Goal: Communication & Community: Ask a question

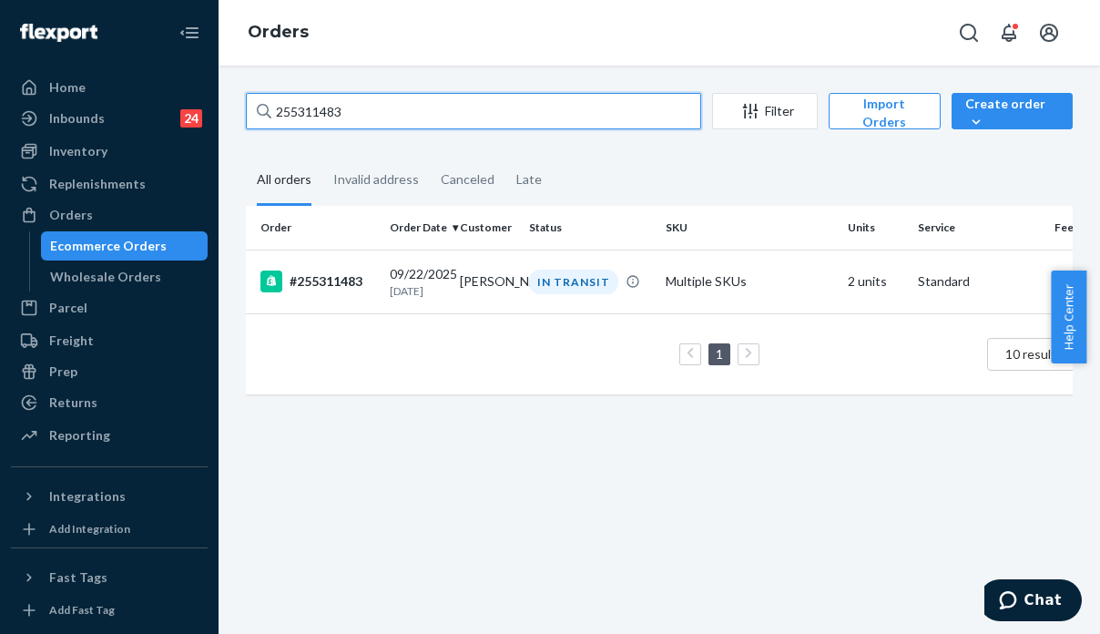
drag, startPoint x: 361, startPoint y: 101, endPoint x: 273, endPoint y: 101, distance: 87.4
click at [273, 101] on input "255311483" at bounding box center [473, 111] width 455 height 36
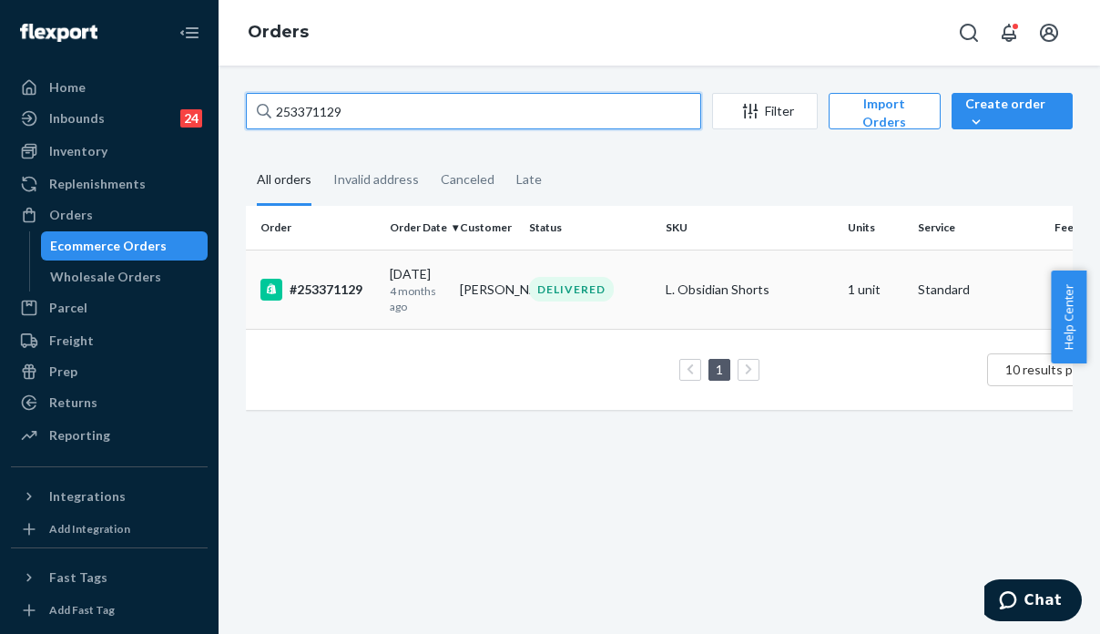
type input "253371129"
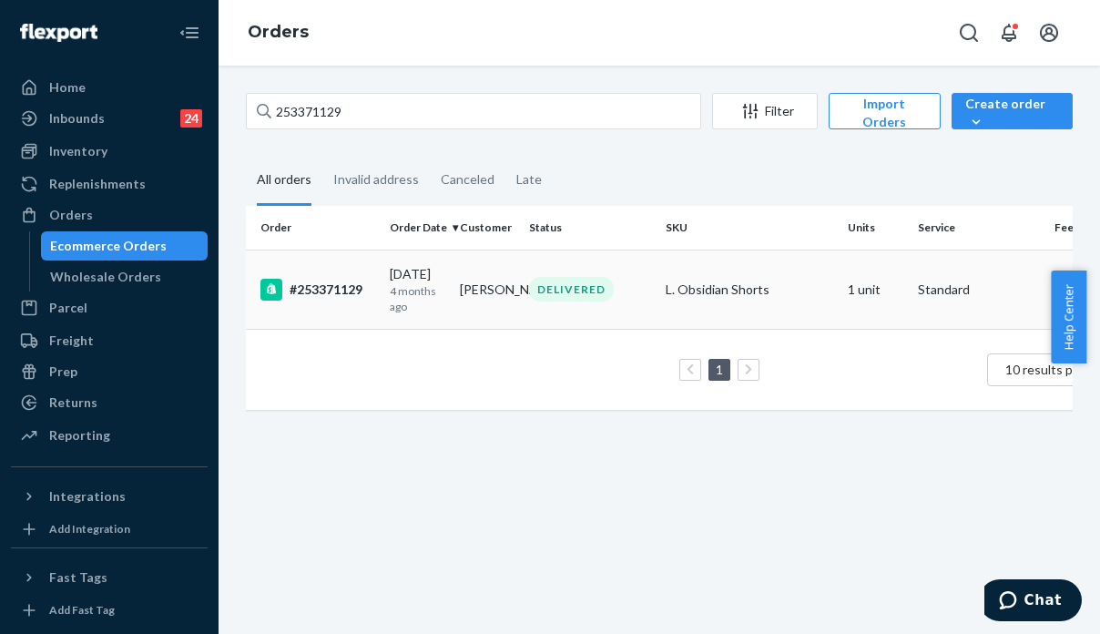
click at [758, 290] on div "L. Obsidian Shorts" at bounding box center [750, 289] width 168 height 18
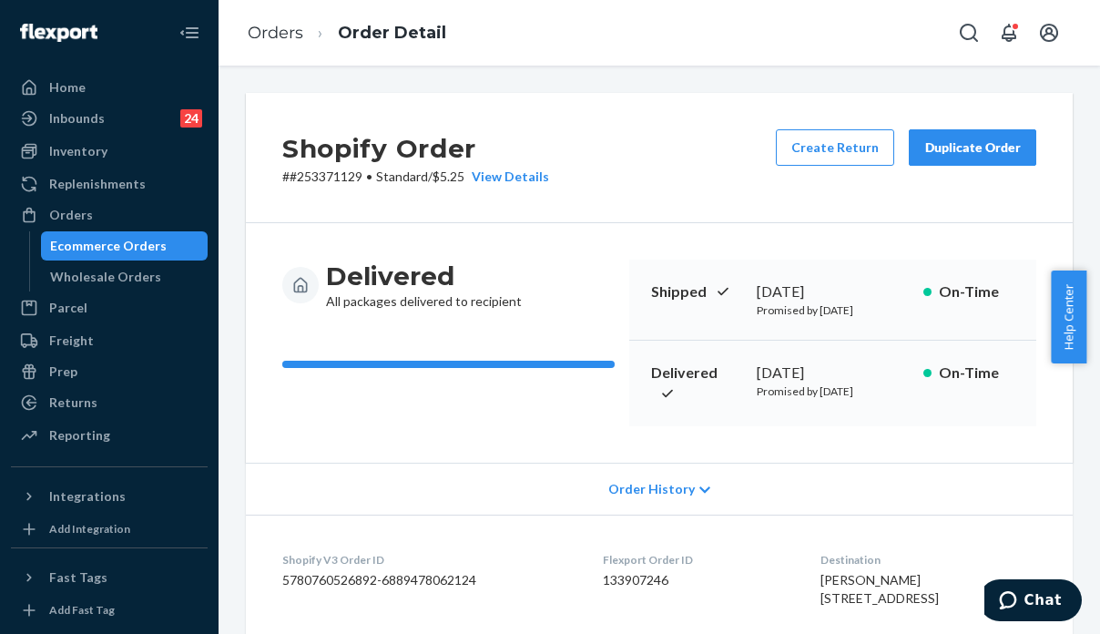
click at [932, 209] on div "Shopify Order # #253371129 • Standard / $5.25 View Details Create Return Duplic…" at bounding box center [659, 158] width 827 height 130
drag, startPoint x: 1092, startPoint y: 291, endPoint x: 1090, endPoint y: 64, distance: 227.6
click at [1090, 64] on body "Home Inbounds 24 Shipping Plans Problems 24 Inventory Products Replenishments O…" at bounding box center [550, 317] width 1100 height 634
click at [399, 468] on div "Order History" at bounding box center [659, 489] width 827 height 52
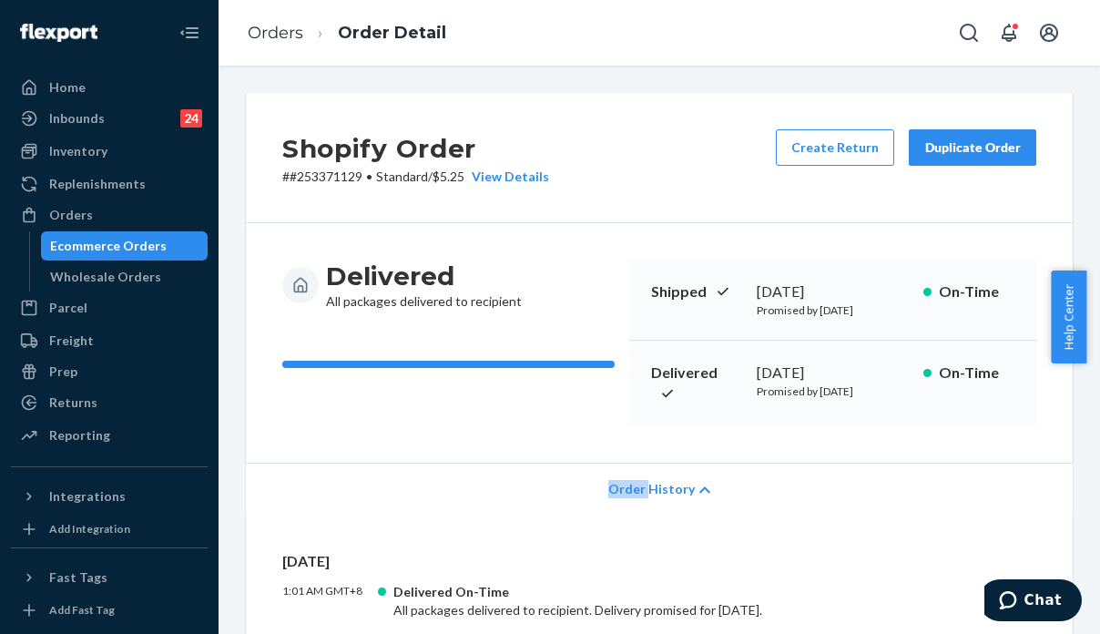
click at [399, 466] on div "Order History" at bounding box center [659, 489] width 827 height 52
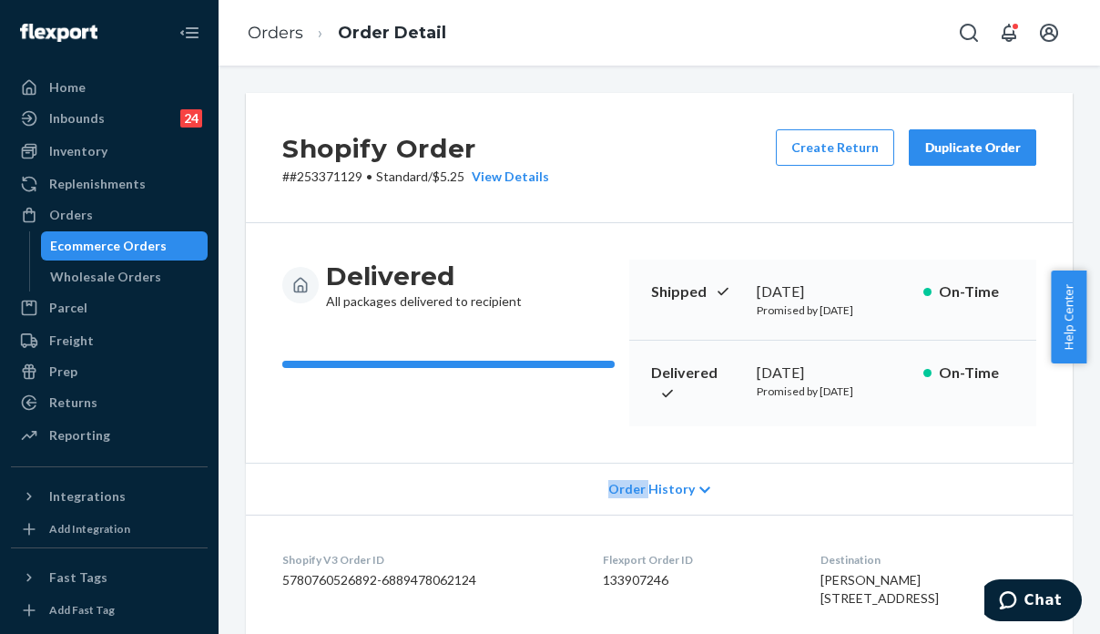
click at [924, 151] on div "Duplicate Order" at bounding box center [972, 147] width 97 height 18
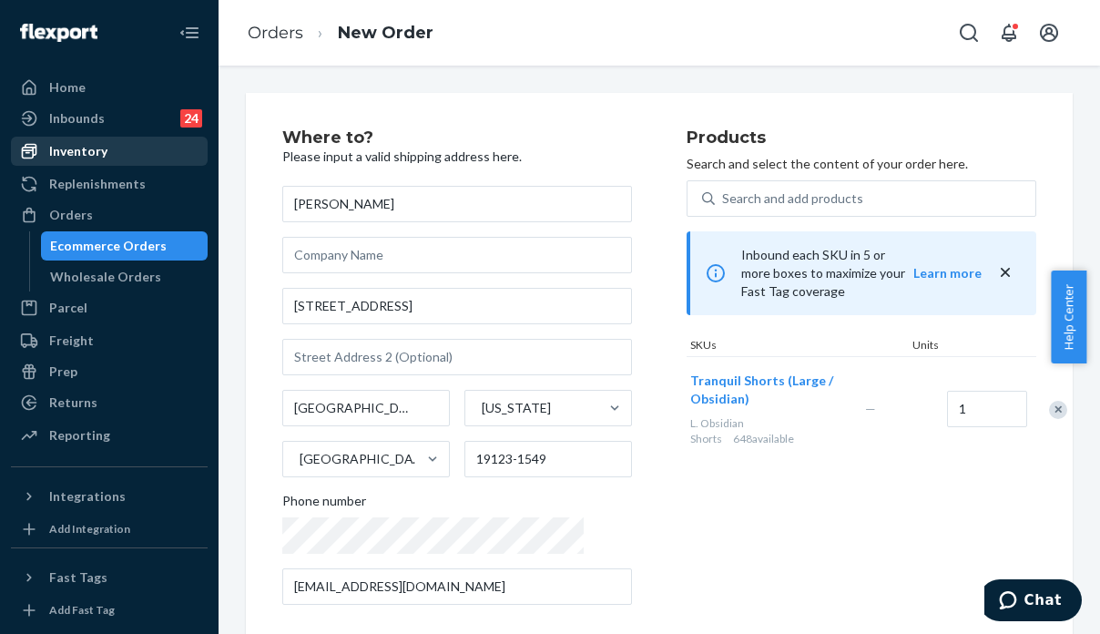
click at [43, 145] on div at bounding box center [34, 151] width 29 height 18
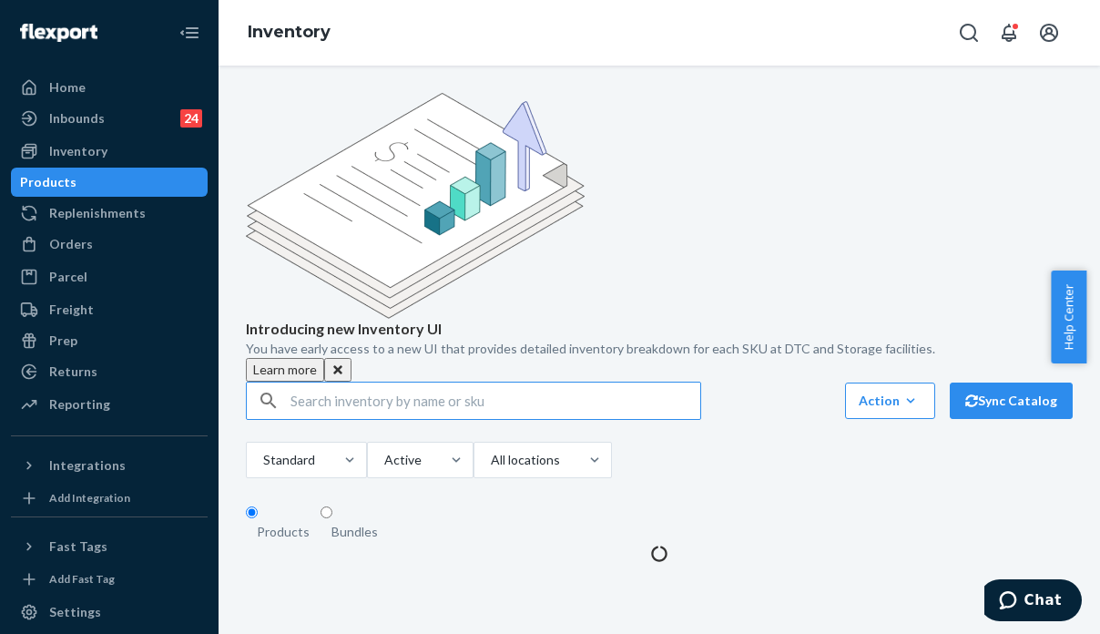
click at [350, 382] on input "text" at bounding box center [495, 400] width 410 height 36
drag, startPoint x: 350, startPoint y: 274, endPoint x: 191, endPoint y: 309, distance: 162.2
click at [350, 382] on input "text" at bounding box center [495, 400] width 410 height 36
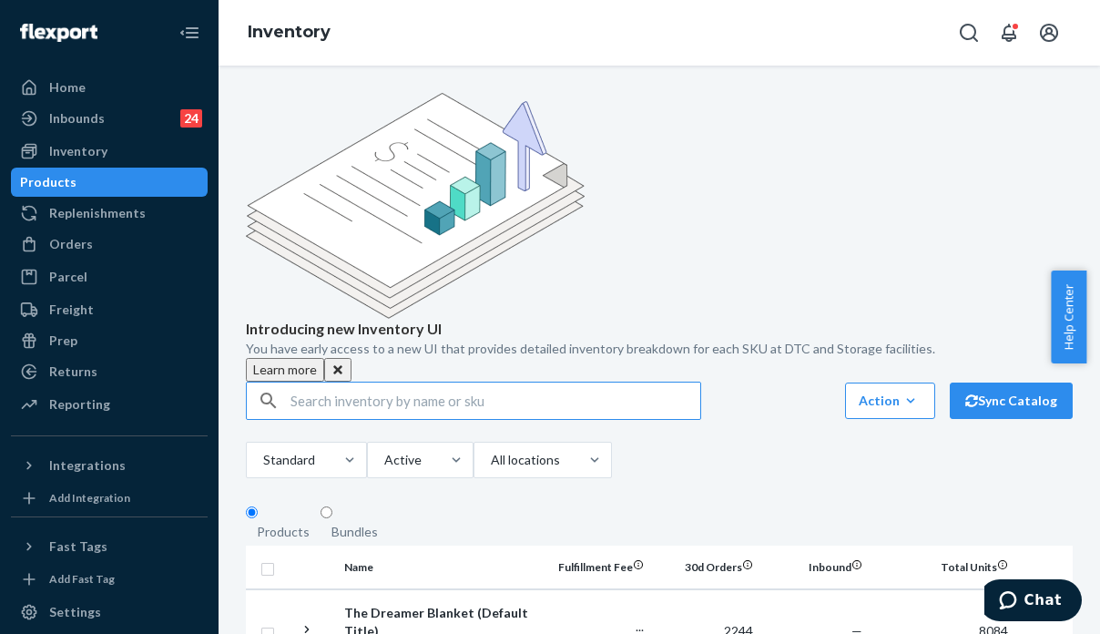
click at [353, 382] on input "text" at bounding box center [495, 400] width 410 height 36
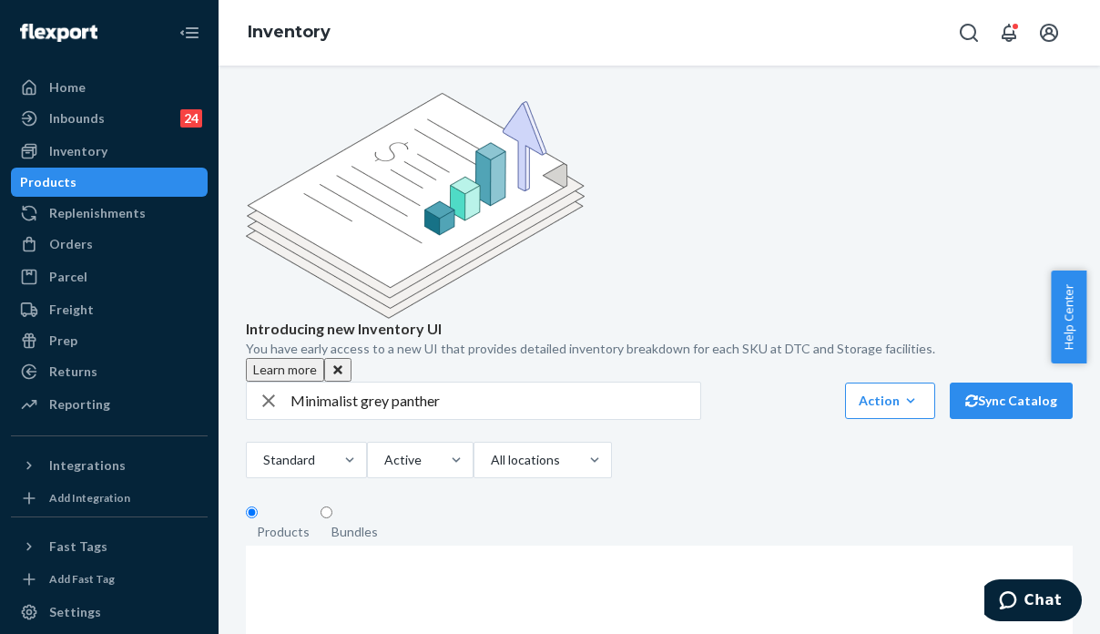
click at [357, 382] on input "Minimalist grey panther" at bounding box center [495, 400] width 410 height 36
click at [914, 504] on fieldset "Products Bundles" at bounding box center [659, 524] width 827 height 41
click at [502, 382] on input "Minimalist steel grey panther" at bounding box center [495, 400] width 410 height 36
drag, startPoint x: 359, startPoint y: 269, endPoint x: 272, endPoint y: 271, distance: 86.5
click at [271, 382] on div "Minimalist steel grey leopard hoodie m" at bounding box center [473, 400] width 453 height 36
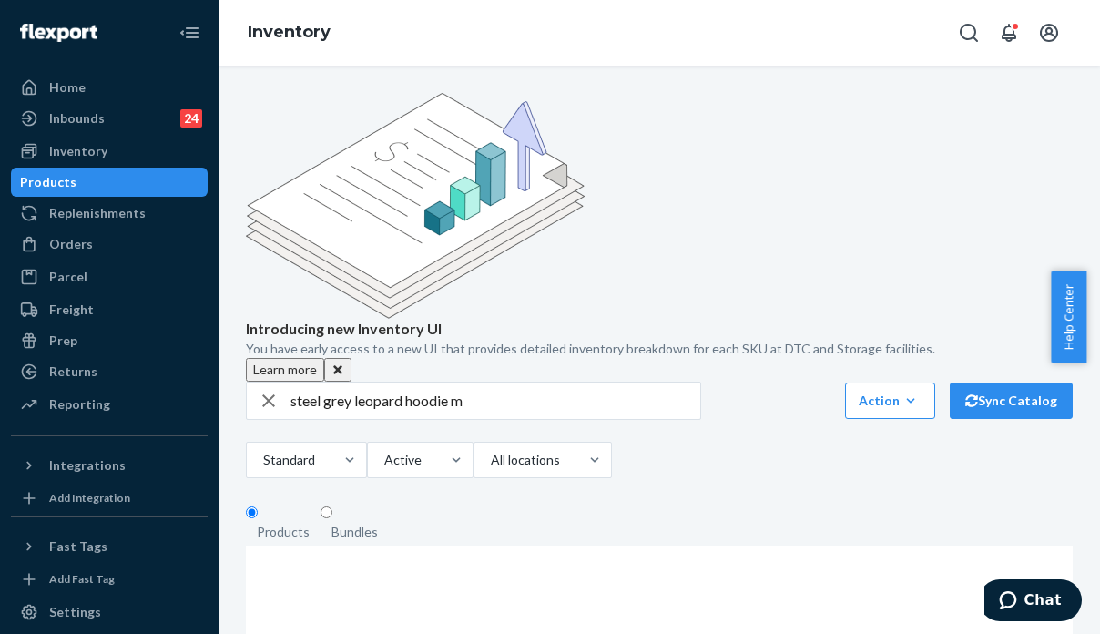
click at [437, 382] on input "steel grey leopard hoodie m" at bounding box center [495, 400] width 410 height 36
click at [434, 382] on input "steel grey leopard hoodie m" at bounding box center [495, 400] width 410 height 36
click at [433, 382] on input "steel grey leopard hoodie m" at bounding box center [495, 400] width 410 height 36
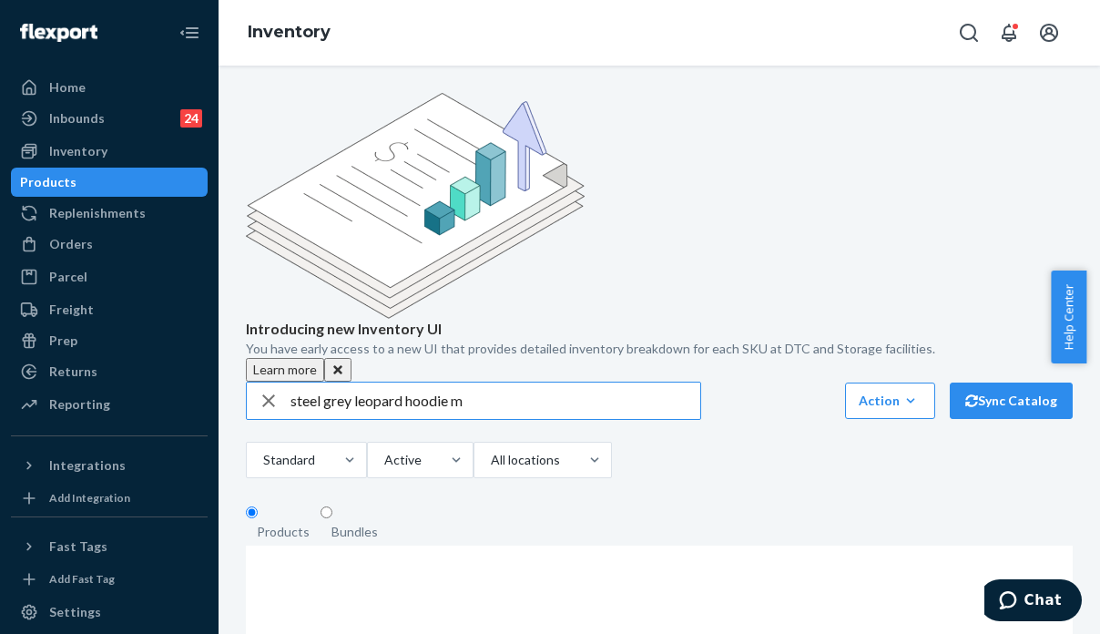
click at [433, 382] on input "steel grey leopard hoodie m" at bounding box center [495, 400] width 410 height 36
type input "steel grey leopard m"
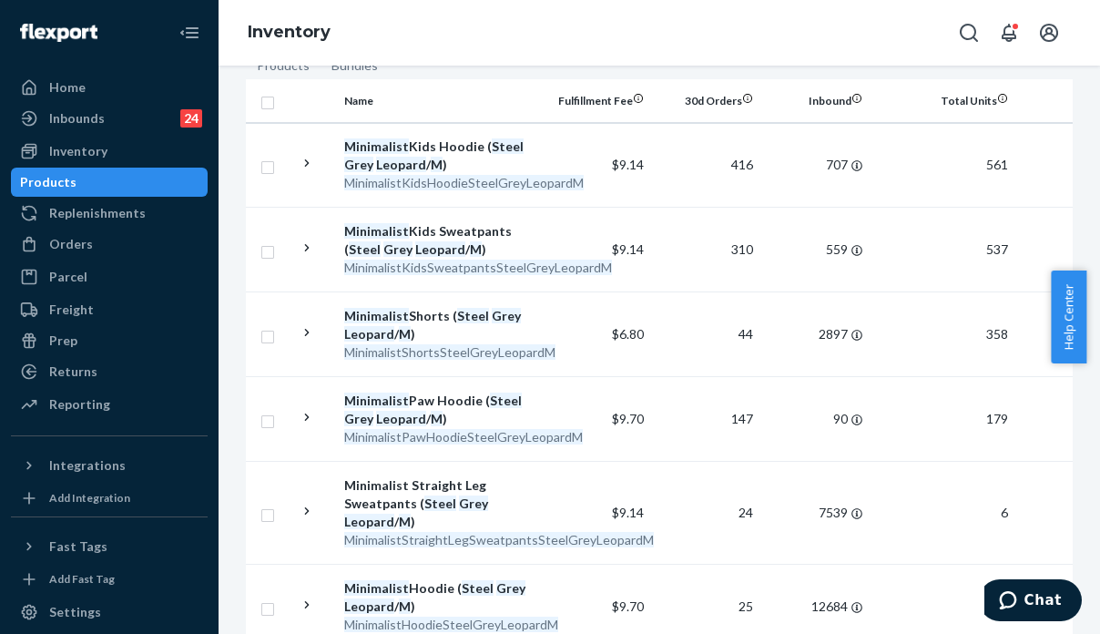
scroll to position [466, 0]
click at [91, 231] on div "Orders" at bounding box center [109, 243] width 193 height 25
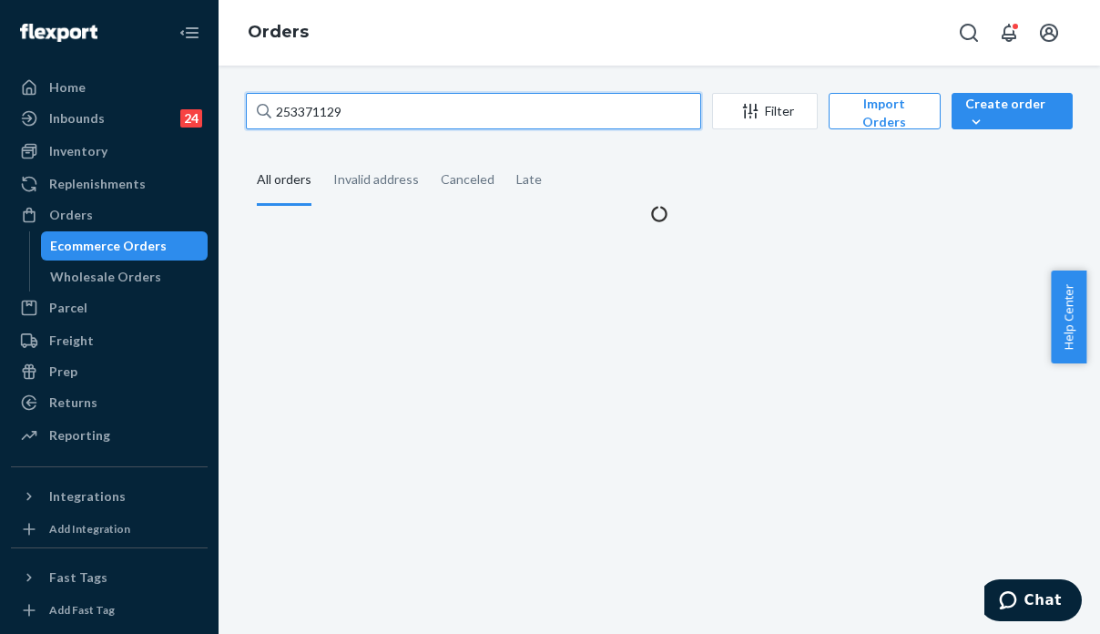
drag, startPoint x: 351, startPoint y: 126, endPoint x: 261, endPoint y: 108, distance: 91.8
click at [261, 108] on div "253371129" at bounding box center [473, 111] width 455 height 36
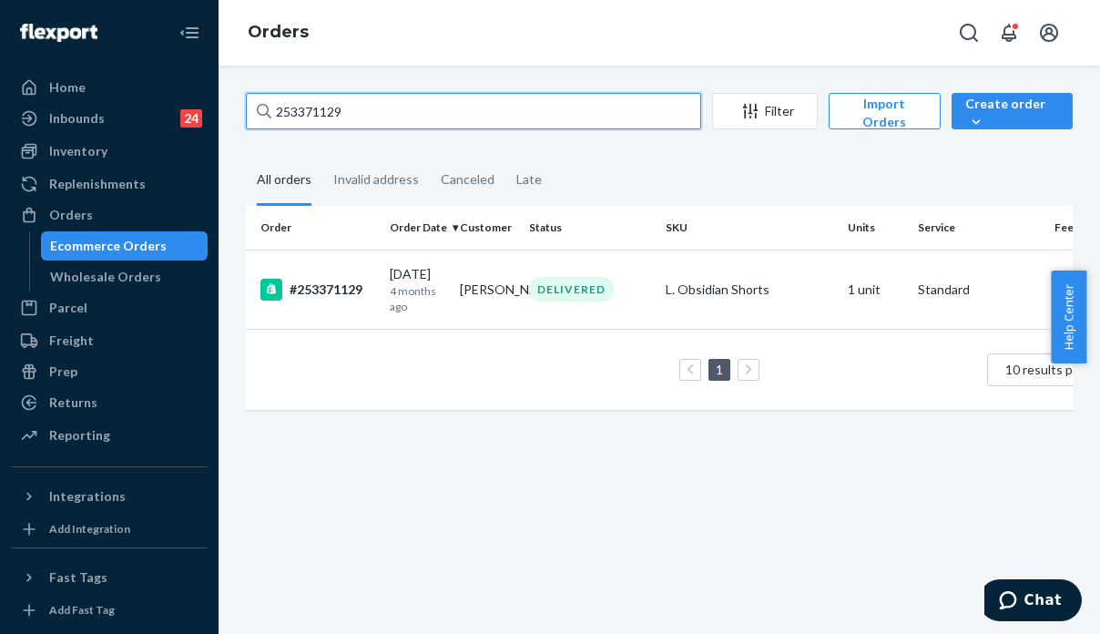
paste input "H1NYPDIIEE"
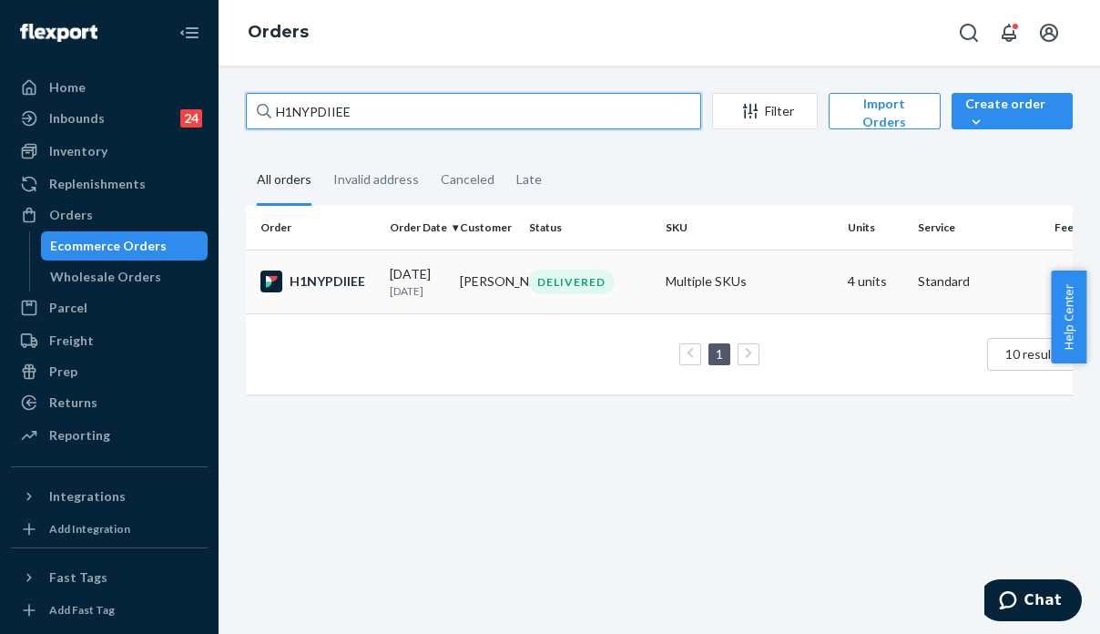
type input "H1NYPDIIEE"
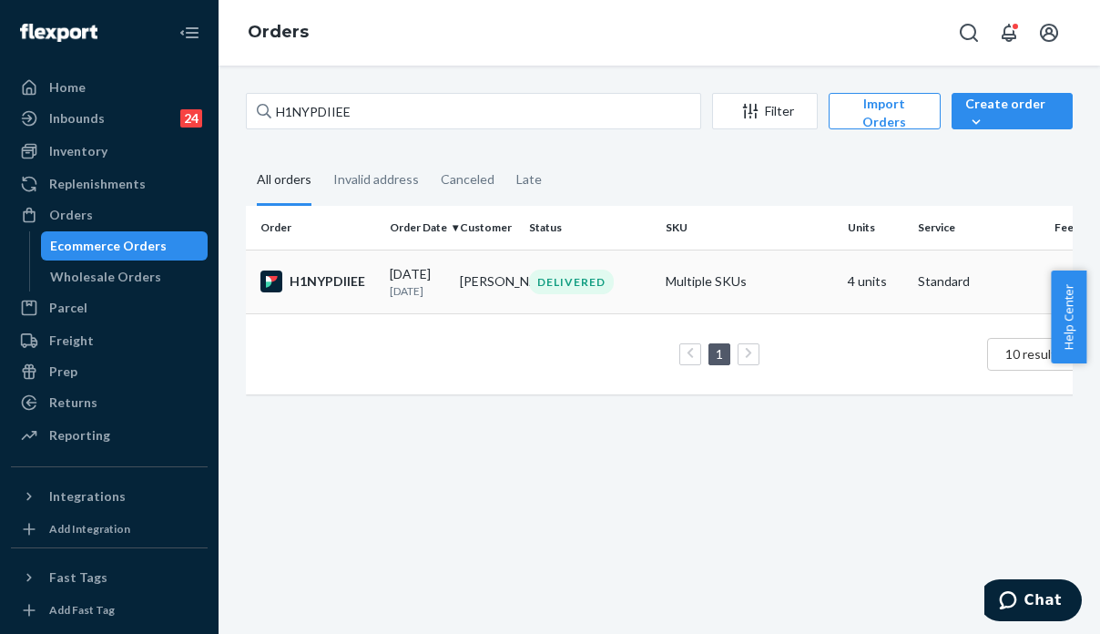
click at [830, 300] on td "Multiple SKUs" at bounding box center [749, 281] width 182 height 64
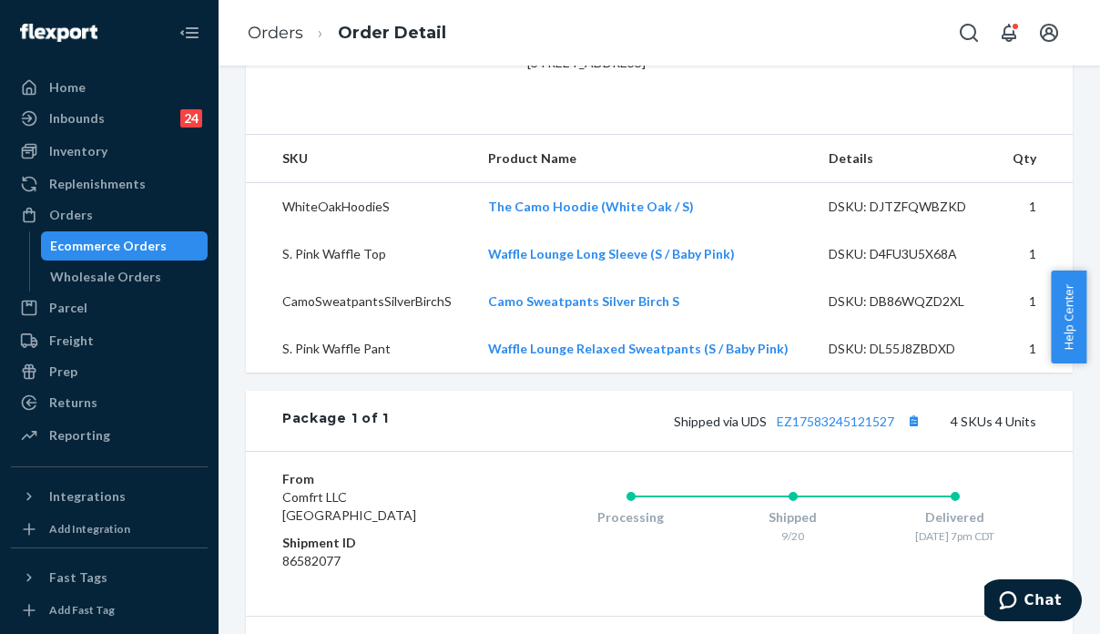
scroll to position [546, 0]
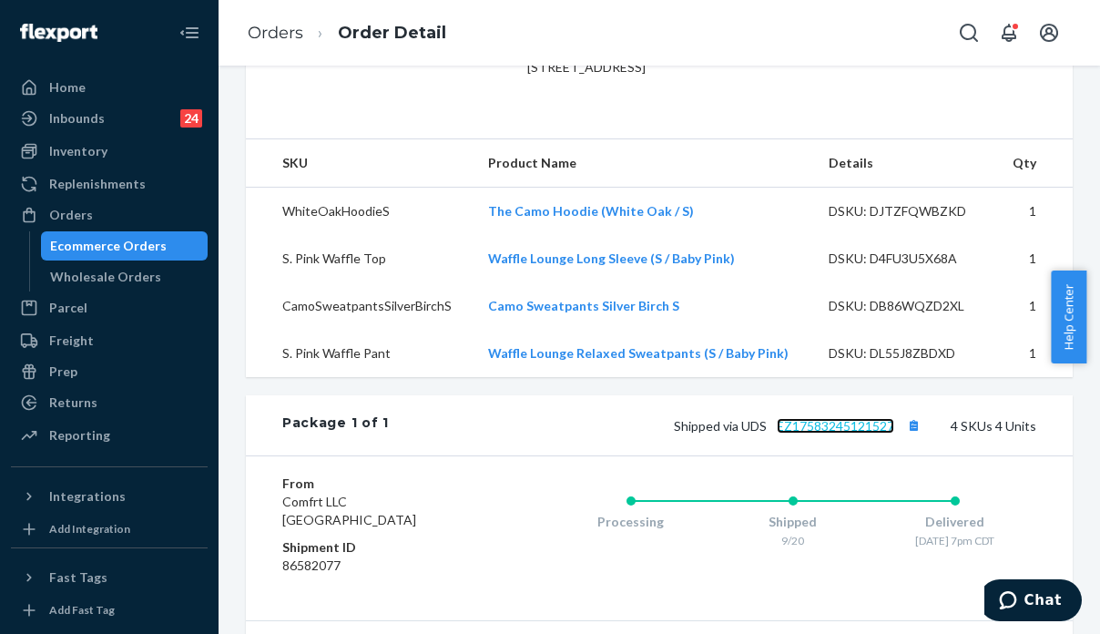
click at [836, 433] on link "EZ17583245121527" at bounding box center [835, 425] width 117 height 15
drag, startPoint x: 728, startPoint y: 461, endPoint x: 885, endPoint y: 450, distance: 157.0
click at [885, 437] on div "Shipped via UDS EZ17583245121527 4 SKUs 4 Units" at bounding box center [712, 425] width 647 height 24
copy span "UDS EZ17583245121527"
click at [1087, 310] on div "Help Center" at bounding box center [1075, 316] width 49 height 93
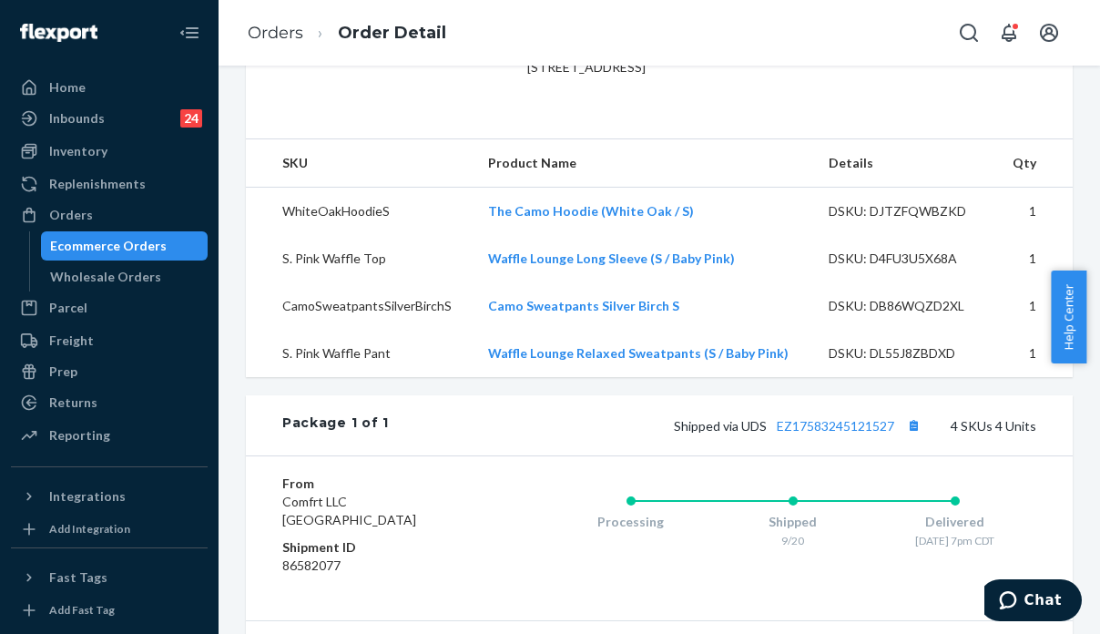
drag, startPoint x: 1094, startPoint y: 316, endPoint x: 1090, endPoint y: 283, distance: 33.1
click at [1090, 283] on div "Help Center" at bounding box center [1075, 316] width 49 height 93
drag, startPoint x: 1090, startPoint y: 307, endPoint x: 1085, endPoint y: 261, distance: 45.8
click at [1085, 261] on body "Home Inbounds 24 Shipping Plans Problems 24 Inventory Products Replenishments O…" at bounding box center [550, 317] width 1100 height 634
drag, startPoint x: 1094, startPoint y: 299, endPoint x: 1090, endPoint y: 266, distance: 33.1
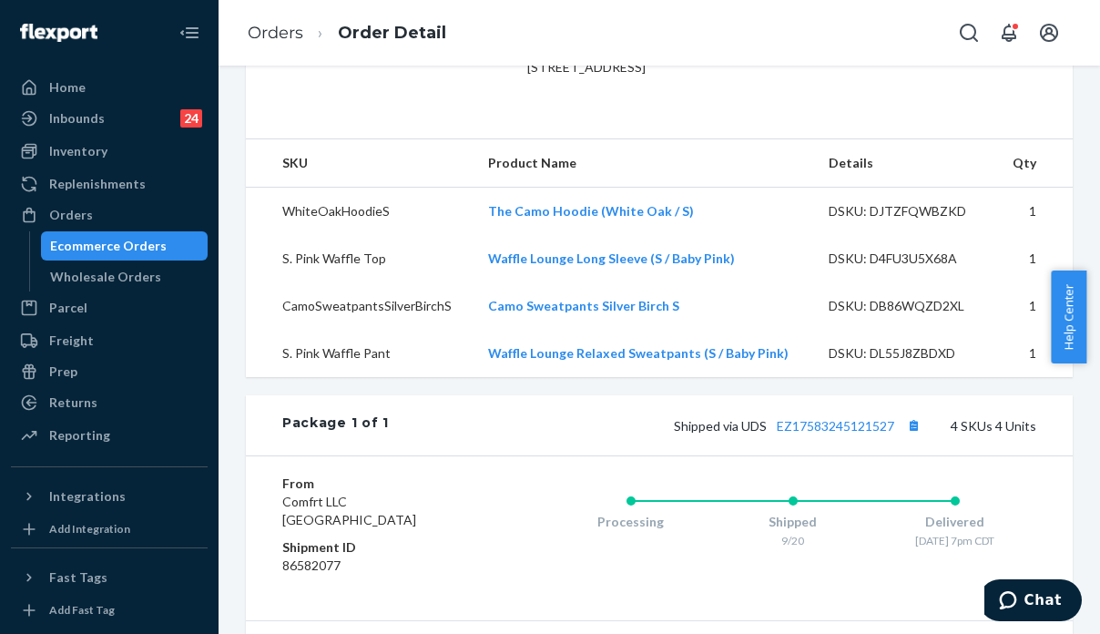
click at [1090, 266] on body "Home Inbounds 24 Shipping Plans Problems 24 Inventory Products Replenishments O…" at bounding box center [550, 317] width 1100 height 634
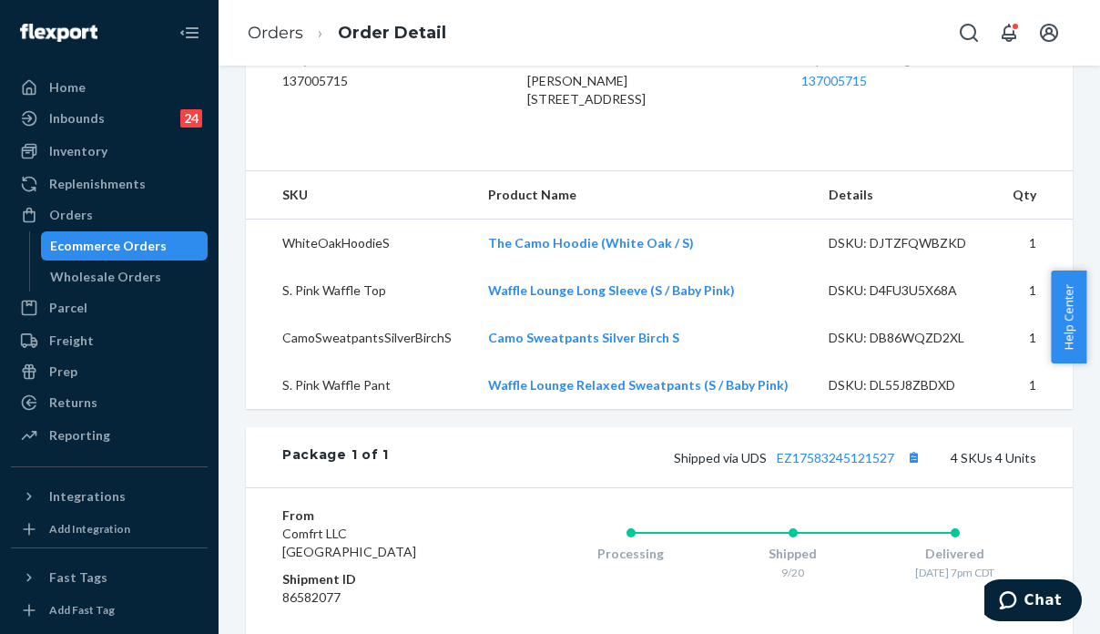
scroll to position [513, 0]
click at [397, 154] on dl "Flexport Order ID 137005715 Destination [PERSON_NAME] [STREET_ADDRESS] US Buyer…" at bounding box center [659, 85] width 827 height 137
drag, startPoint x: 510, startPoint y: 83, endPoint x: 606, endPoint y: 163, distance: 125.4
click at [606, 154] on dl "Flexport Order ID 137005715 Destination [PERSON_NAME] [STREET_ADDRESS] US Buyer…" at bounding box center [659, 85] width 827 height 137
copy span "[PERSON_NAME] [STREET_ADDRESS]"
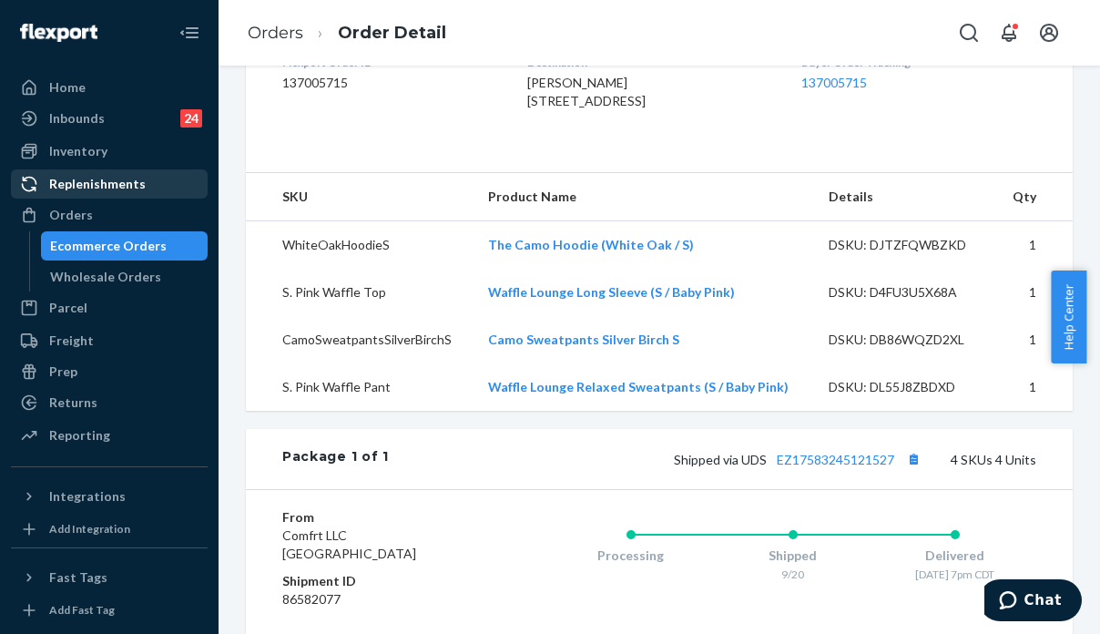
click at [78, 198] on link "Replenishments" at bounding box center [109, 183] width 197 height 29
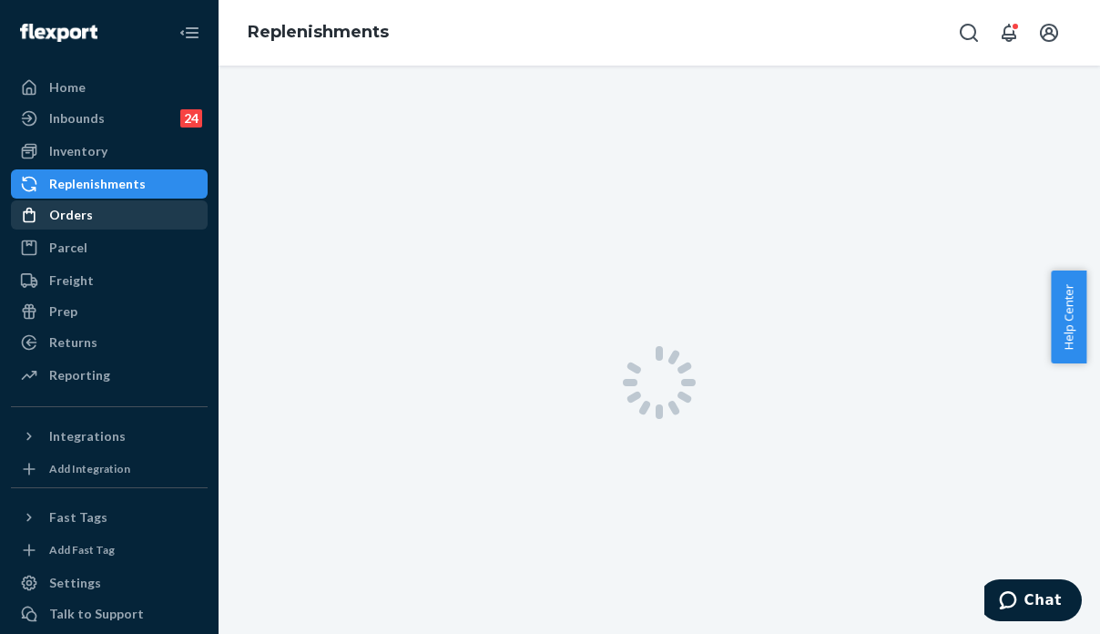
click at [88, 216] on div "Orders" at bounding box center [71, 215] width 44 height 18
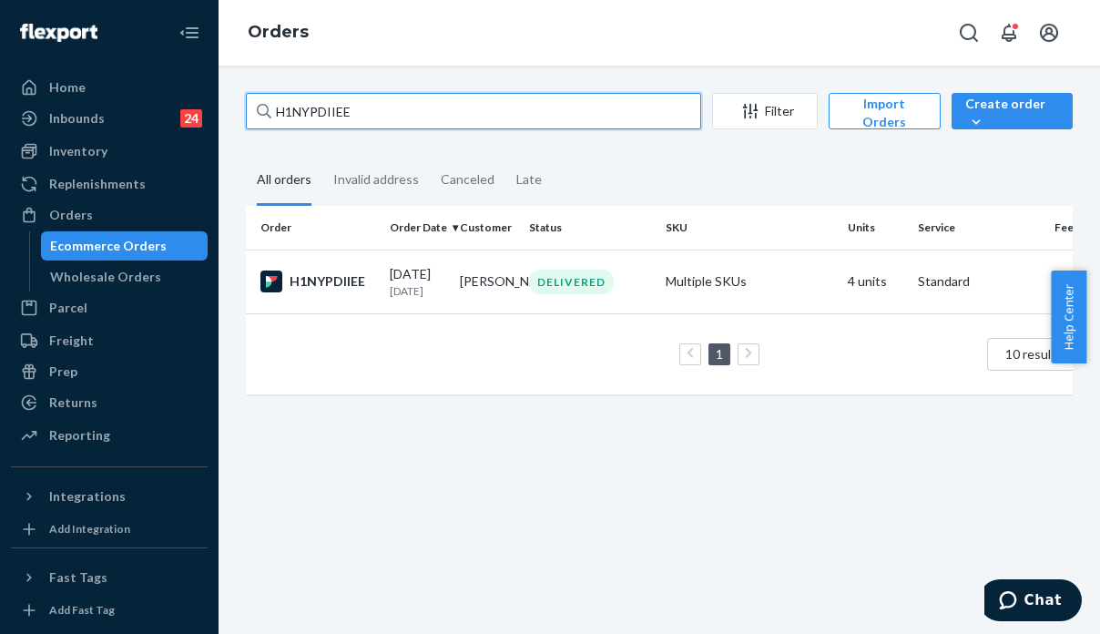
drag, startPoint x: 326, startPoint y: 112, endPoint x: 221, endPoint y: 124, distance: 105.4
click at [221, 124] on div "H1NYPDIIEE Filter Import Orders Create order Ecommerce order Removal order All …" at bounding box center [659, 350] width 881 height 568
paste input "255229499"
type input "255229499"
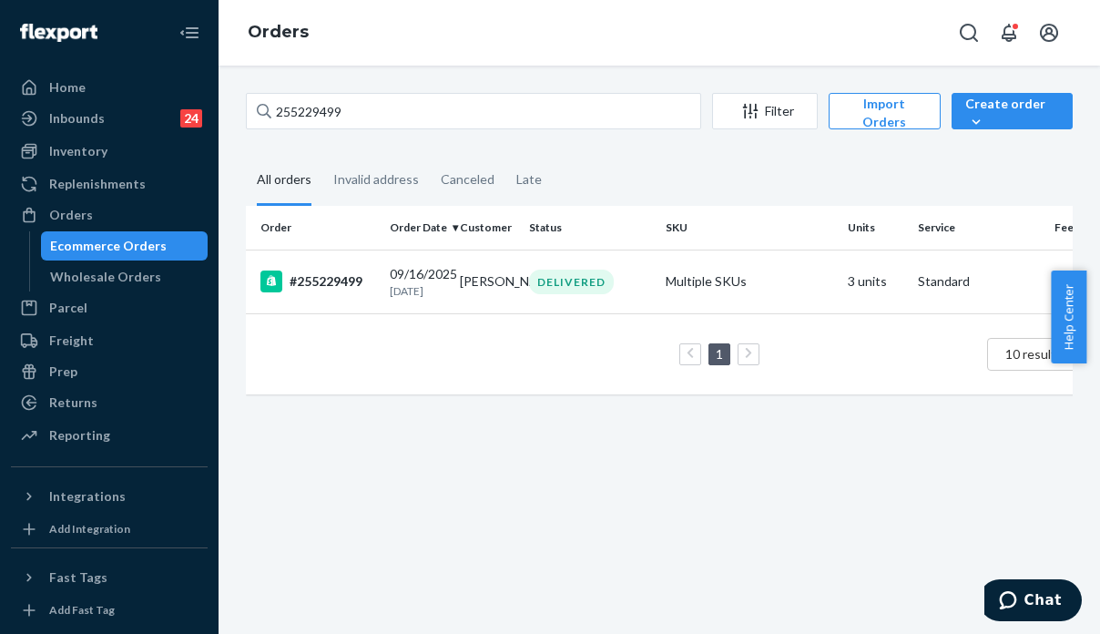
click at [810, 269] on td "Multiple SKUs" at bounding box center [749, 281] width 182 height 64
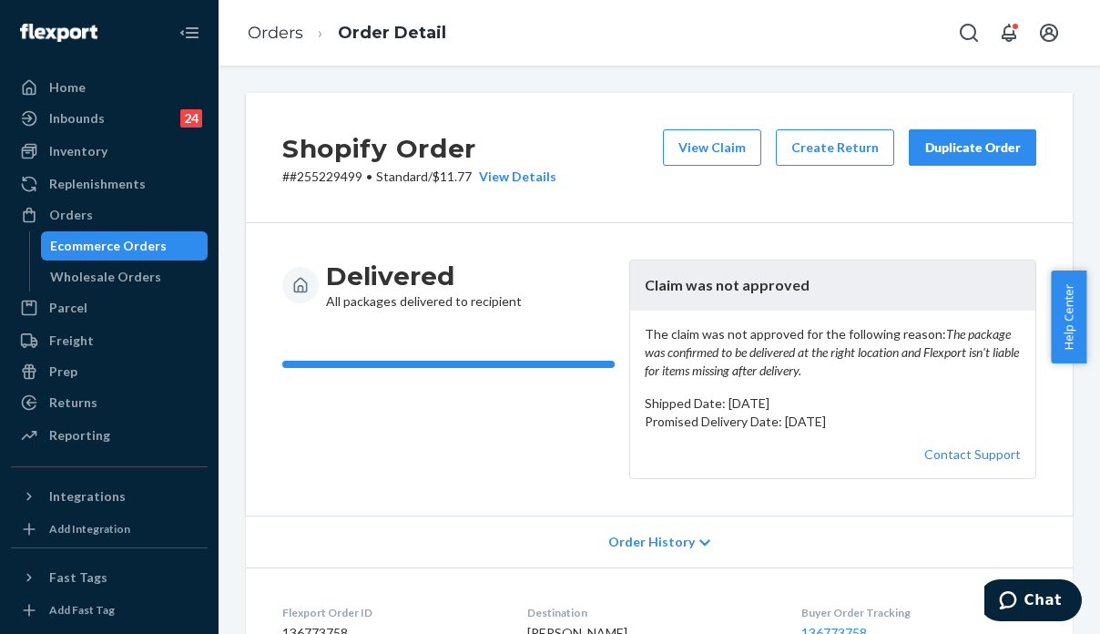
click at [993, 144] on div "Duplicate Order" at bounding box center [972, 147] width 97 height 18
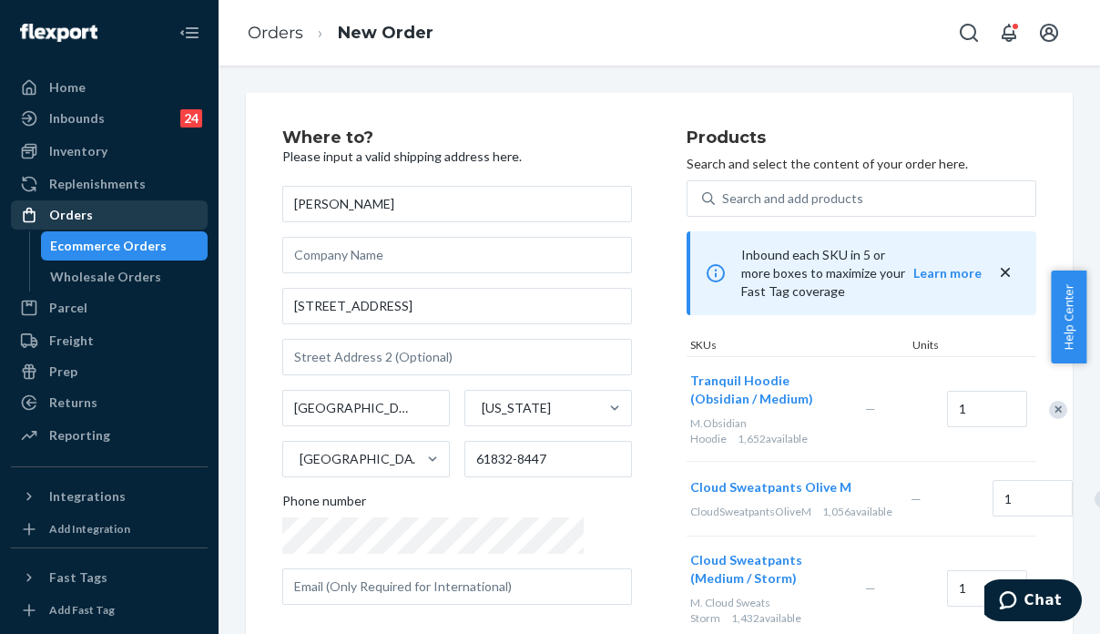
click at [70, 215] on div "Orders" at bounding box center [71, 215] width 44 height 18
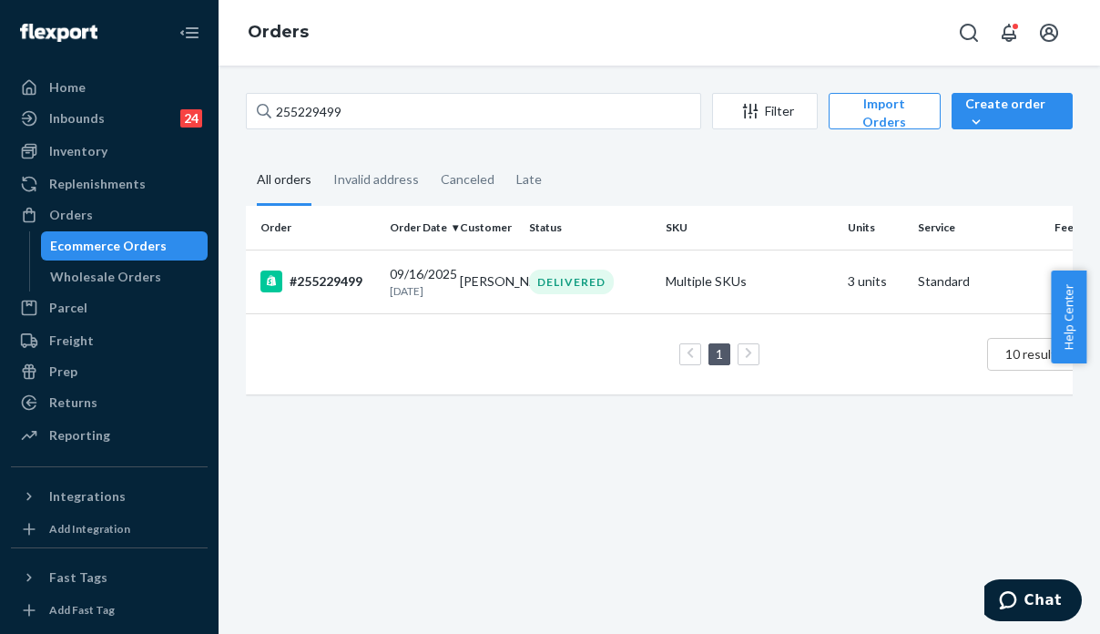
click at [992, 485] on div "255229499 Filter Import Orders Create order Ecommerce order Removal order All o…" at bounding box center [659, 350] width 881 height 568
click at [126, 392] on div "Returns" at bounding box center [109, 402] width 193 height 25
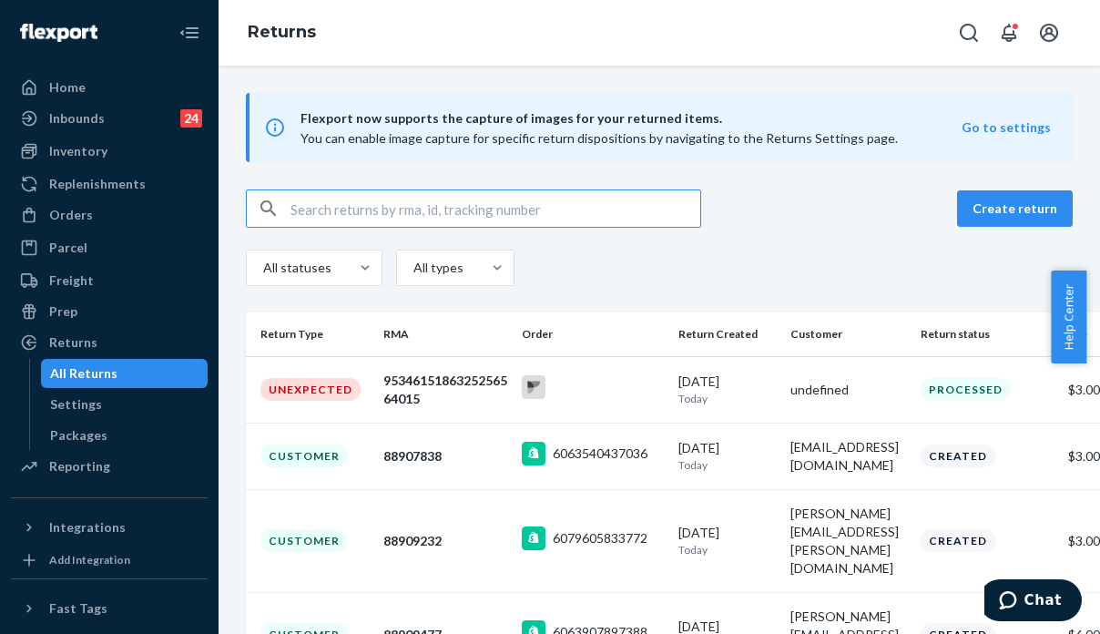
click at [503, 218] on input "text" at bounding box center [495, 208] width 410 height 36
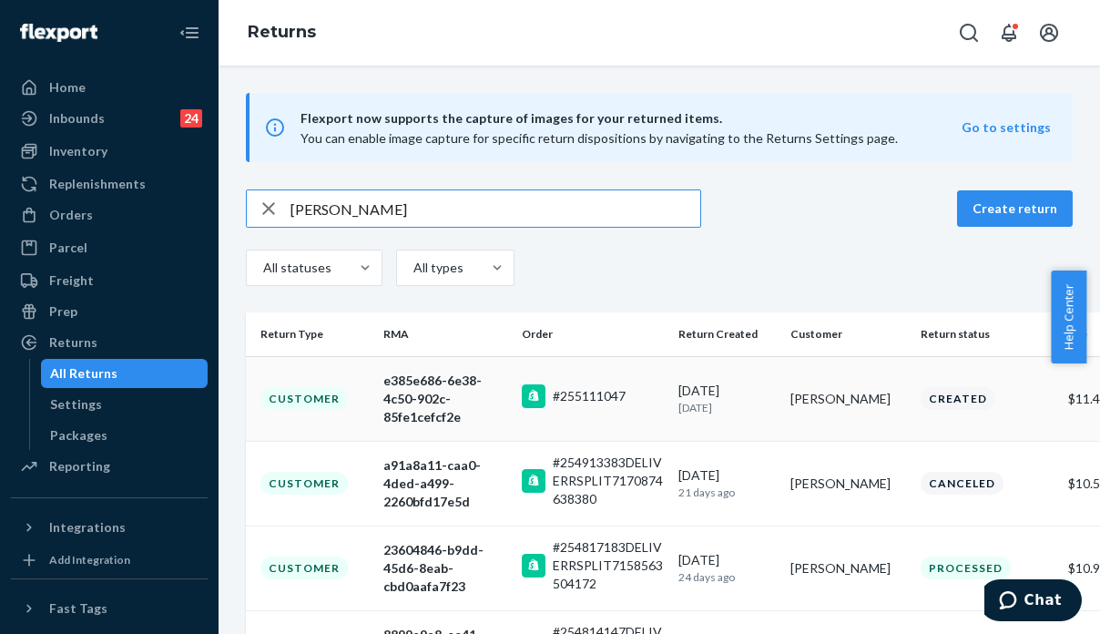
type input "[PERSON_NAME]"
click at [727, 416] on td "[DATE] [DATE]" at bounding box center [727, 398] width 113 height 85
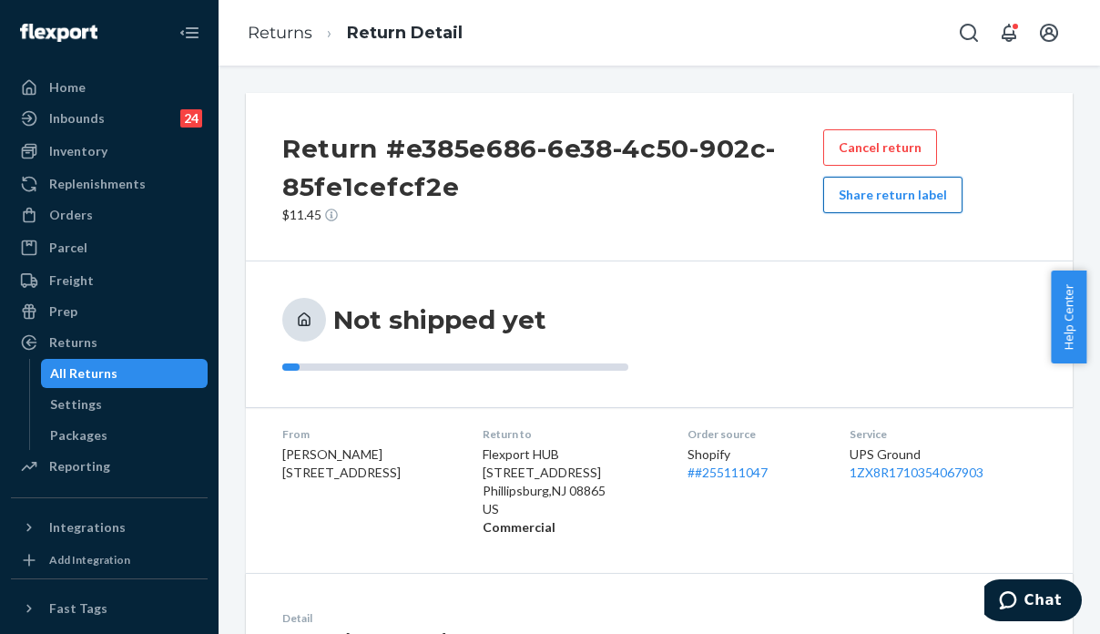
click at [838, 189] on button "Share return label" at bounding box center [892, 195] width 139 height 36
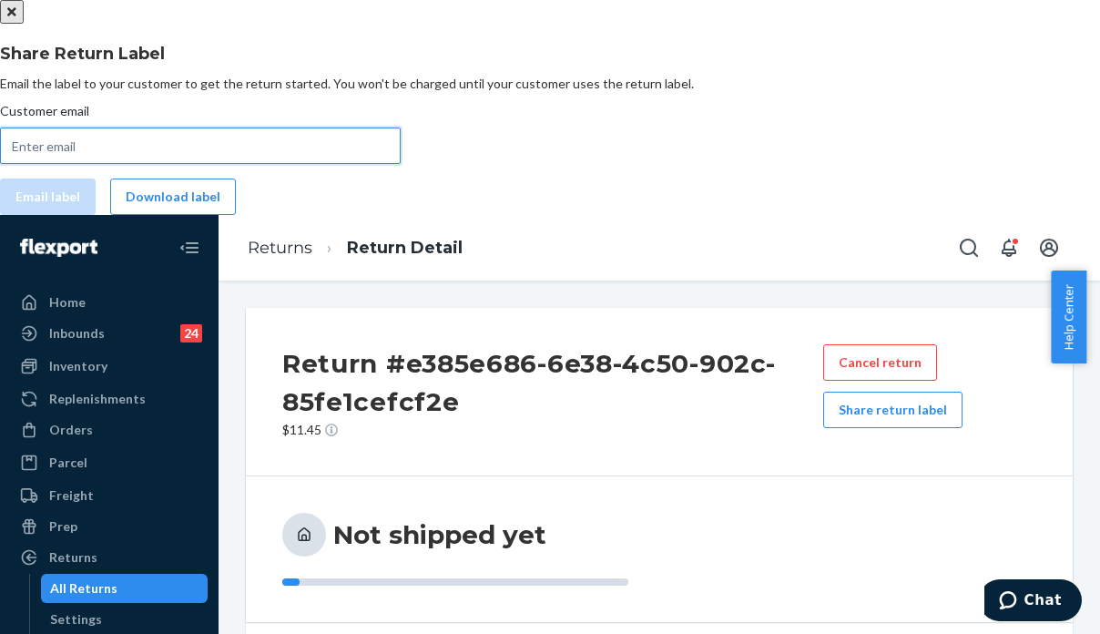
click at [401, 164] on input "Customer email" at bounding box center [200, 145] width 401 height 36
paste input "[PERSON_NAME]"
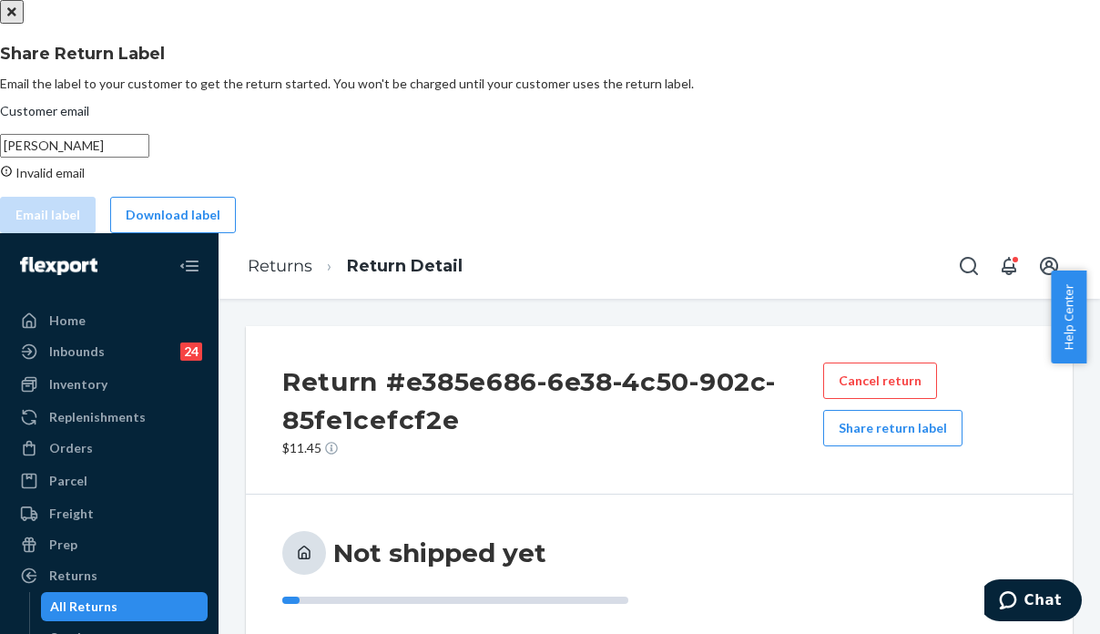
type input "[PERSON_NAME]"
click at [849, 376] on div "Share Return Label Email the label to your customer to get the return started. …" at bounding box center [550, 433] width 1100 height 867
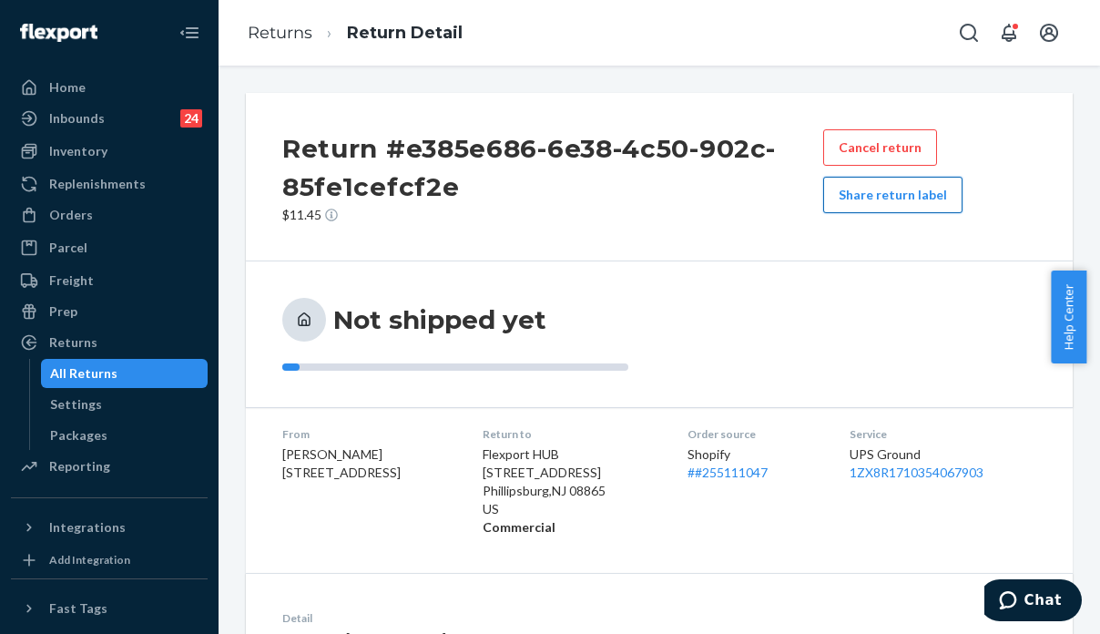
click at [927, 191] on button "Share return label" at bounding box center [892, 195] width 139 height 36
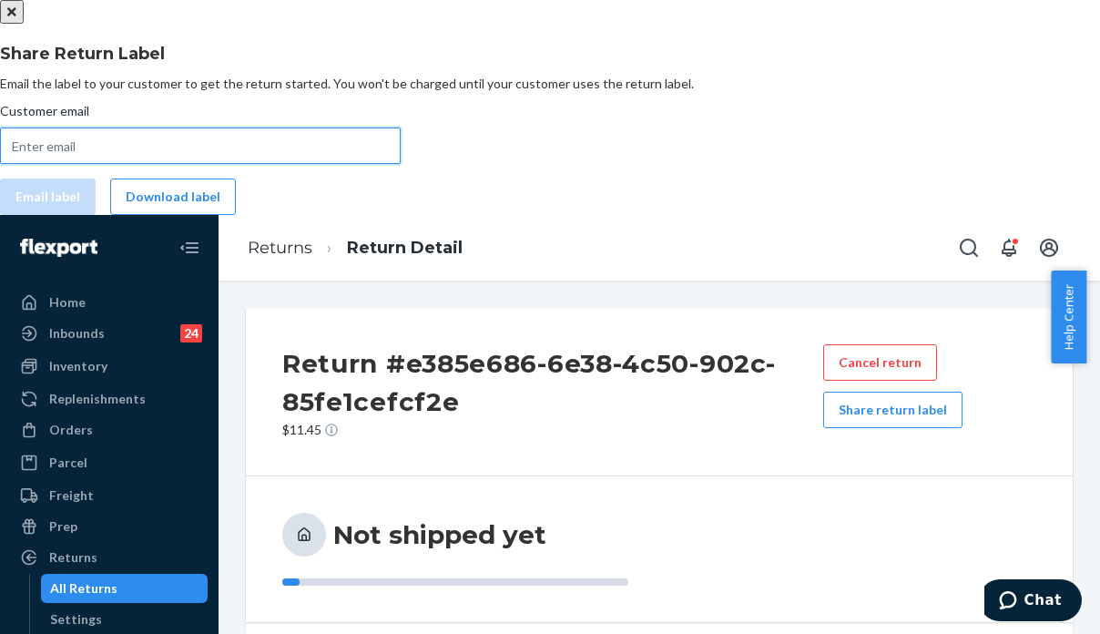
click at [401, 164] on input "Customer email" at bounding box center [200, 145] width 401 height 36
paste input "[EMAIL_ADDRESS][DOMAIN_NAME]"
drag, startPoint x: 456, startPoint y: 359, endPoint x: 348, endPoint y: 360, distance: 108.4
click at [348, 215] on div "Share Return Label Email the label to your customer to get the return started. …" at bounding box center [550, 107] width 1100 height 215
type input "[EMAIL_ADDRESS][DOMAIN_NAME]"
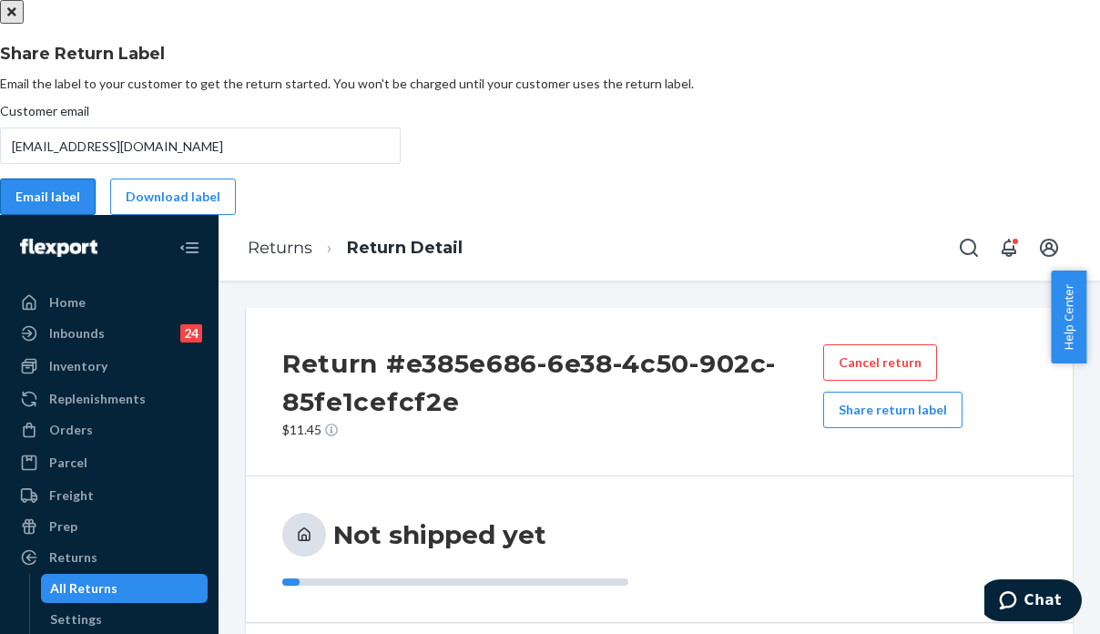
click at [96, 215] on button "Email label" at bounding box center [48, 196] width 96 height 36
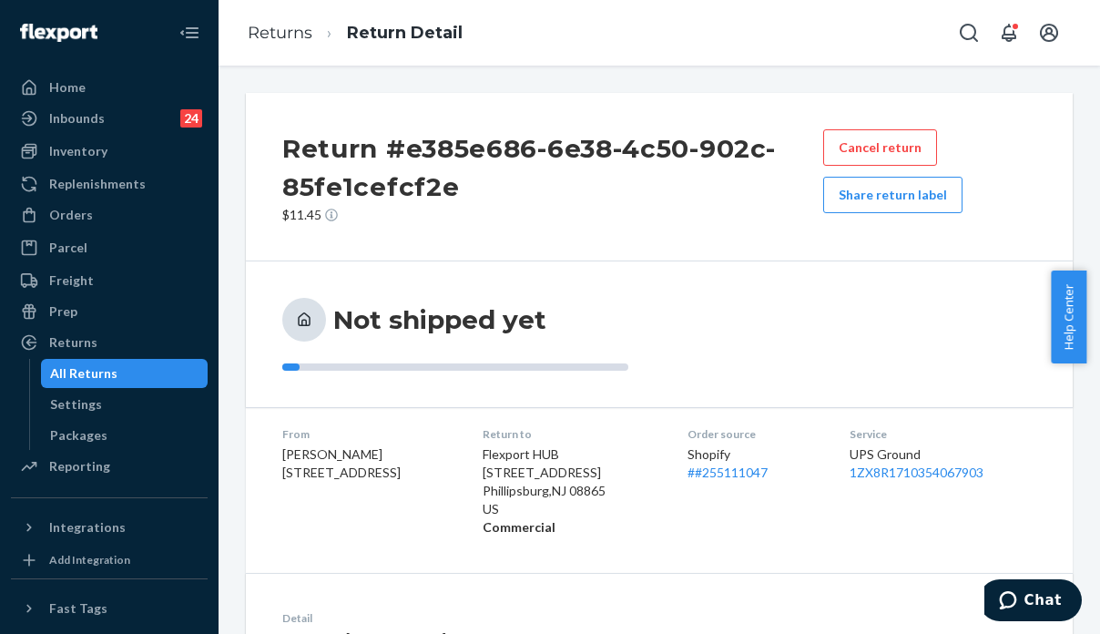
click at [892, 201] on button "Share return label" at bounding box center [892, 195] width 139 height 36
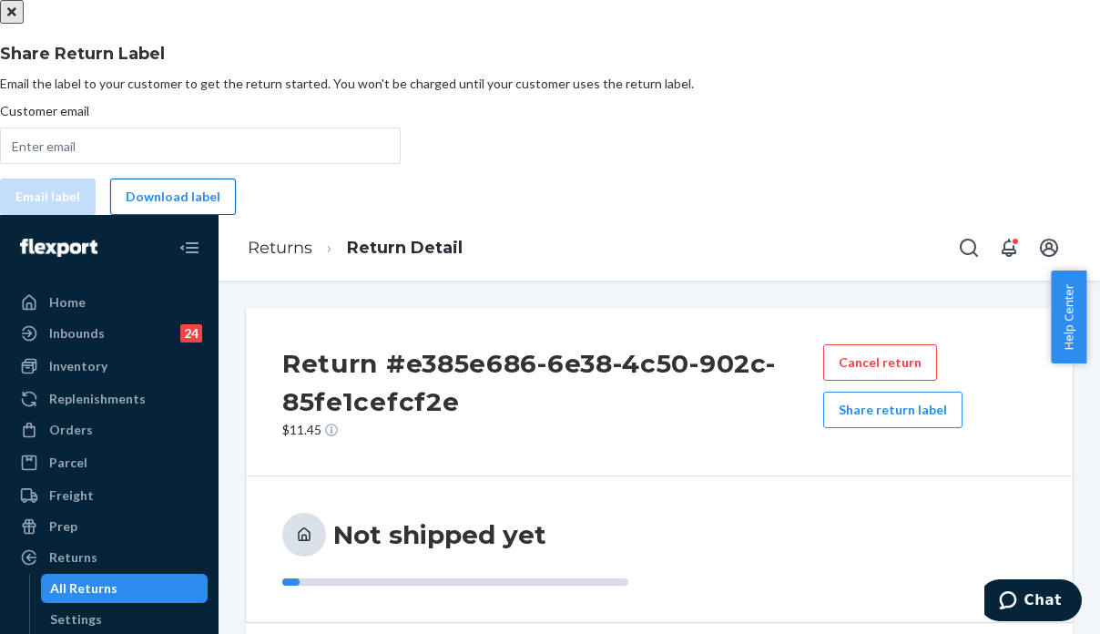
click at [236, 215] on button "Download label" at bounding box center [173, 196] width 126 height 36
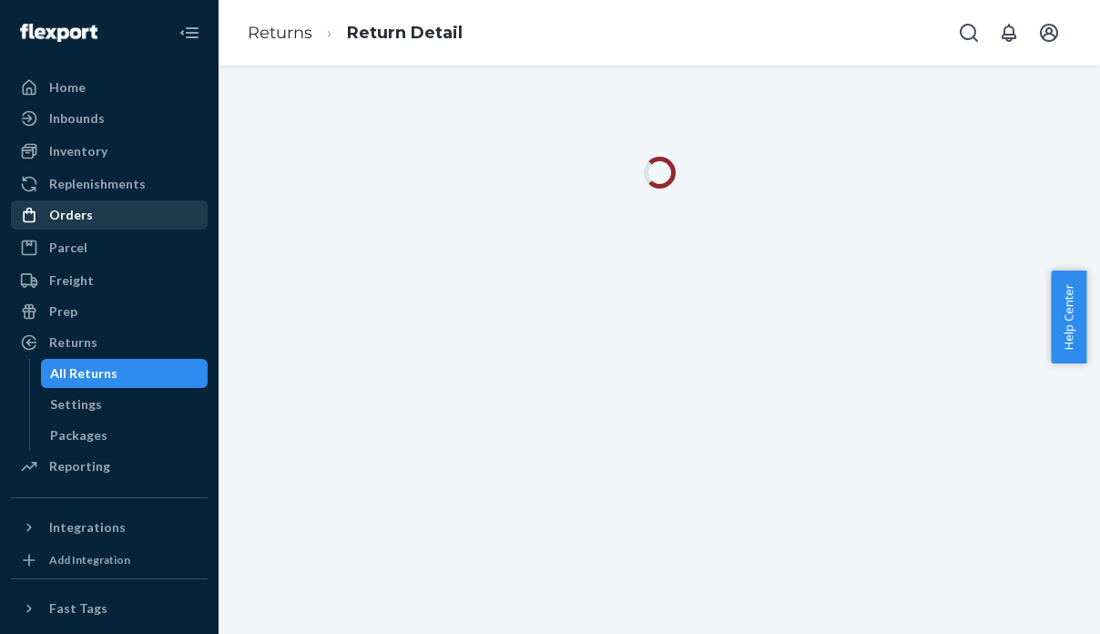
click at [91, 229] on link "Orders" at bounding box center [109, 214] width 197 height 29
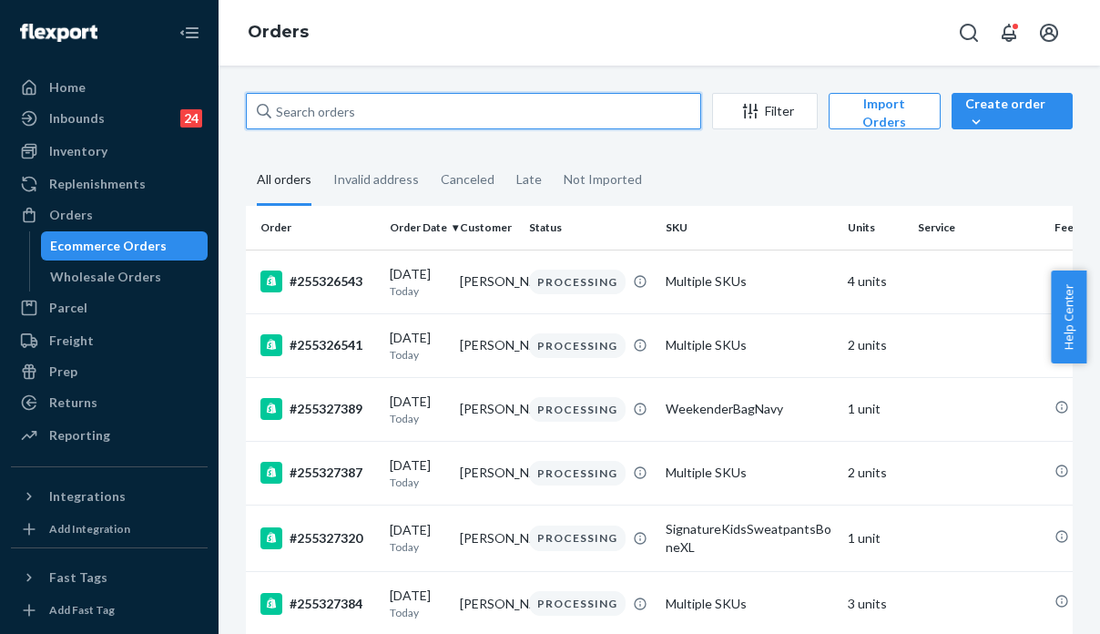
click at [382, 102] on input "text" at bounding box center [473, 111] width 455 height 36
paste input "R1KQJO0OGX"
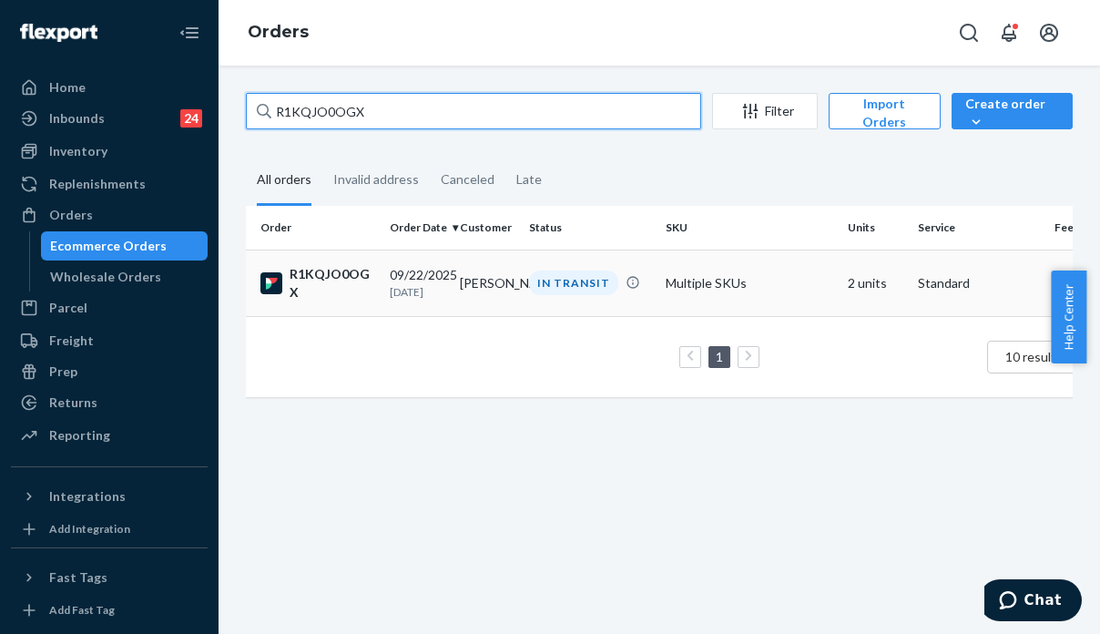
type input "R1KQJO0OGX"
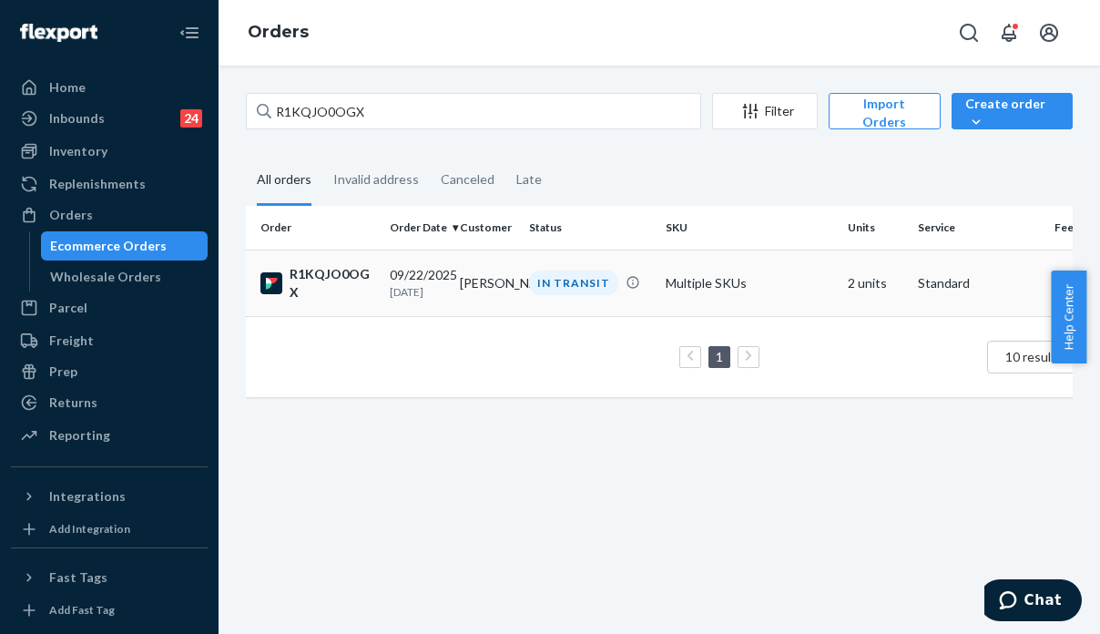
click at [547, 306] on td "IN TRANSIT" at bounding box center [590, 282] width 137 height 66
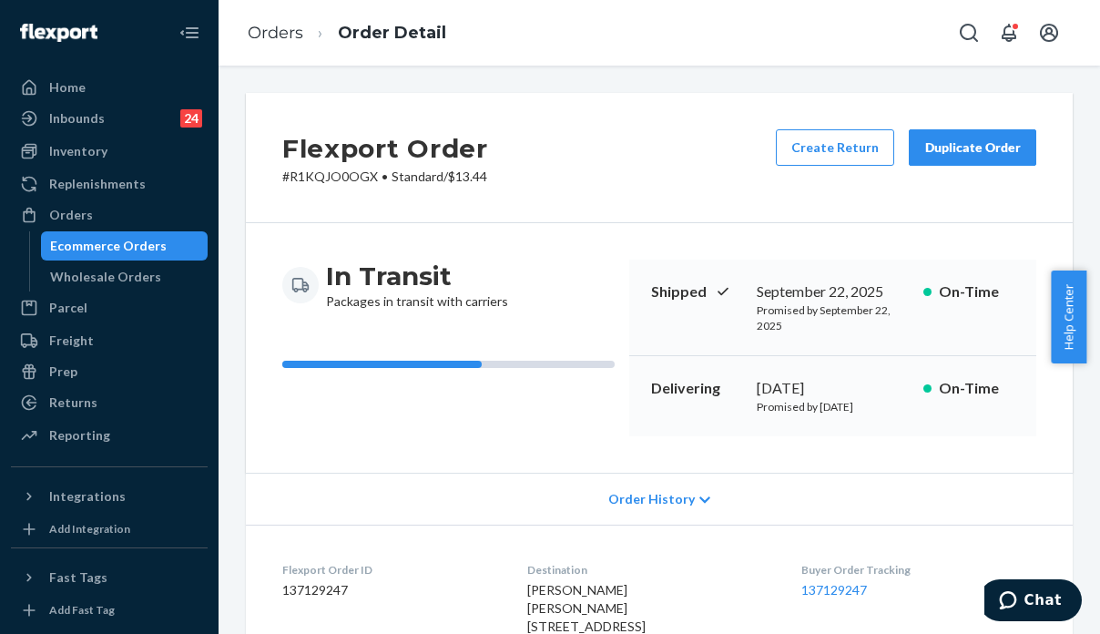
drag, startPoint x: 982, startPoint y: 493, endPoint x: 1033, endPoint y: 407, distance: 99.6
click at [982, 493] on div "Order History" at bounding box center [659, 499] width 827 height 52
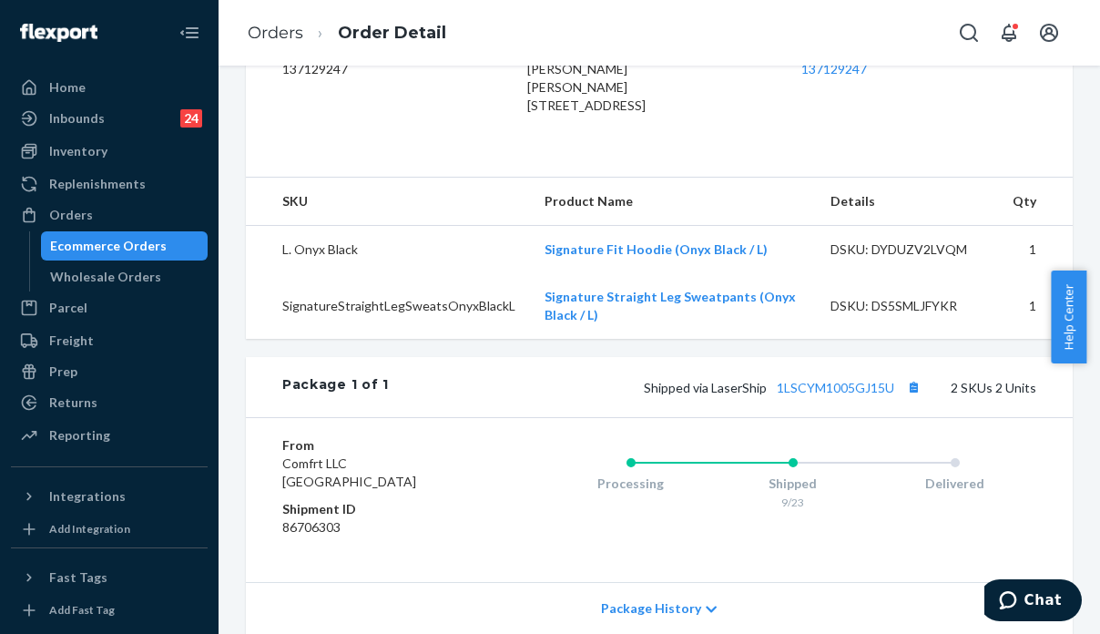
scroll to position [1034, 0]
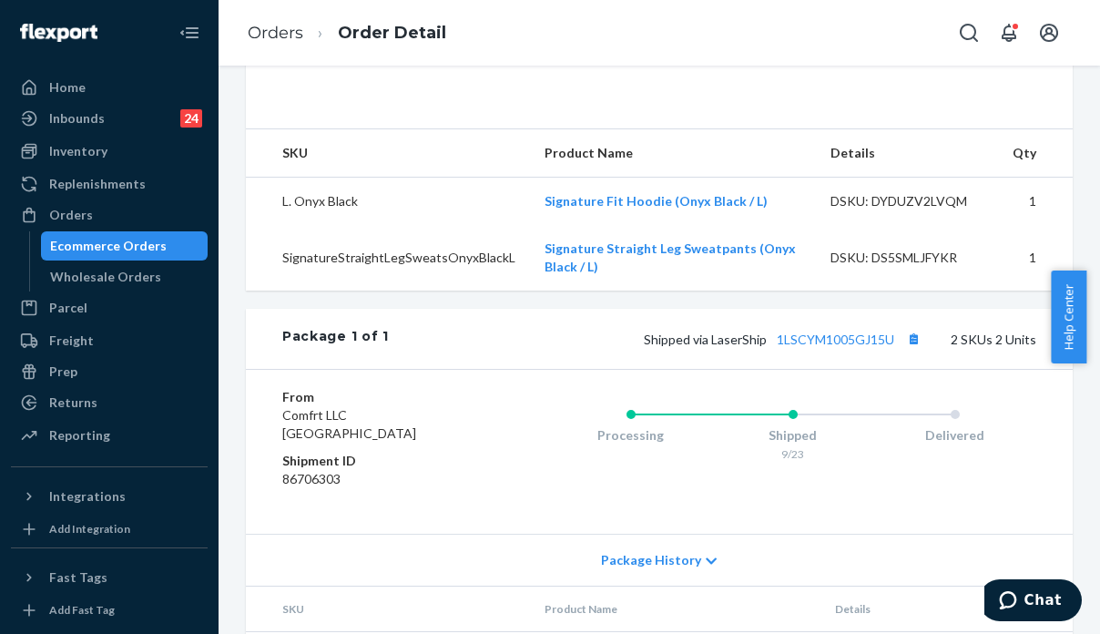
click at [725, 347] on span "Shipped via LaserShip 1LSCYM1005GJ15U" at bounding box center [784, 338] width 281 height 15
copy span "LaserShip"
drag, startPoint x: 919, startPoint y: 426, endPoint x: 911, endPoint y: 418, distance: 11.6
click at [919, 426] on div "From Comfrt LLC Phillipsburg, NJ 08865 Shipment ID 86706303 Processing Shipped …" at bounding box center [659, 451] width 827 height 165
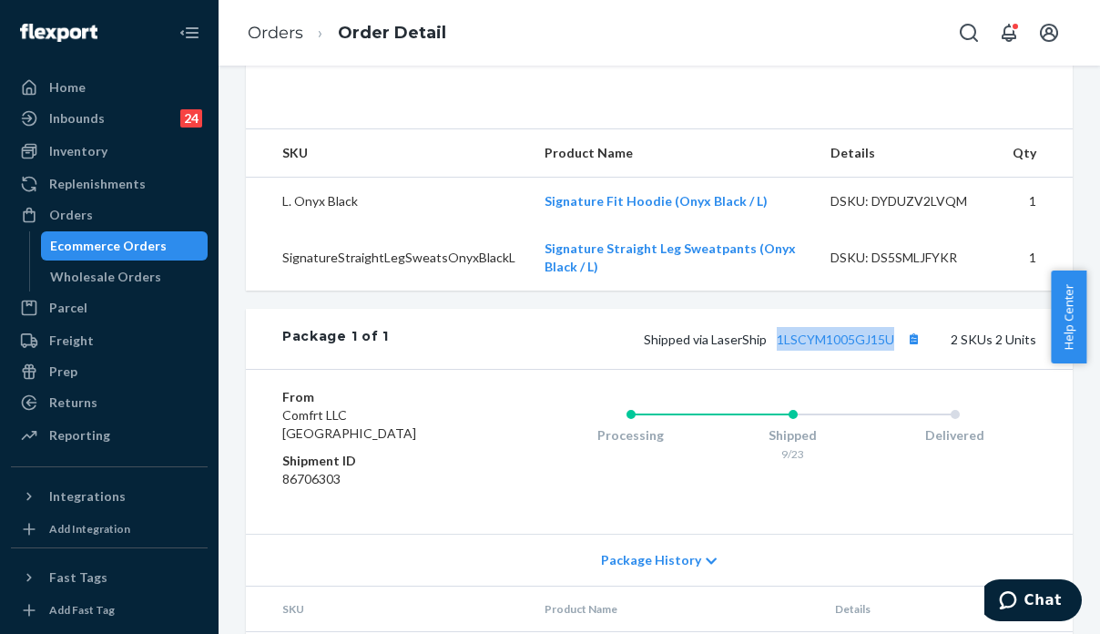
drag, startPoint x: 843, startPoint y: 400, endPoint x: 764, endPoint y: 402, distance: 79.3
click at [764, 351] on div "Shipped via LaserShip 1LSCYM1005GJ15U 2 SKUs 2 Units" at bounding box center [712, 339] width 647 height 24
copy link "1LSCYM1005GJ15U"
click at [891, 515] on div "Processing Shipped 9/23 Delivered" at bounding box center [756, 451] width 559 height 127
click at [812, 515] on div "Processing Shipped 9/23 Delivered" at bounding box center [756, 451] width 559 height 127
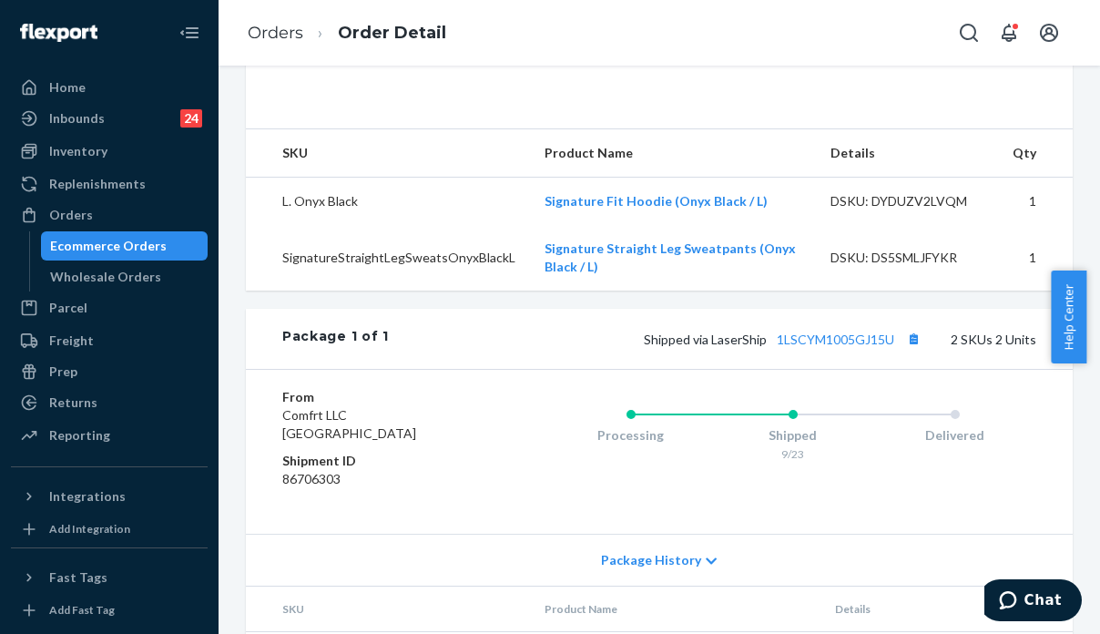
click at [635, 515] on div "Processing Shipped 9/23 Delivered" at bounding box center [756, 451] width 559 height 127
click at [628, 515] on div "Processing Shipped 9/23 Delivered" at bounding box center [756, 451] width 559 height 127
click at [553, 515] on div "Processing Shipped 9/23 Delivered" at bounding box center [756, 451] width 559 height 127
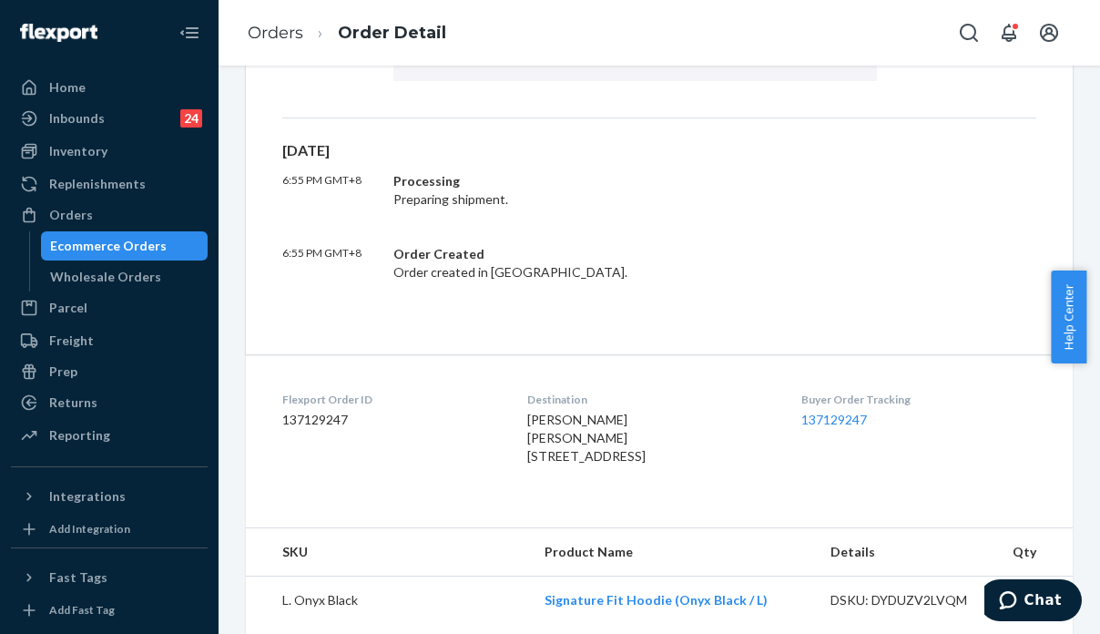
scroll to position [627, 0]
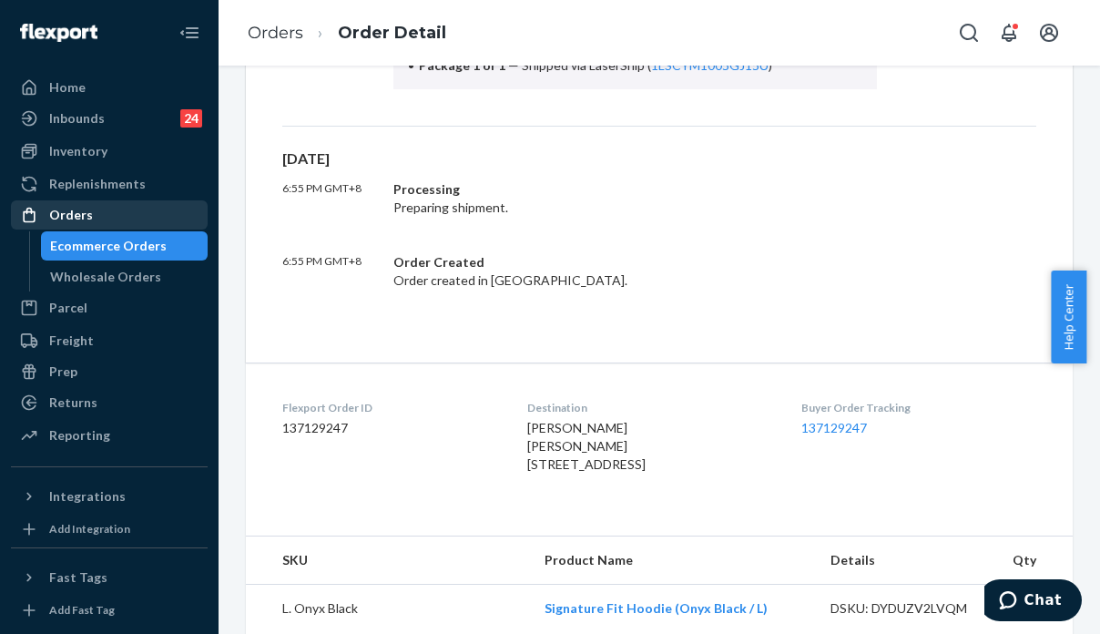
click at [133, 214] on div "Orders" at bounding box center [109, 214] width 193 height 25
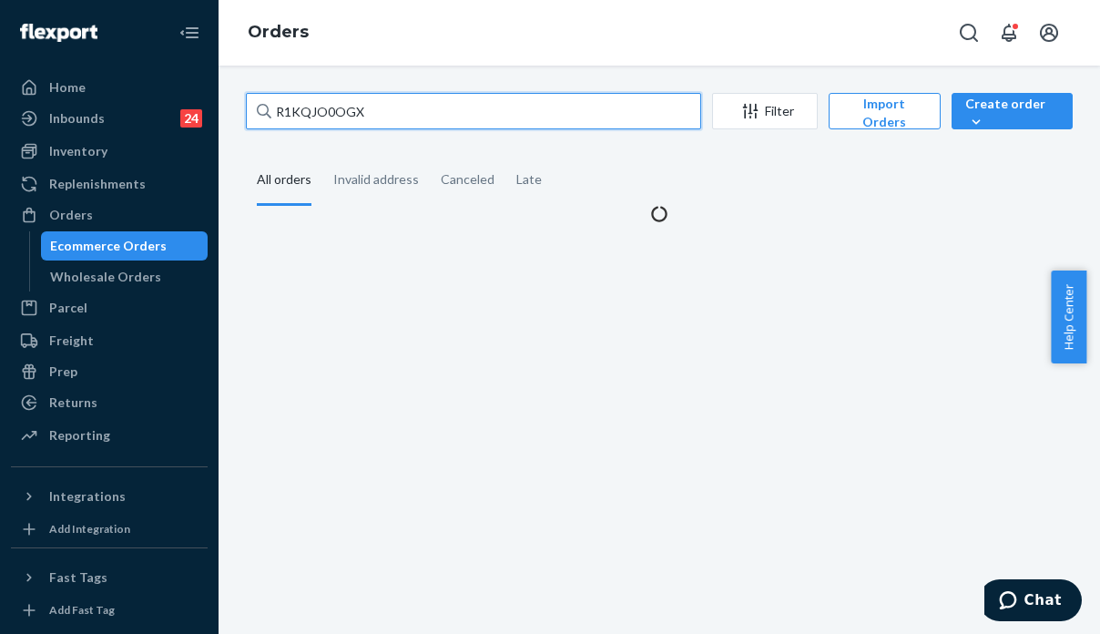
drag, startPoint x: 375, startPoint y: 116, endPoint x: 231, endPoint y: 106, distance: 144.2
click at [232, 106] on div "R1KQJO0OGX Filter Import Orders Create order Ecommerce order Removal order All …" at bounding box center [659, 158] width 854 height 130
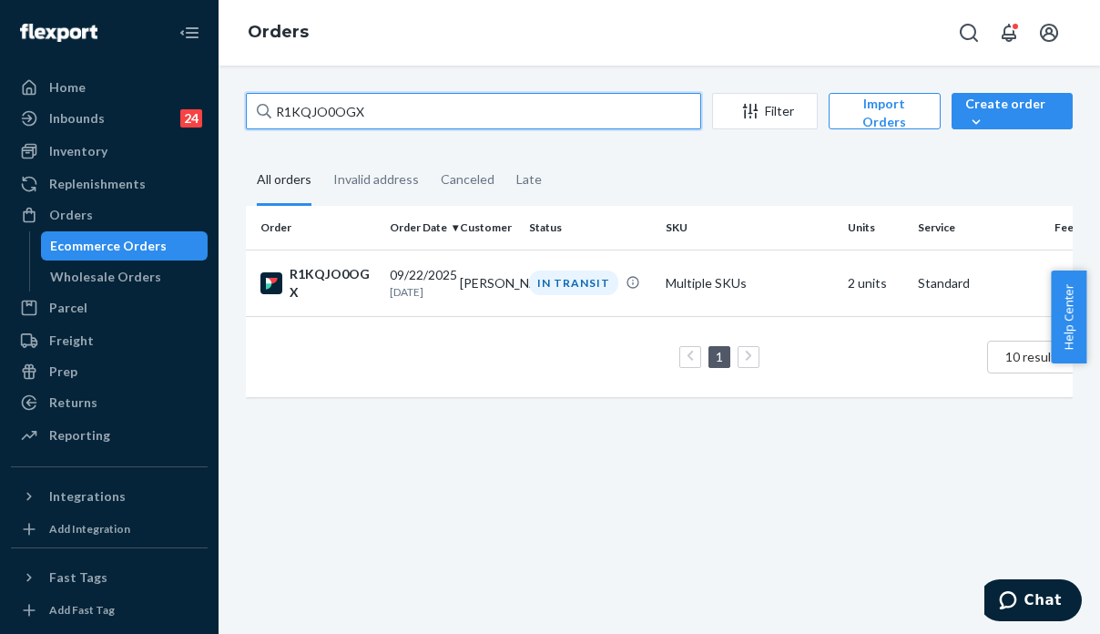
paste input "255214757"
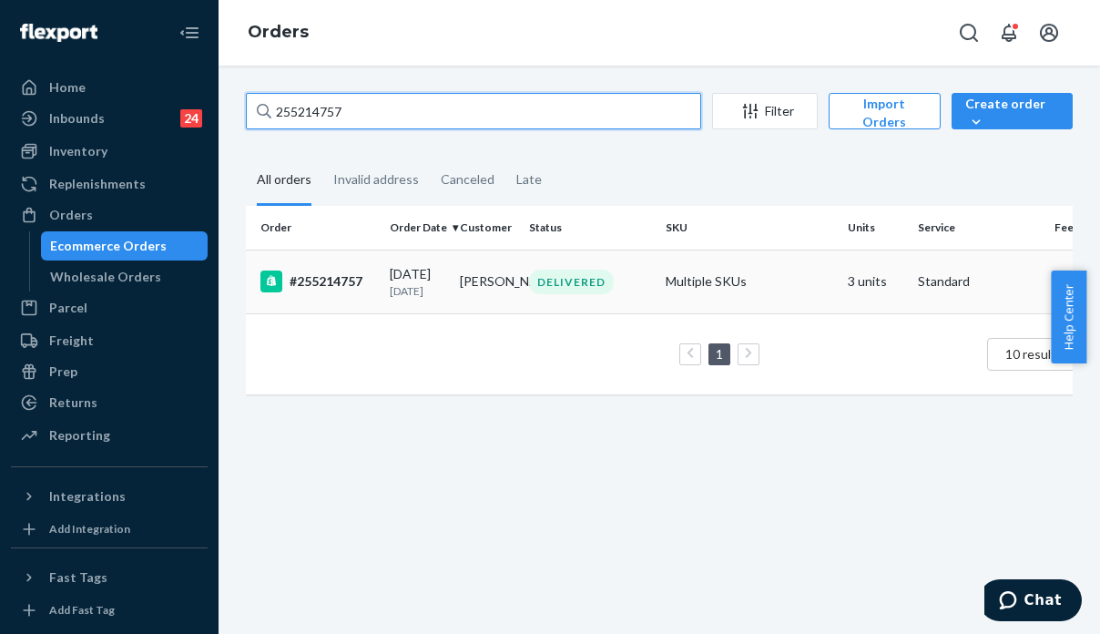
type input "255214757"
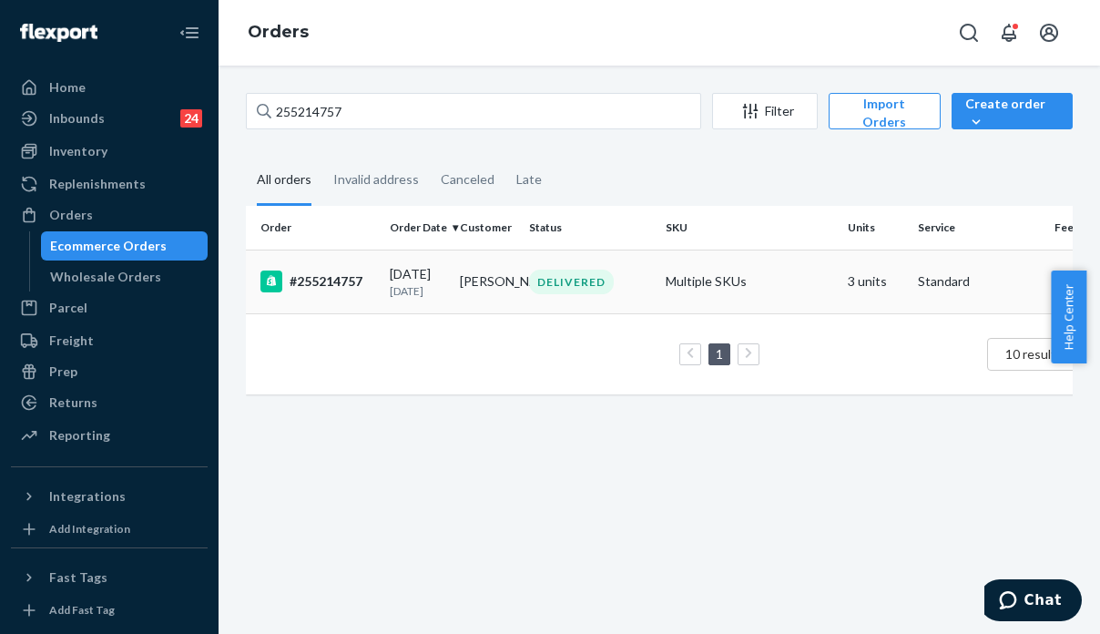
click at [912, 280] on td "Standard" at bounding box center [979, 281] width 137 height 64
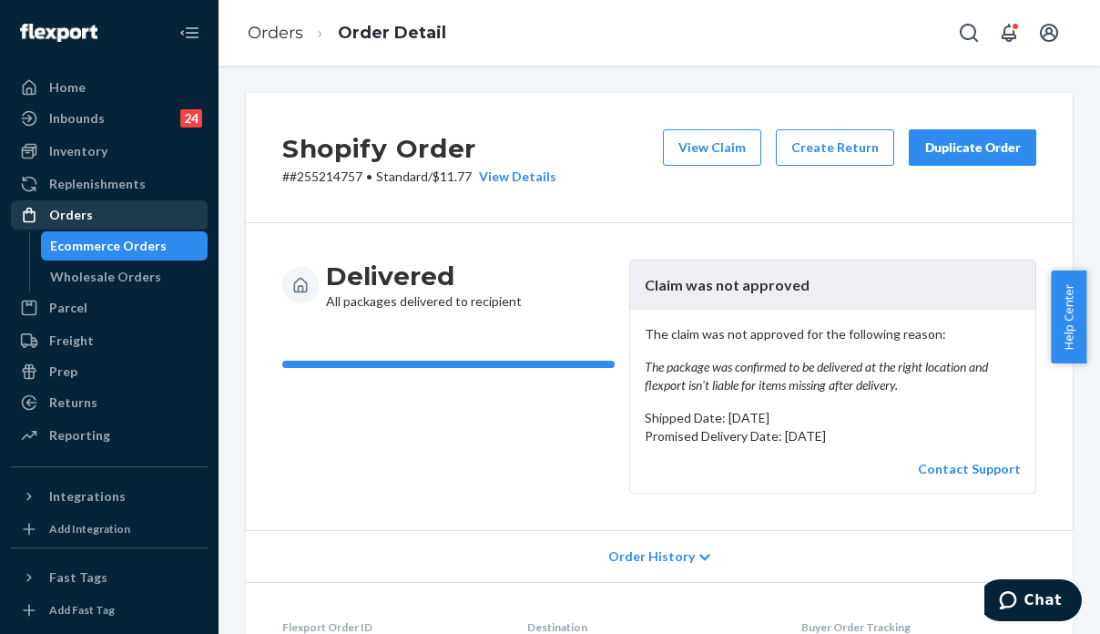
click at [122, 214] on div "Orders" at bounding box center [109, 214] width 193 height 25
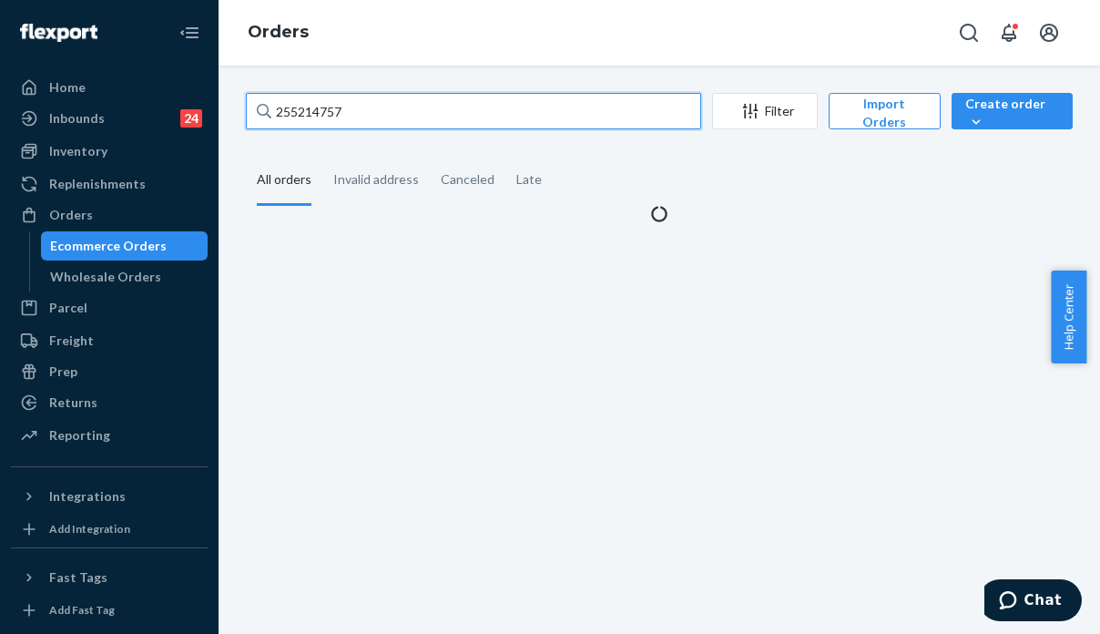
drag, startPoint x: 448, startPoint y: 115, endPoint x: 233, endPoint y: 134, distance: 215.7
click at [233, 134] on div "255214757 Filter Import Orders Create order Ecommerce order Removal order All o…" at bounding box center [659, 158] width 854 height 130
paste input "42492"
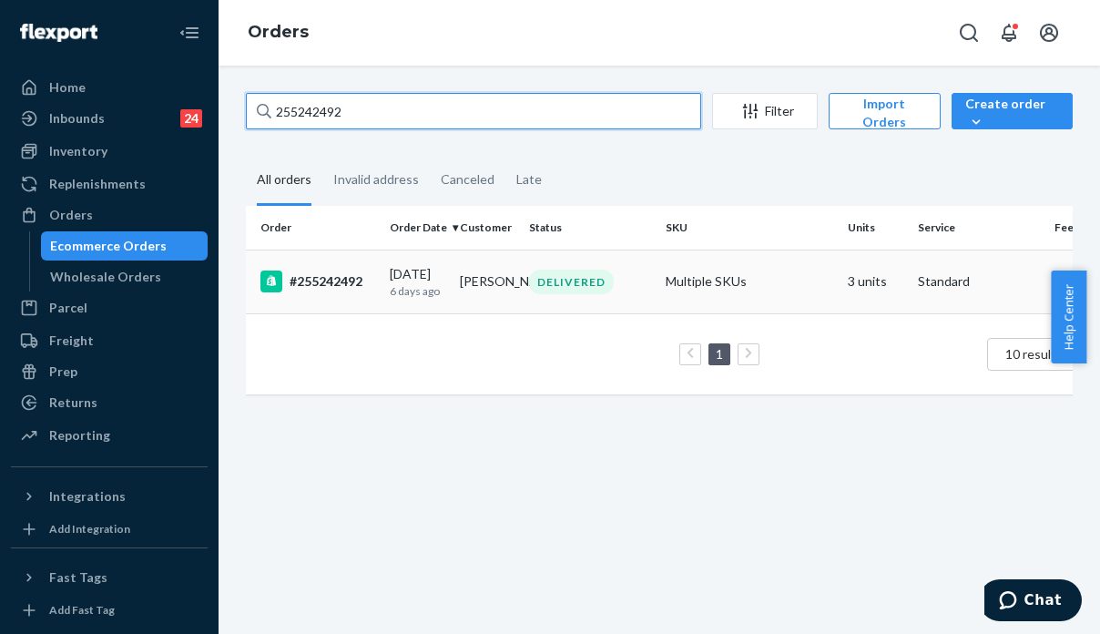
type input "255242492"
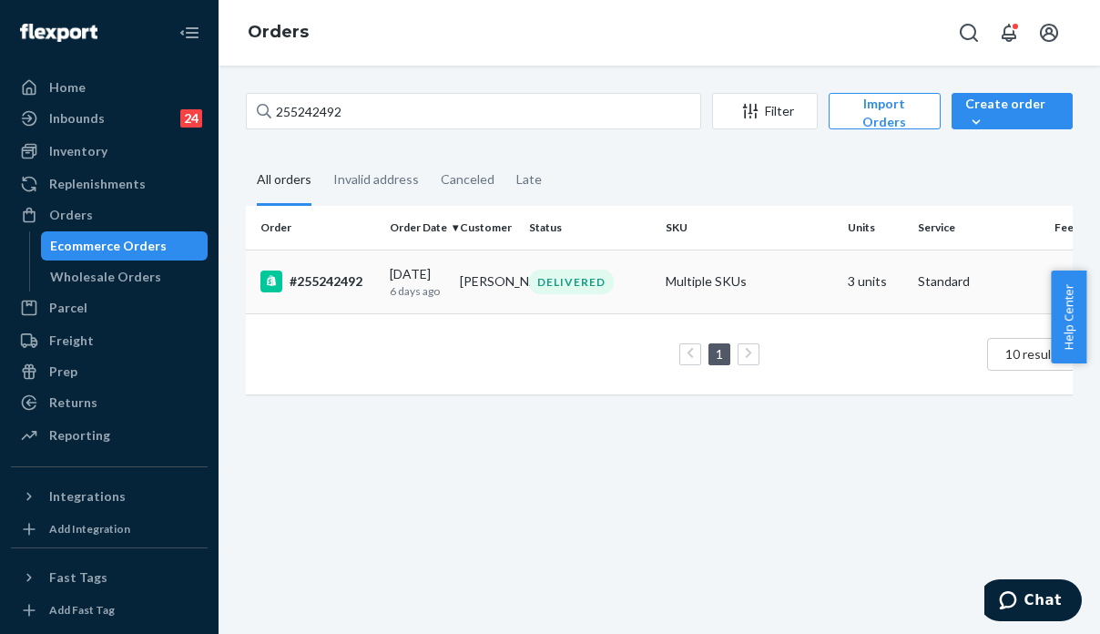
click at [841, 276] on td "3 units" at bounding box center [875, 281] width 70 height 64
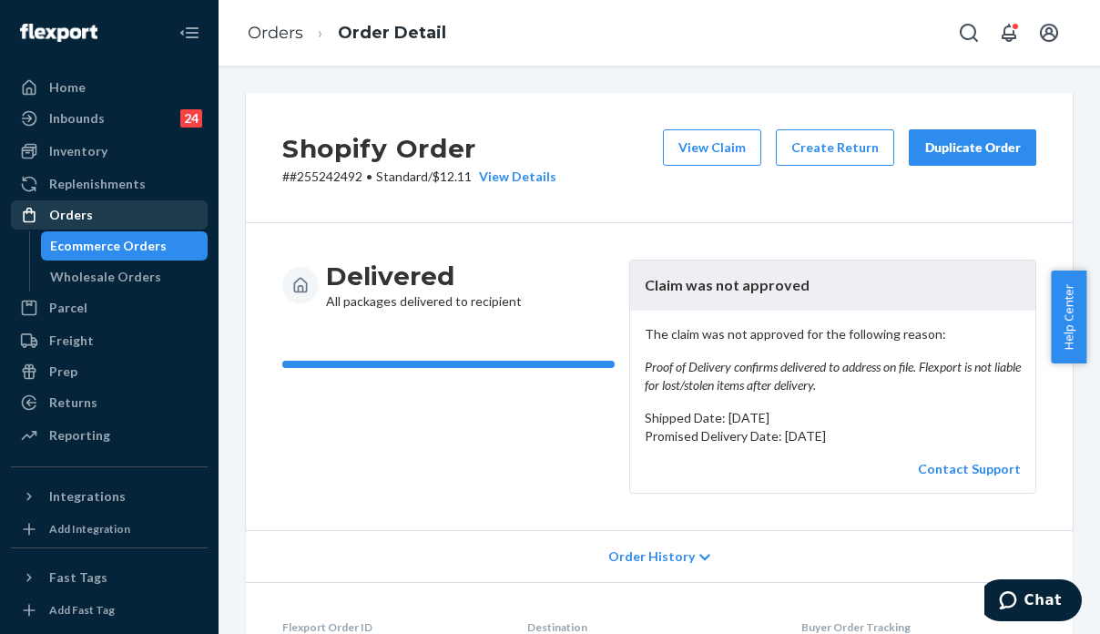
click at [107, 214] on div "Orders" at bounding box center [109, 214] width 193 height 25
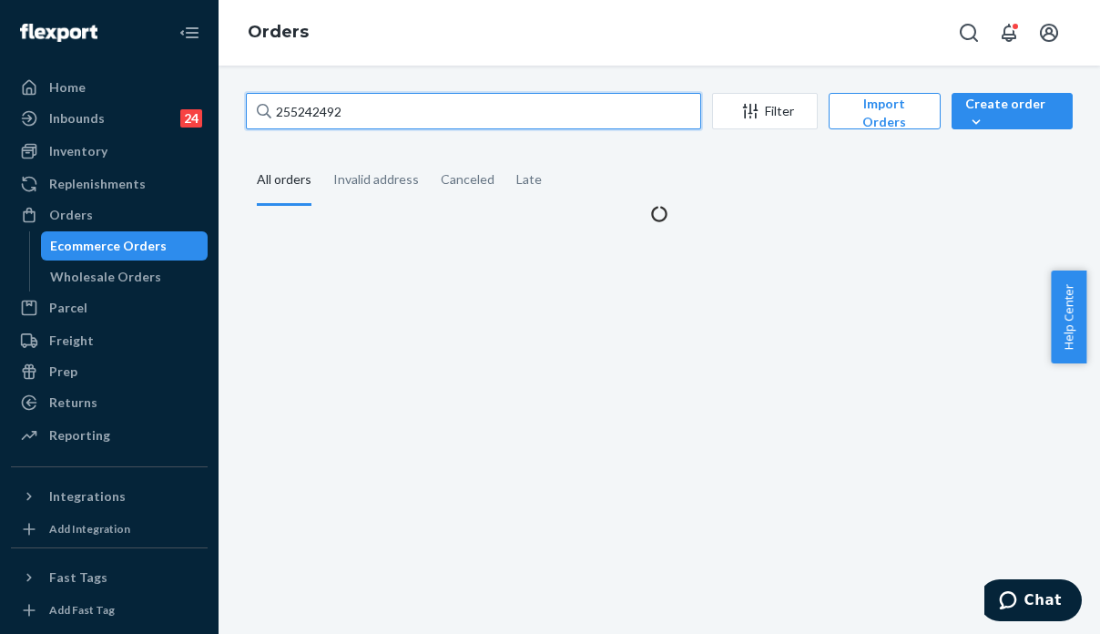
drag, startPoint x: 361, startPoint y: 101, endPoint x: 241, endPoint y: 104, distance: 119.3
click at [241, 104] on div "255242492 Filter Import Orders Create order Ecommerce order Removal order All o…" at bounding box center [659, 158] width 854 height 130
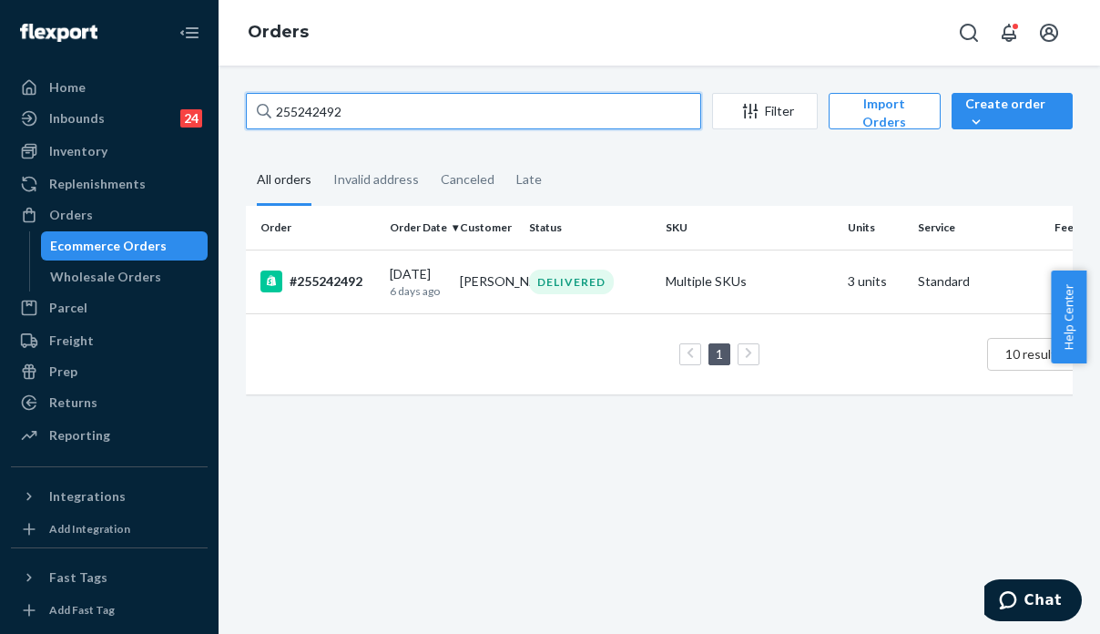
paste input "181887"
type input "255181887"
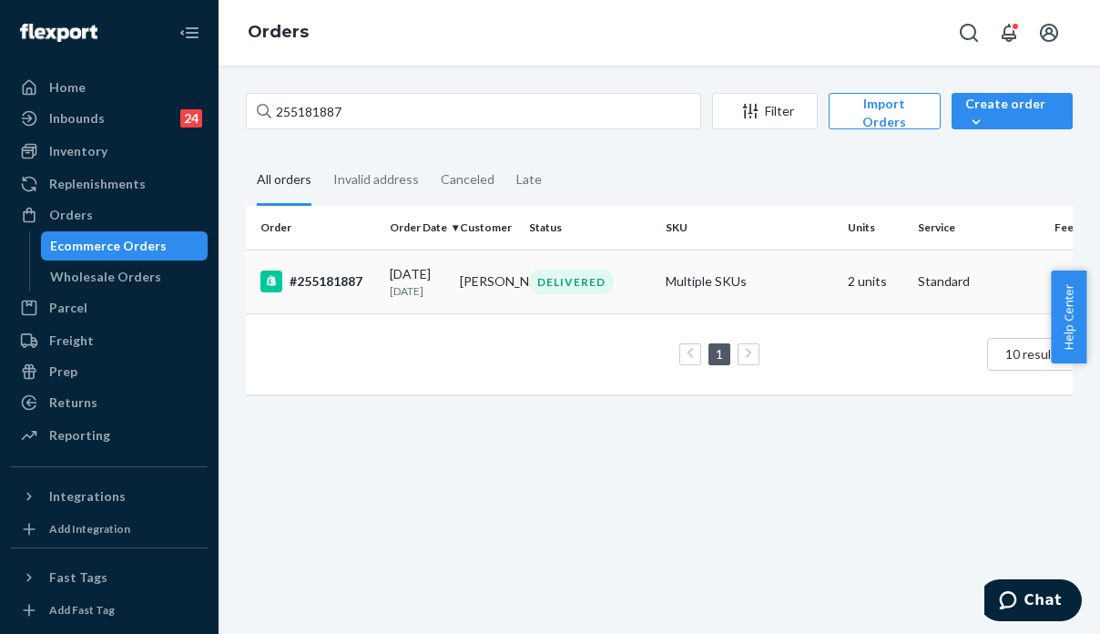
click at [678, 290] on td "Multiple SKUs" at bounding box center [749, 281] width 182 height 64
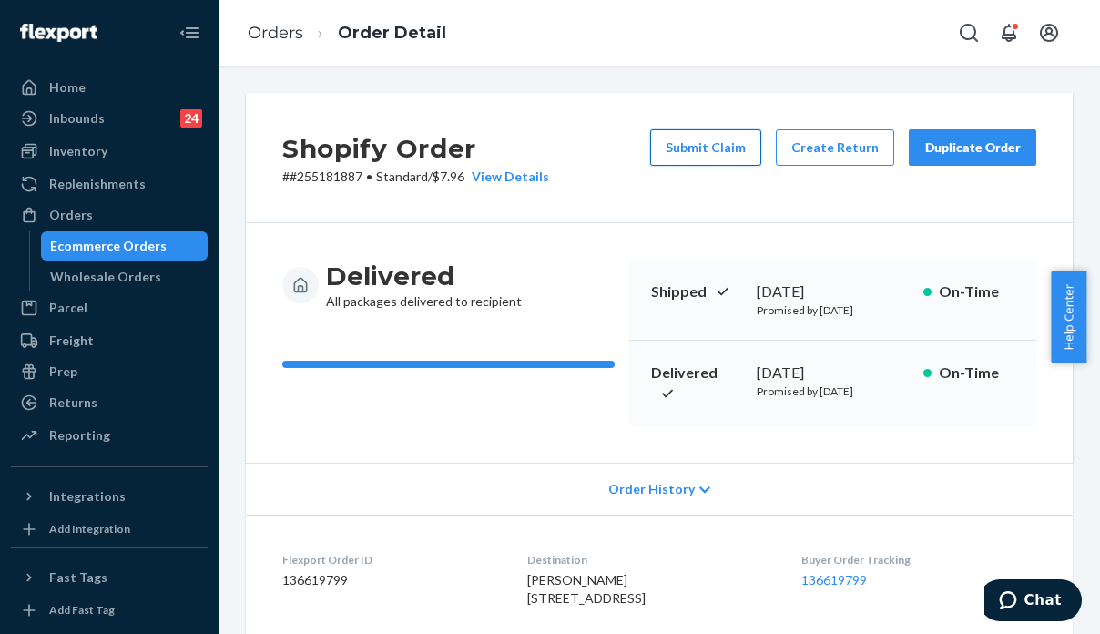
click at [732, 148] on button "Submit Claim" at bounding box center [705, 147] width 111 height 36
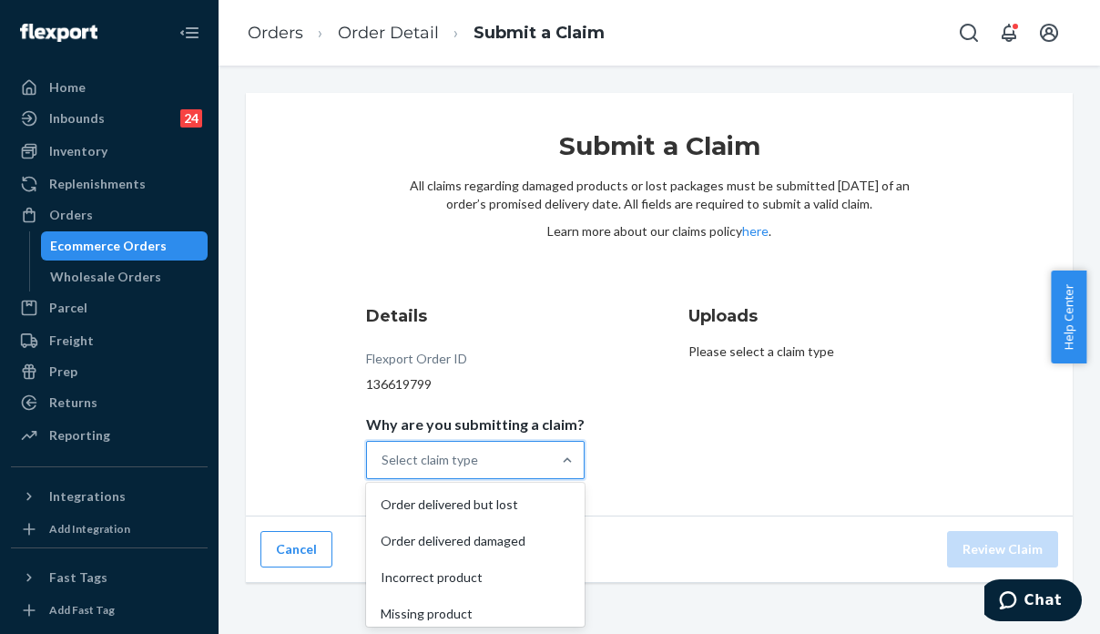
click at [425, 463] on div "Select claim type" at bounding box center [430, 460] width 97 height 18
click at [383, 463] on input "Why are you submitting a claim? option Order delivered but lost focused, 1 of 4…" at bounding box center [383, 460] width 2 height 18
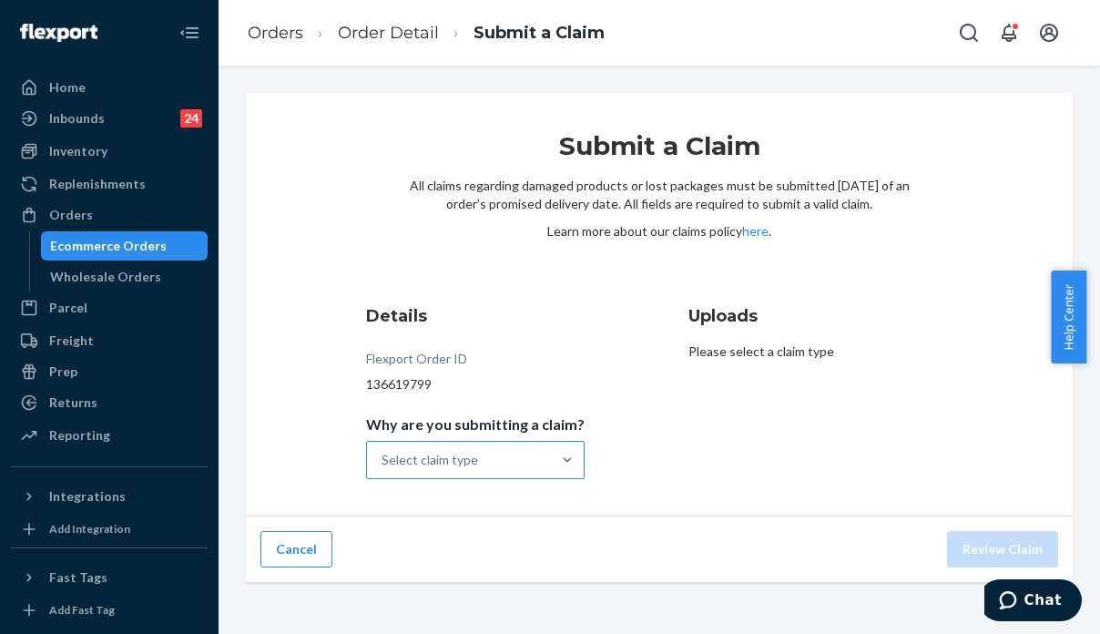
click at [459, 465] on div "Select claim type" at bounding box center [430, 460] width 97 height 18
click at [383, 465] on input "Why are you submitting a claim? Select claim type" at bounding box center [383, 460] width 2 height 18
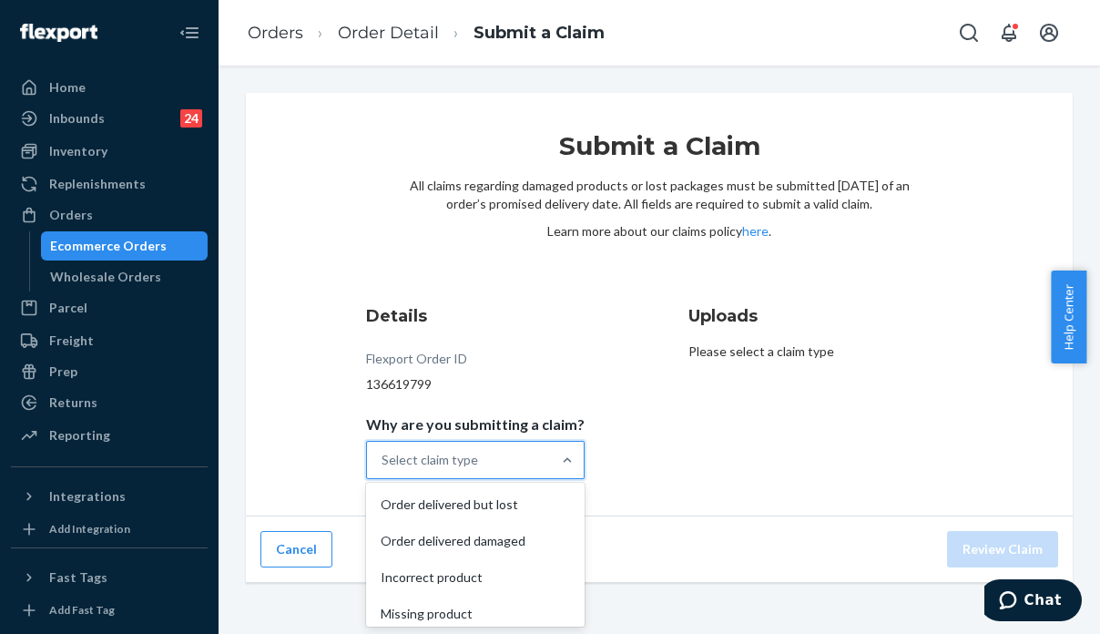
click at [484, 494] on div "Order delivered but lost" at bounding box center [475, 504] width 211 height 36
click at [383, 469] on input "Why are you submitting a claim? option Order delivered but lost focused, 1 of 4…" at bounding box center [383, 460] width 2 height 18
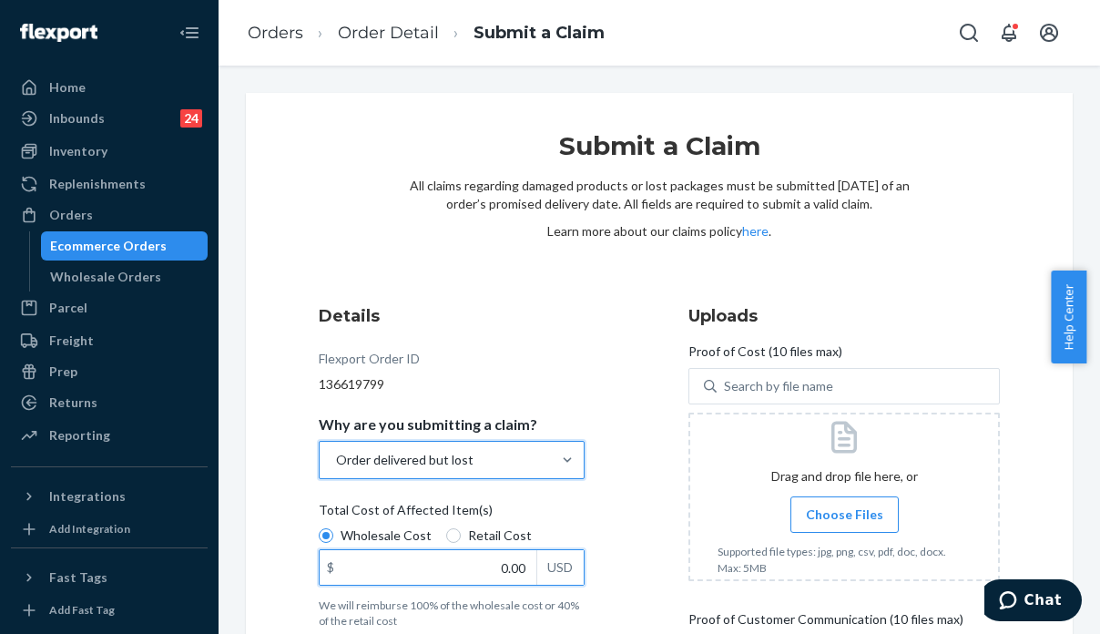
click at [459, 567] on input "0.00" at bounding box center [428, 567] width 217 height 35
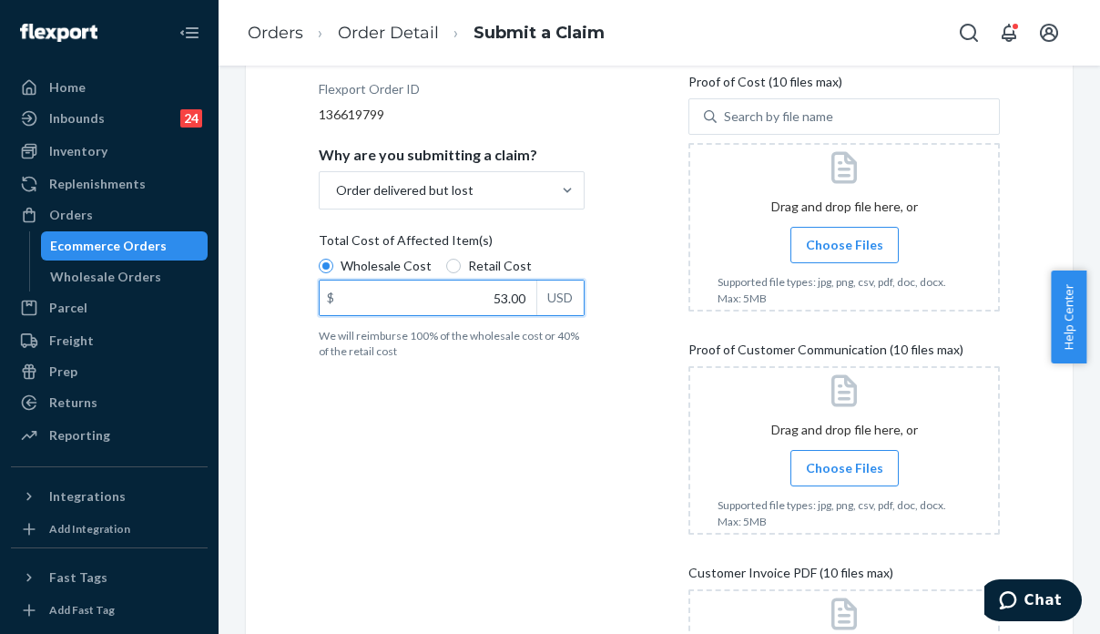
scroll to position [273, 0]
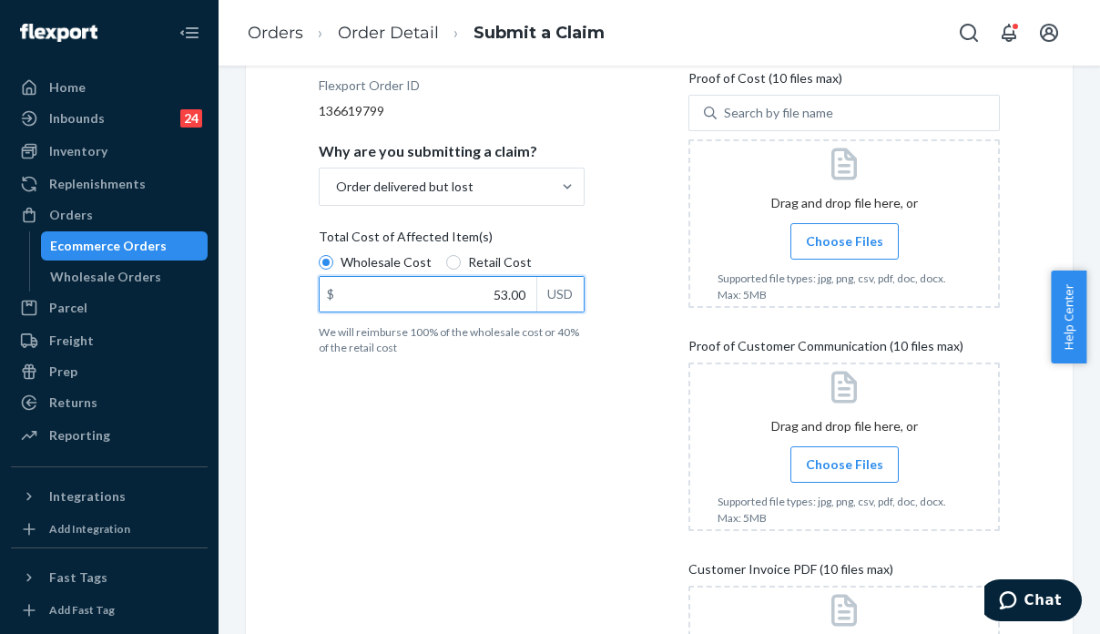
type input "53.00"
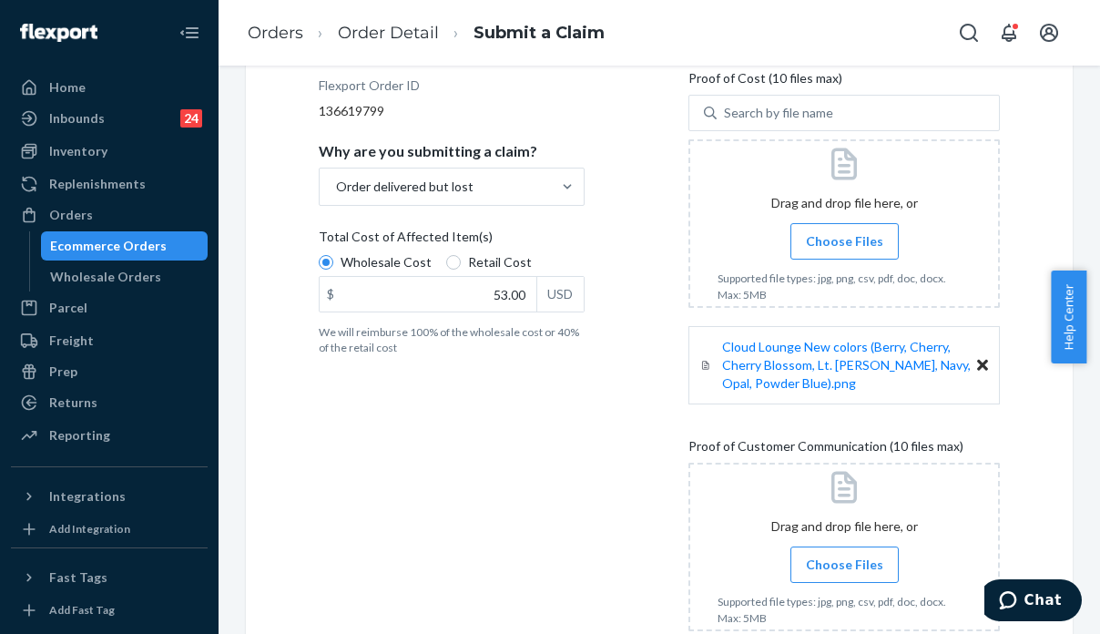
click at [1037, 422] on div "Submit a Claim All claims regarding damaged products or lost packages must be s…" at bounding box center [659, 374] width 827 height 1109
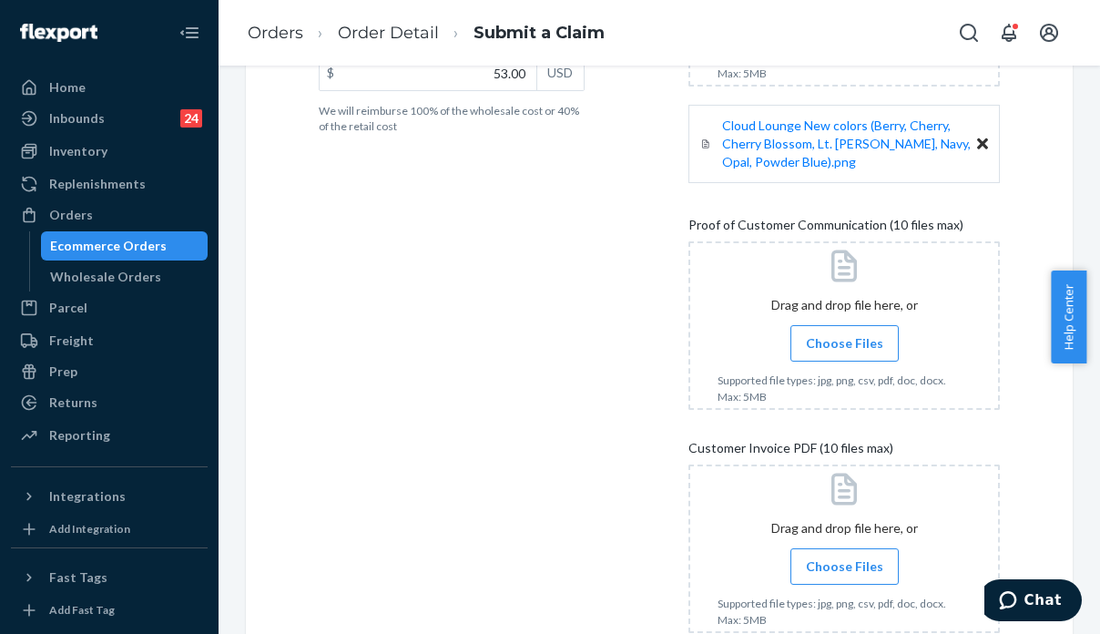
scroll to position [546, 0]
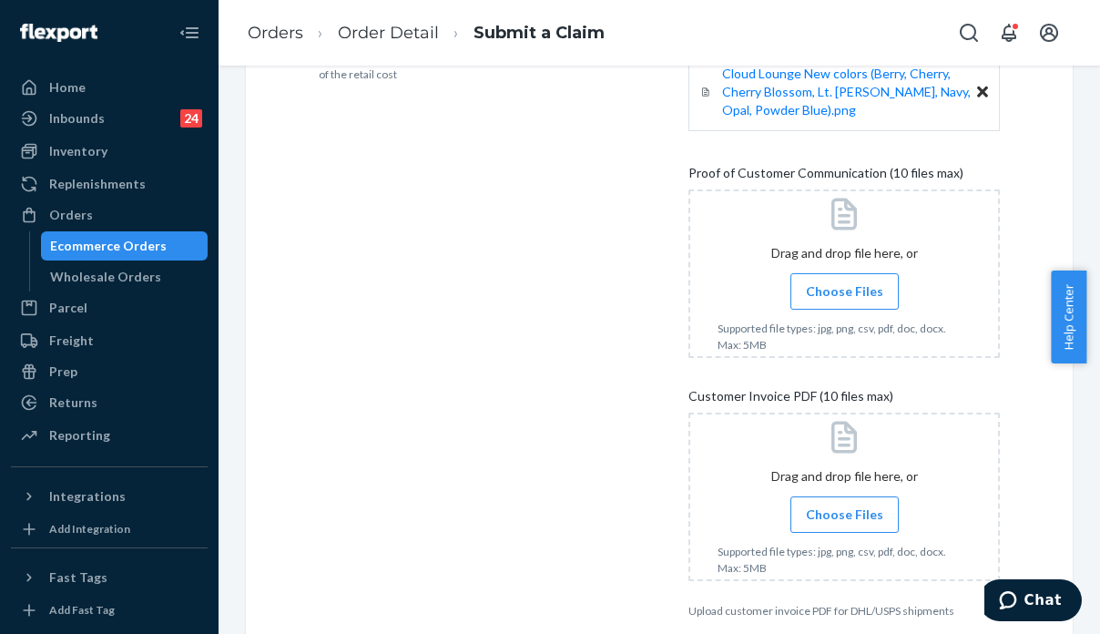
click at [845, 509] on span "Choose Files" at bounding box center [844, 514] width 77 height 18
click at [845, 509] on input "Choose Files" at bounding box center [844, 514] width 1 height 20
click at [810, 280] on label "Choose Files" at bounding box center [844, 291] width 108 height 36
click at [844, 281] on input "Choose Files" at bounding box center [844, 291] width 1 height 20
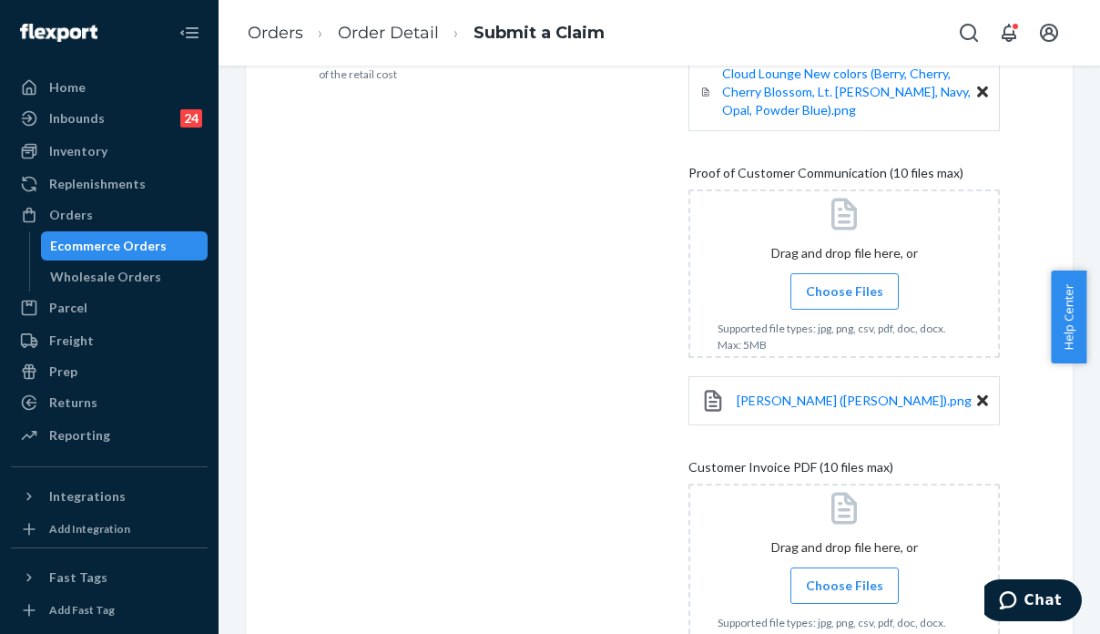
click at [844, 577] on span "Choose Files" at bounding box center [844, 585] width 77 height 18
click at [844, 577] on input "Choose Files" at bounding box center [844, 585] width 1 height 20
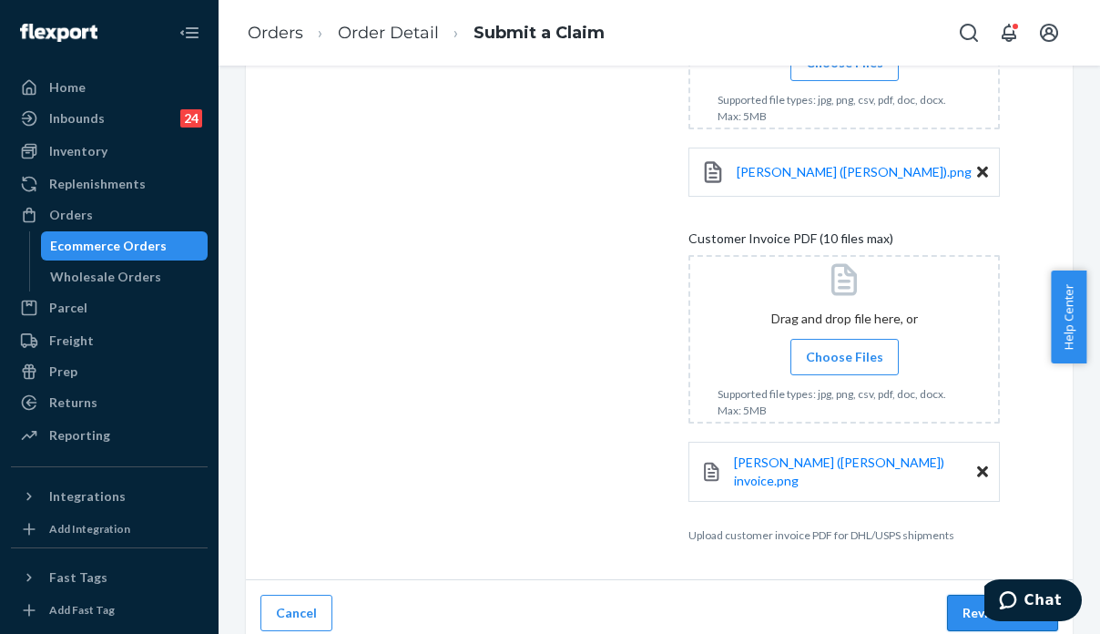
click at [978, 595] on button "Review Claim" at bounding box center [1002, 613] width 111 height 36
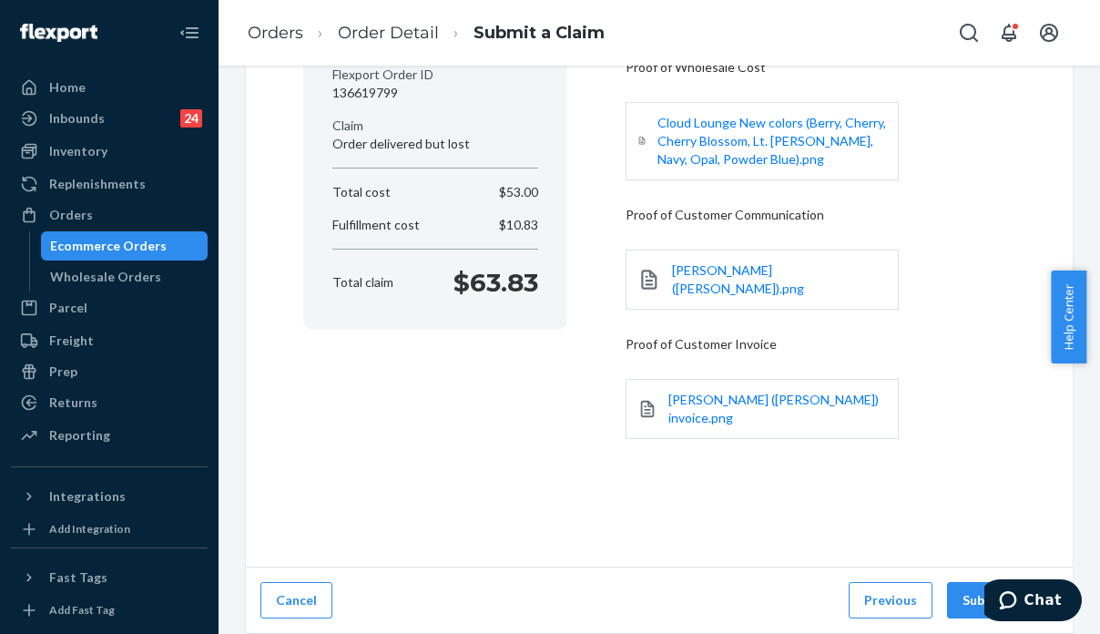
scroll to position [196, 0]
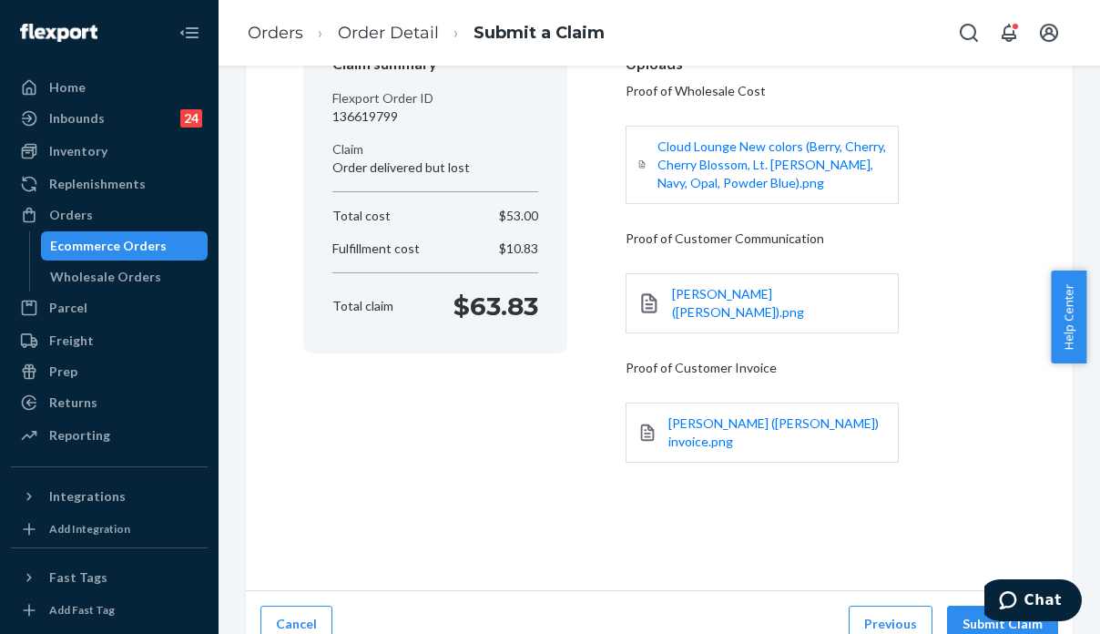
drag, startPoint x: 962, startPoint y: 603, endPoint x: 889, endPoint y: 622, distance: 76.2
click at [962, 606] on button "Submit Claim" at bounding box center [1002, 624] width 111 height 36
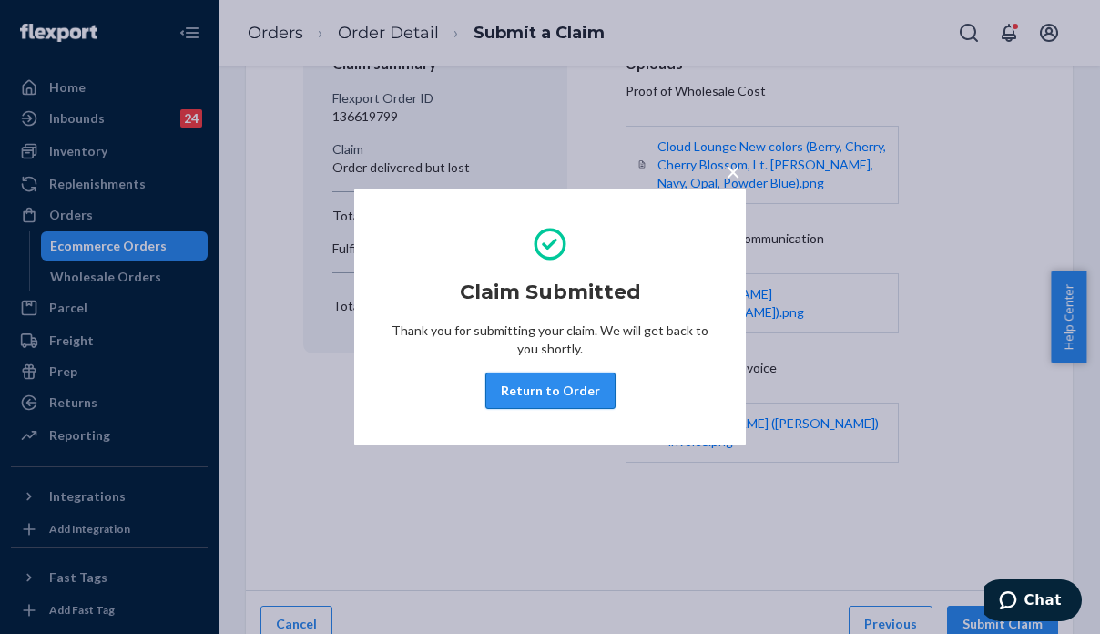
click at [530, 387] on button "Return to Order" at bounding box center [550, 390] width 130 height 36
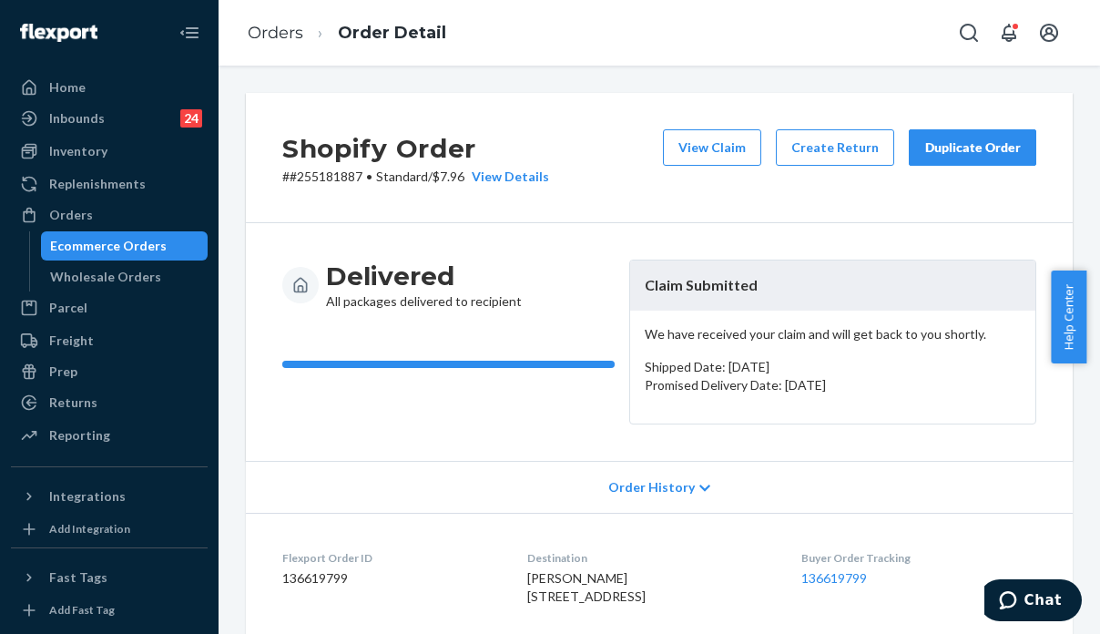
drag, startPoint x: 900, startPoint y: 506, endPoint x: 1000, endPoint y: 444, distance: 117.8
click at [900, 506] on div "Order History" at bounding box center [659, 487] width 827 height 52
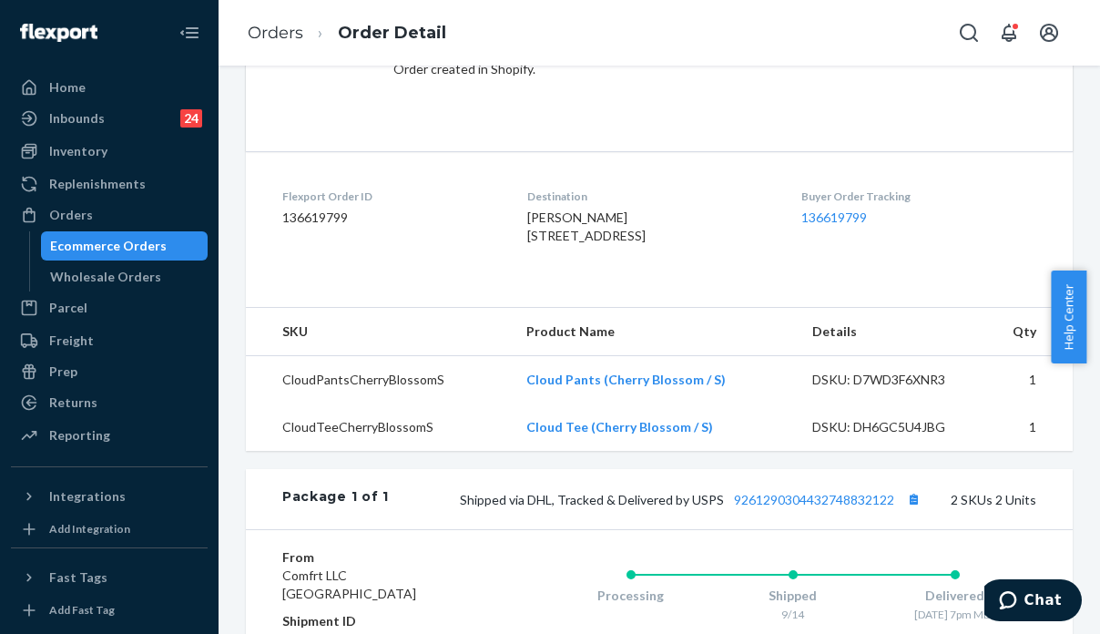
scroll to position [1112, 0]
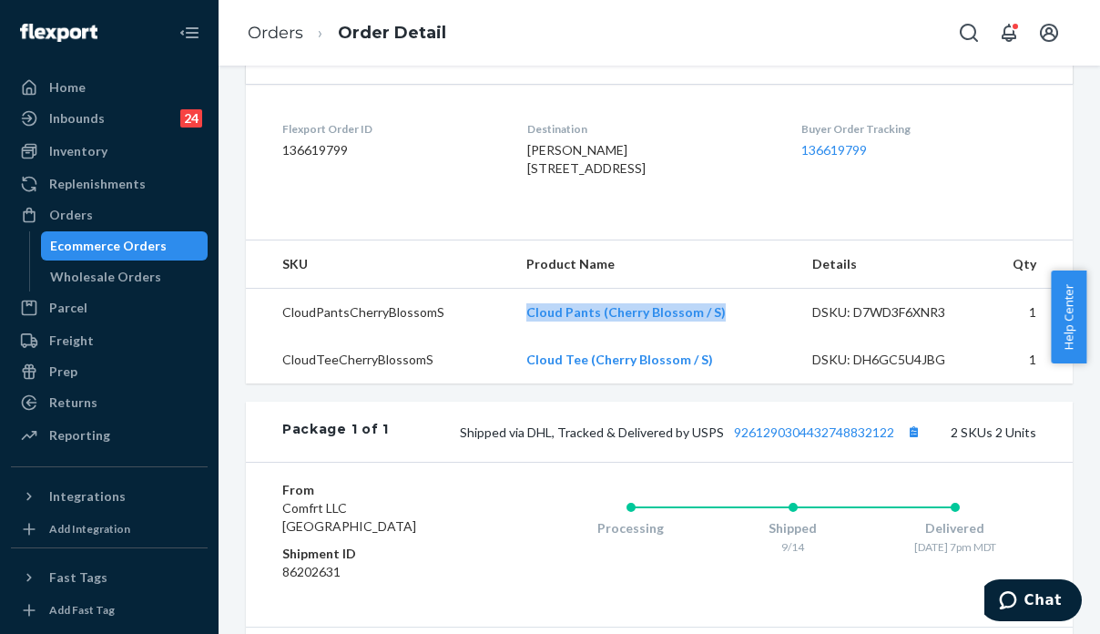
drag, startPoint x: 738, startPoint y: 341, endPoint x: 523, endPoint y: 352, distance: 215.2
click at [523, 336] on td "Cloud Pants (Cherry Blossom / S)" at bounding box center [655, 312] width 286 height 48
copy link "Cloud Pants (Cherry Blossom / S)"
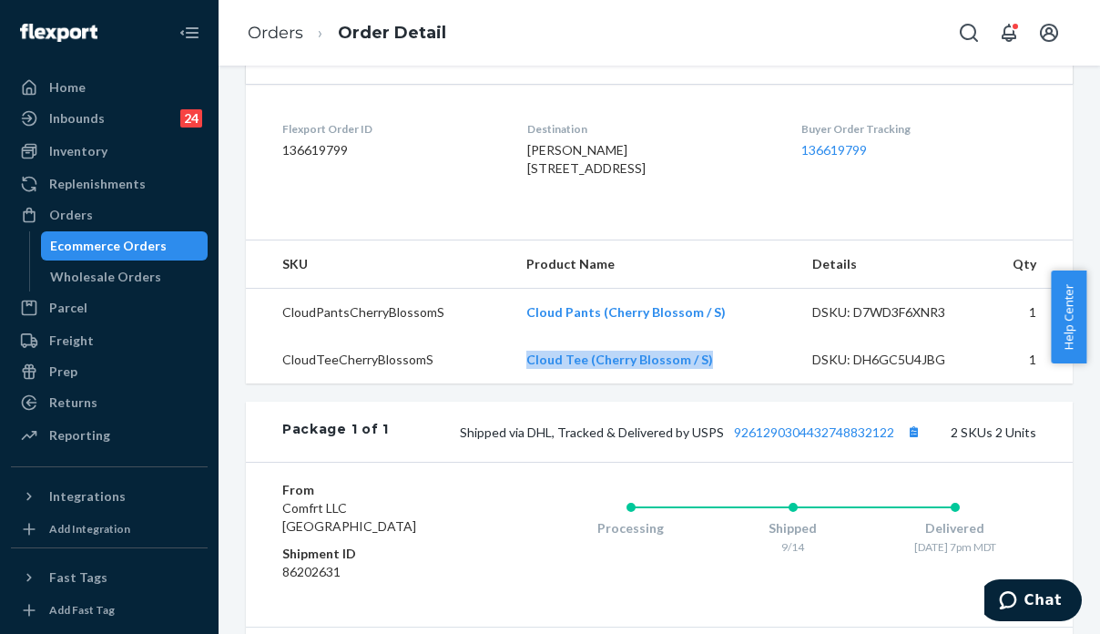
drag, startPoint x: 623, startPoint y: 405, endPoint x: 484, endPoint y: 402, distance: 138.5
click at [488, 383] on tr "CloudTeeCherryBlossomS Cloud Tee (Cherry Blossom / S) DSKU: DH6GC5U4JBG 1" at bounding box center [659, 359] width 827 height 47
copy tr "Cloud Tee (Cherry Blossom / S)"
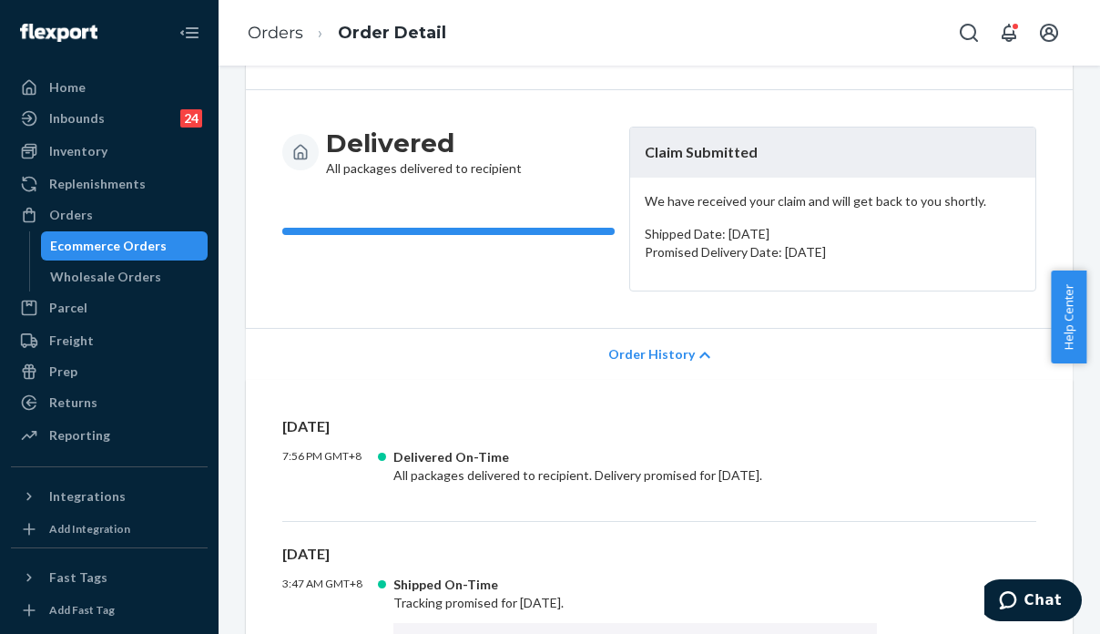
scroll to position [0, 0]
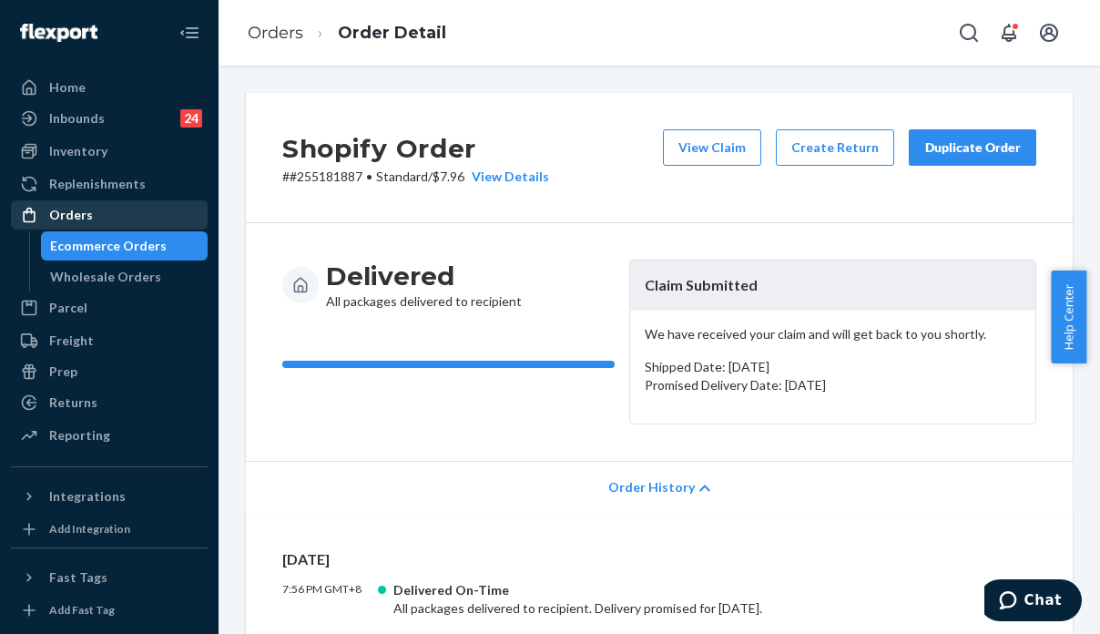
click at [95, 210] on div "Orders" at bounding box center [109, 214] width 193 height 25
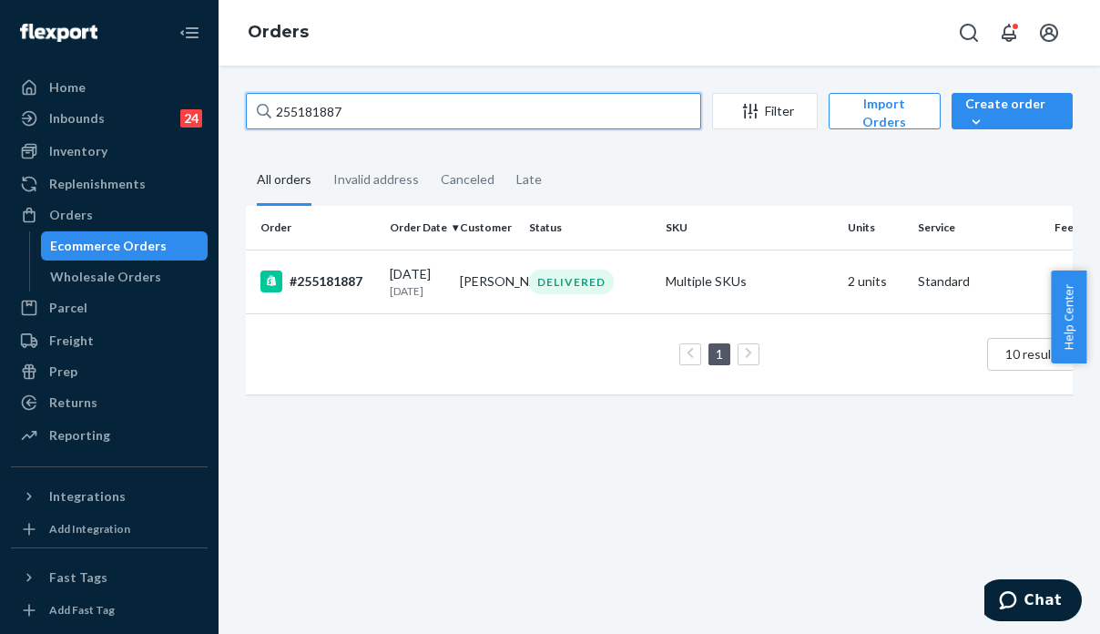
drag, startPoint x: 390, startPoint y: 112, endPoint x: 256, endPoint y: 104, distance: 134.1
click at [256, 104] on div "255181887" at bounding box center [473, 111] width 455 height 36
paste input "93786"
type input "255193786"
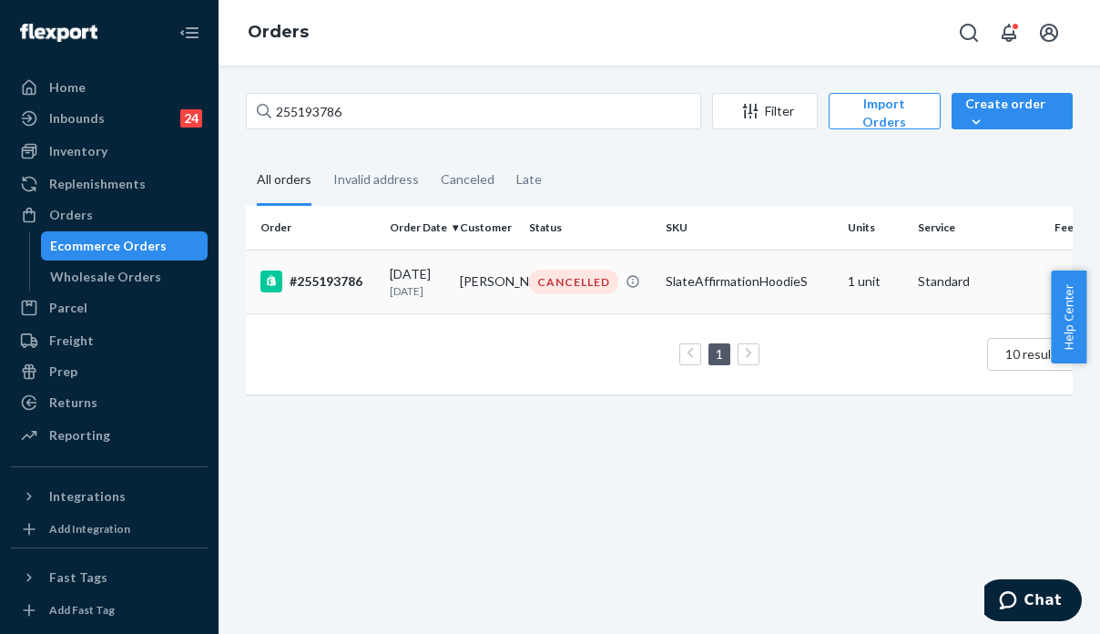
click at [714, 294] on td "SlateAffirmationHoodieS" at bounding box center [749, 281] width 182 height 64
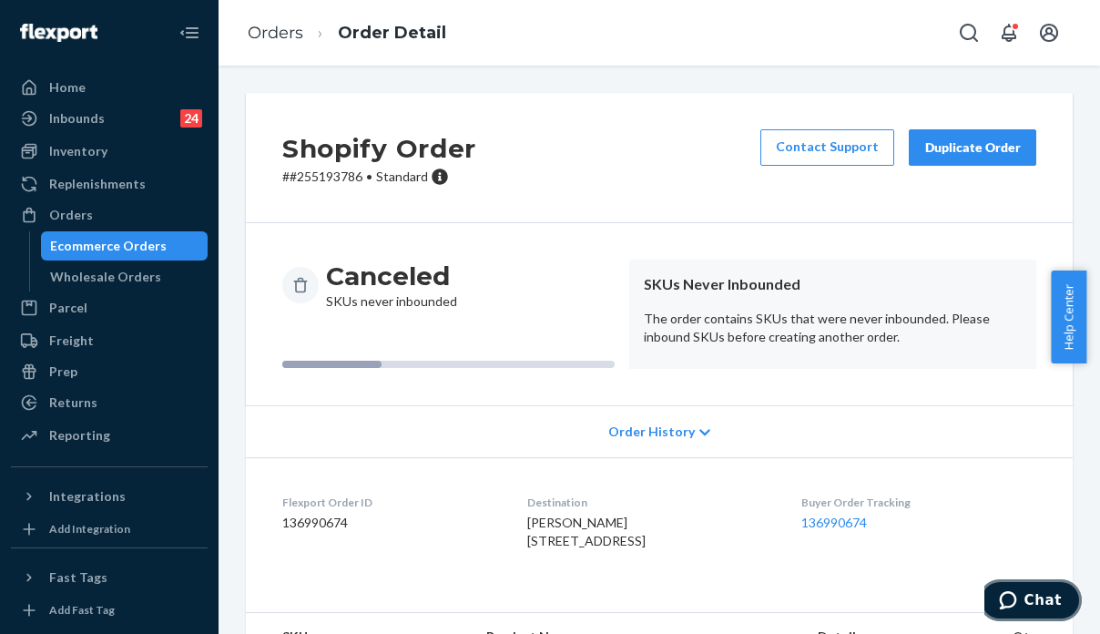
click at [1031, 607] on span "Chat" at bounding box center [1042, 600] width 37 height 16
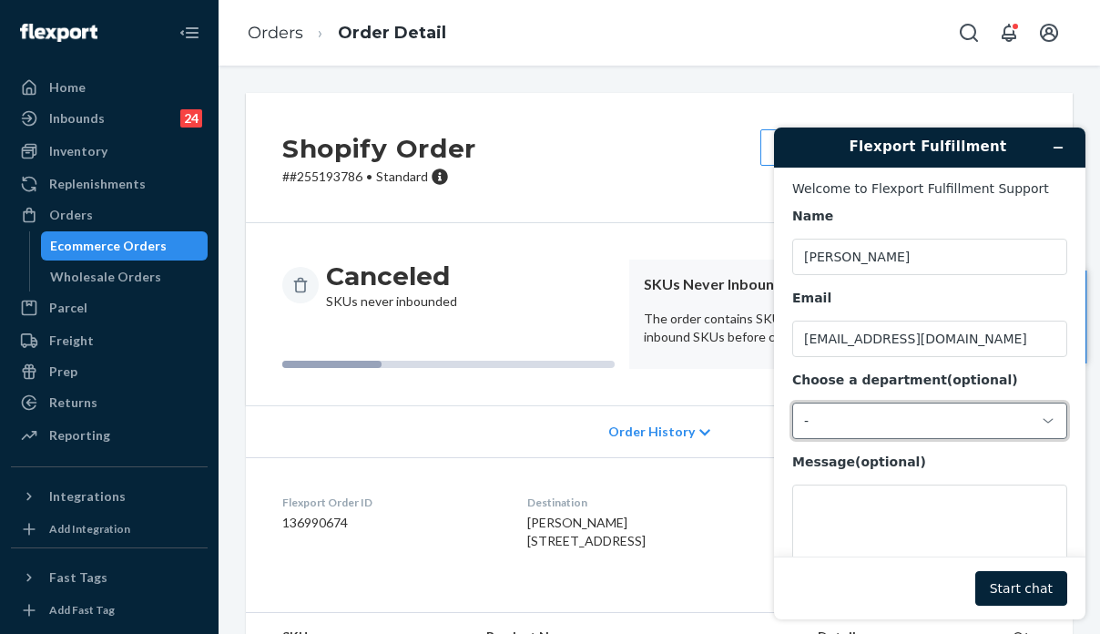
click at [850, 423] on div "-" at bounding box center [918, 420] width 229 height 16
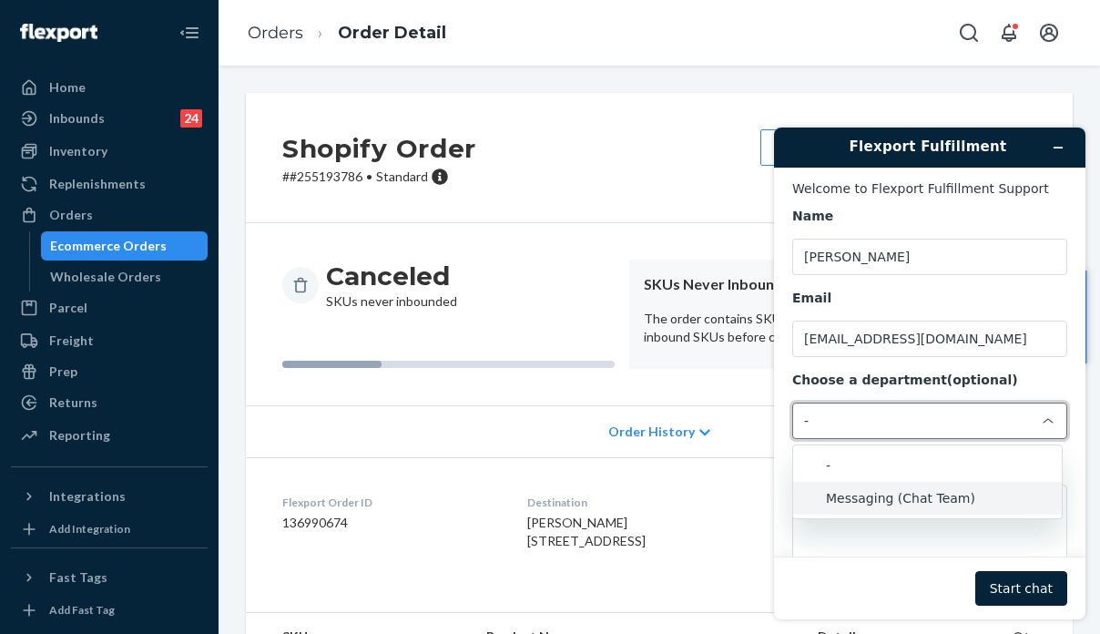
click at [872, 494] on li "Messaging (Chat Team)" at bounding box center [927, 498] width 269 height 33
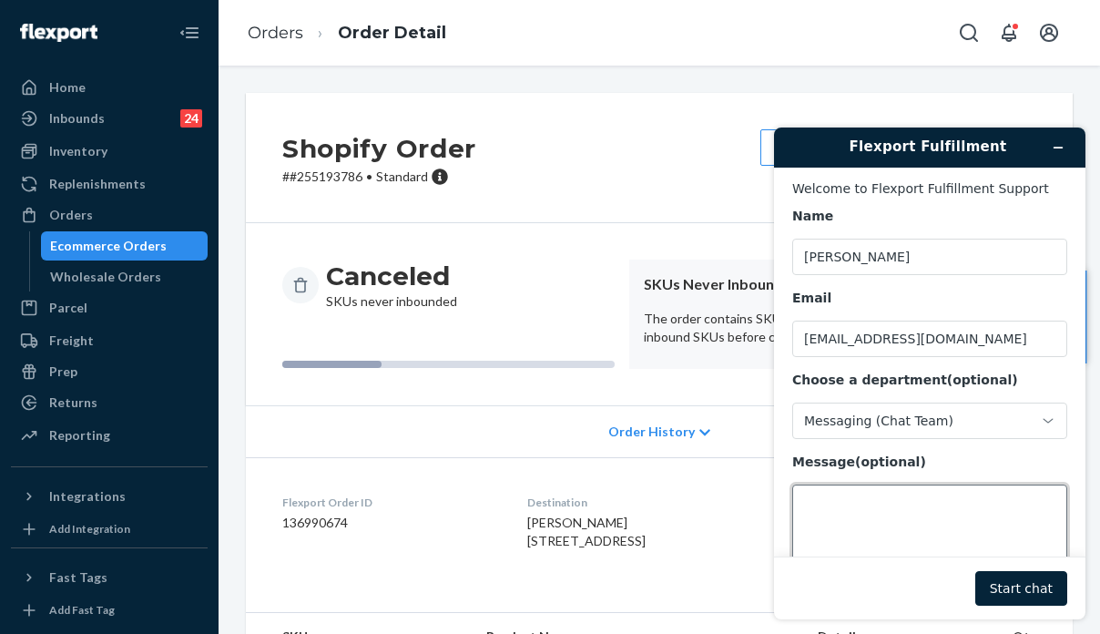
click at [849, 505] on textarea "Message (optional)" at bounding box center [929, 535] width 275 height 102
paste textarea "255193786"
type textarea "hi, can you please help me with order 255193786? it was cancelled"
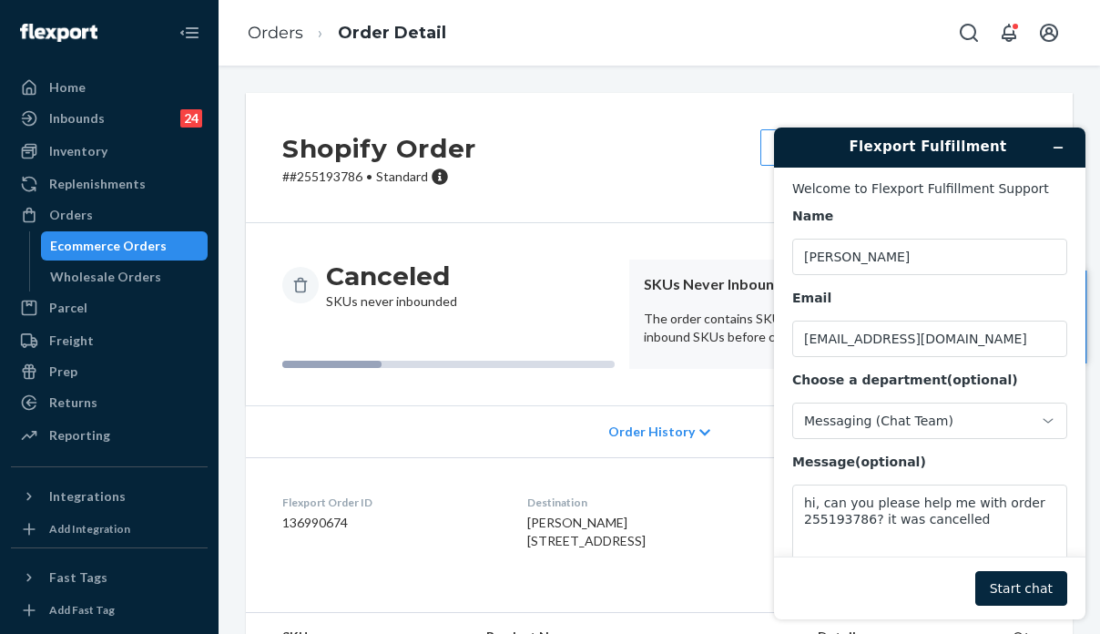
click at [994, 588] on button "Start chat" at bounding box center [1021, 588] width 92 height 35
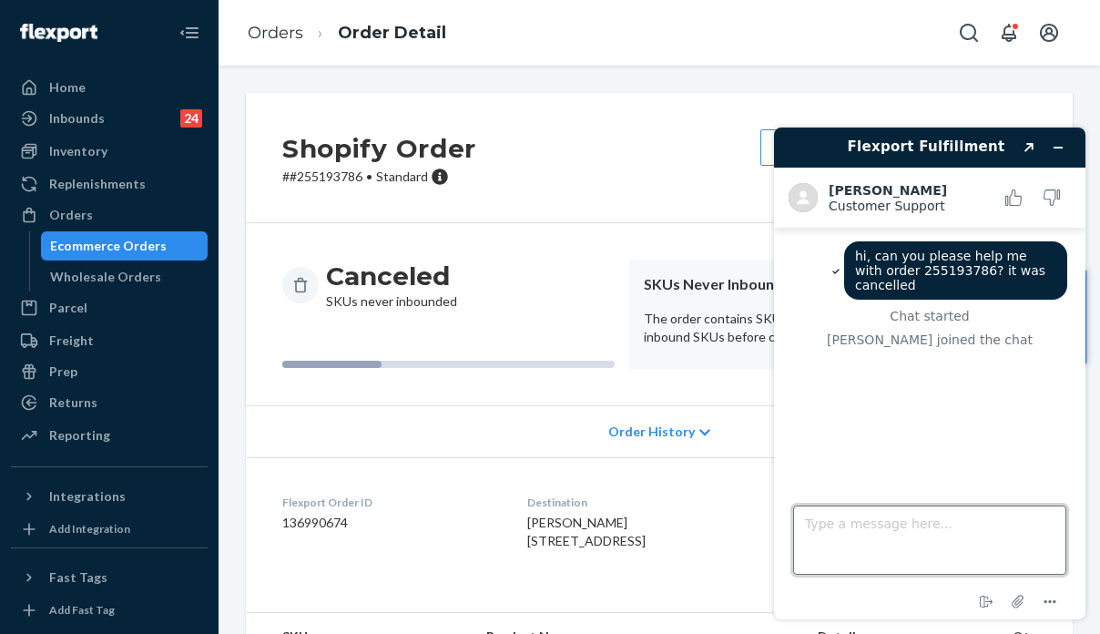
click at [962, 512] on textarea "Type a message here..." at bounding box center [929, 539] width 273 height 69
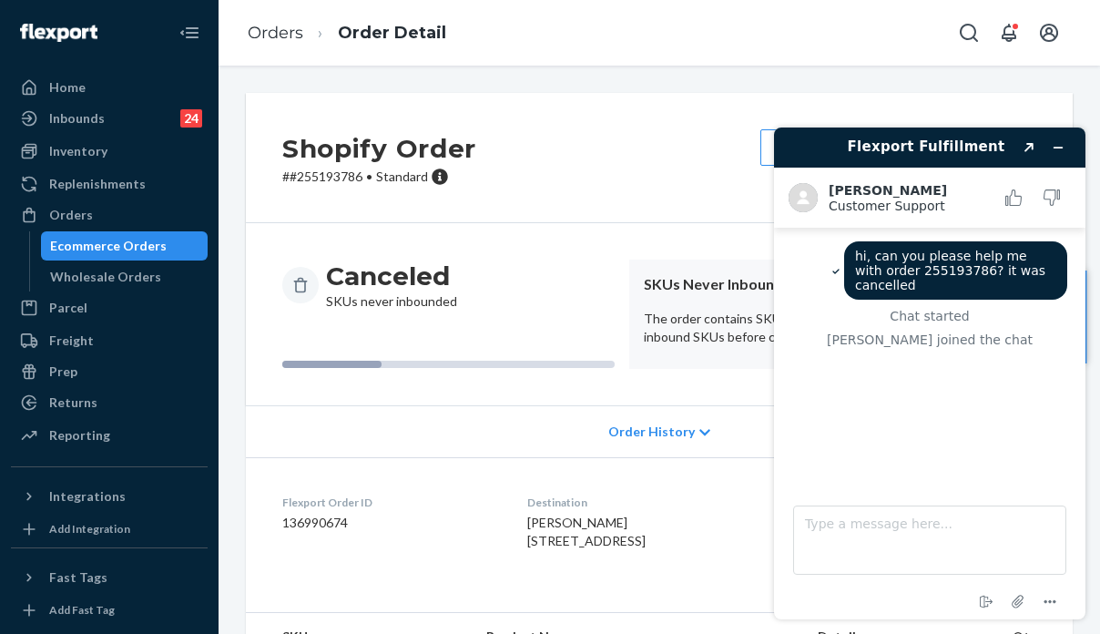
click at [396, 434] on div "Order History" at bounding box center [659, 431] width 827 height 52
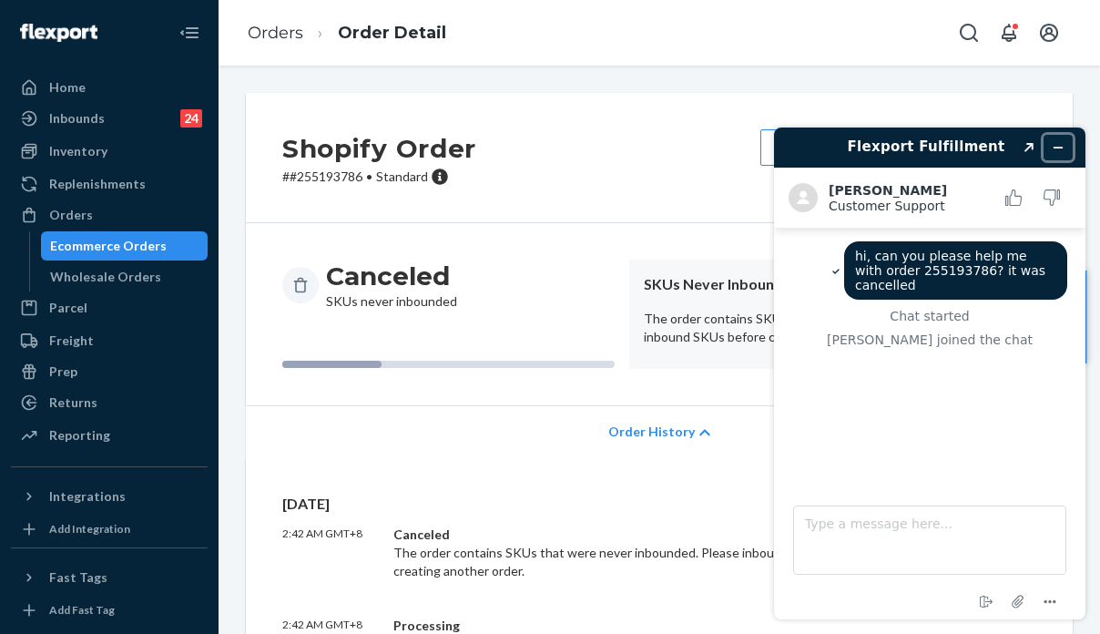
click at [1068, 145] on button "Minimize widget" at bounding box center [1057, 147] width 29 height 25
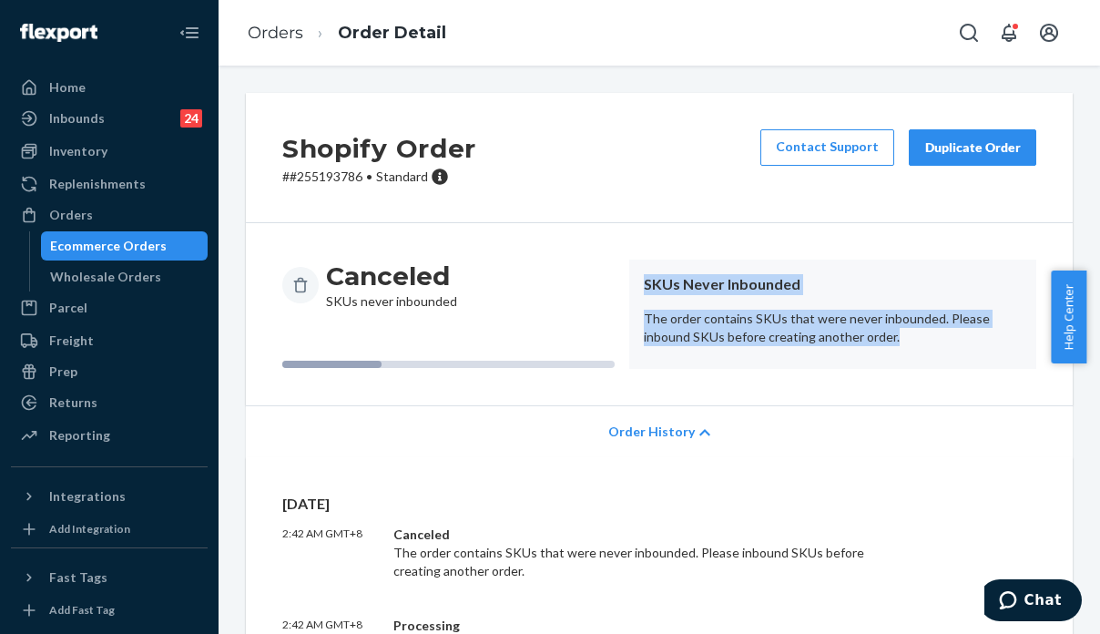
drag, startPoint x: 904, startPoint y: 336, endPoint x: 612, endPoint y: 300, distance: 294.5
click at [612, 300] on div "Canceled SKUs never inbounded SKUs Never Inbounded The order contains SKUs that…" at bounding box center [659, 314] width 754 height 109
copy div "SKUs Never Inbounded The order contains SKUs that were never inbounded. Please …"
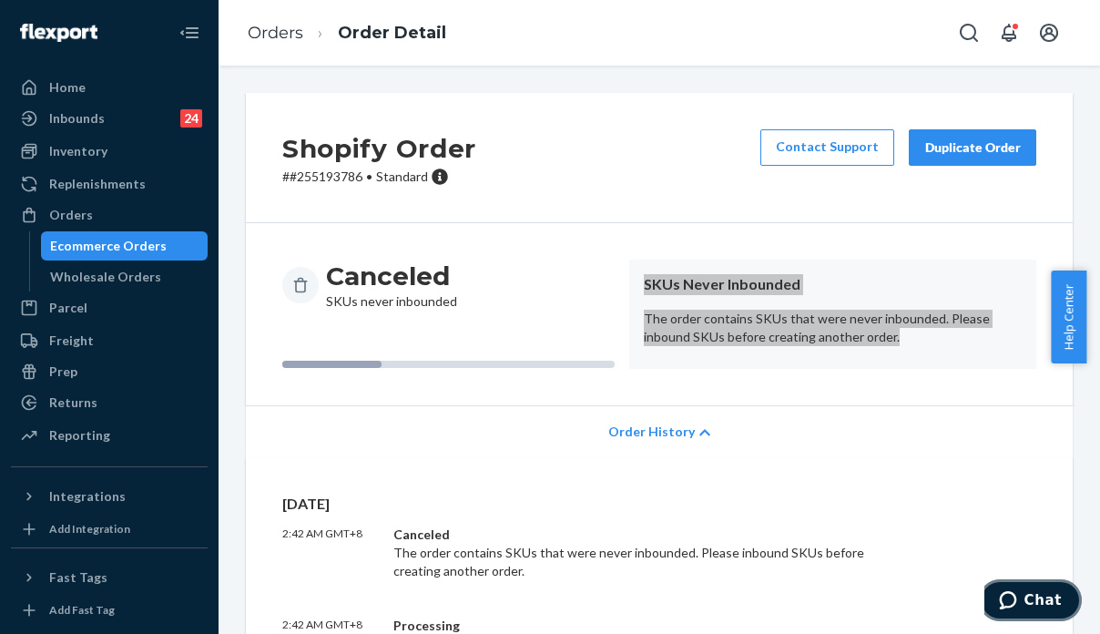
click at [1018, 589] on button "Chat" at bounding box center [1030, 600] width 103 height 42
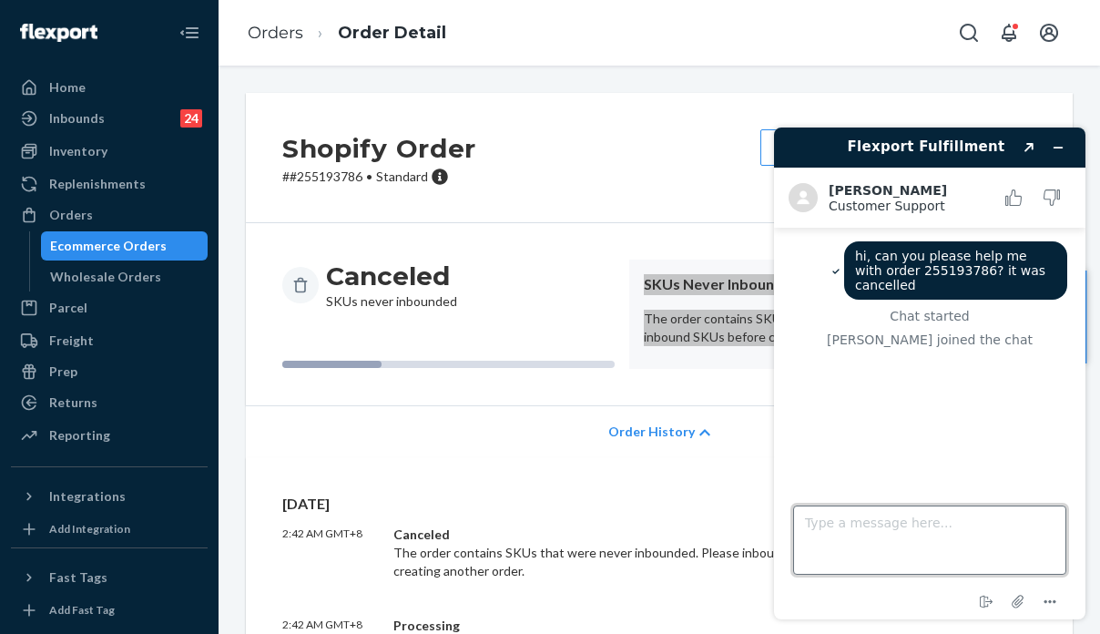
click at [902, 536] on textarea "Type a message here..." at bounding box center [929, 539] width 273 height 69
type textarea "error: SKUs Never Inbounded The order contains SKUs that were never inbounded. …"
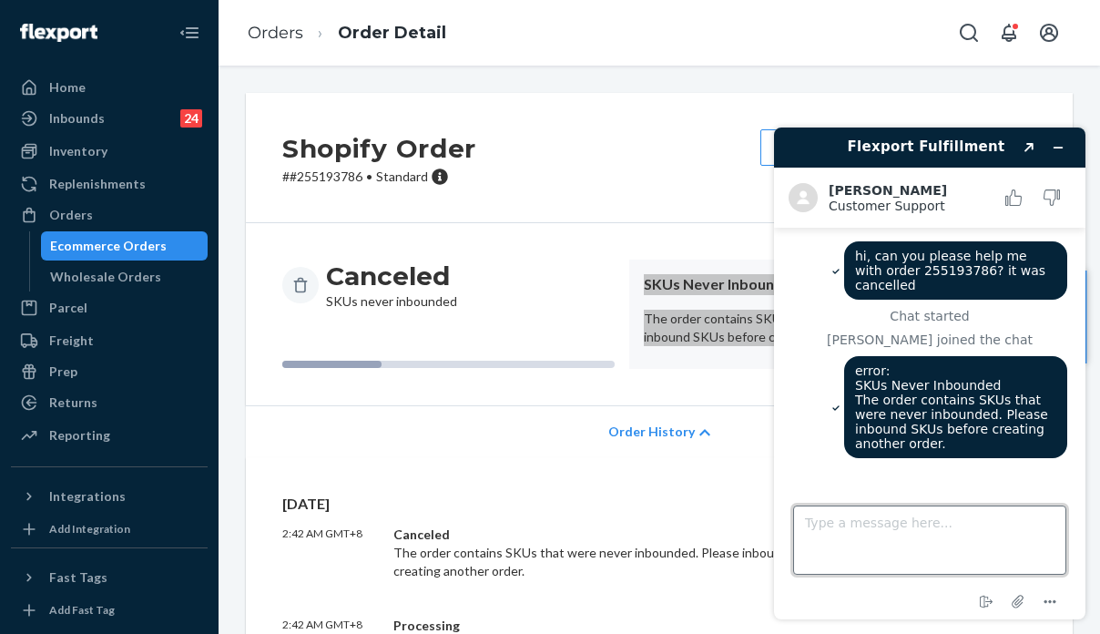
click at [933, 519] on textarea "Type a message here..." at bounding box center [929, 539] width 273 height 69
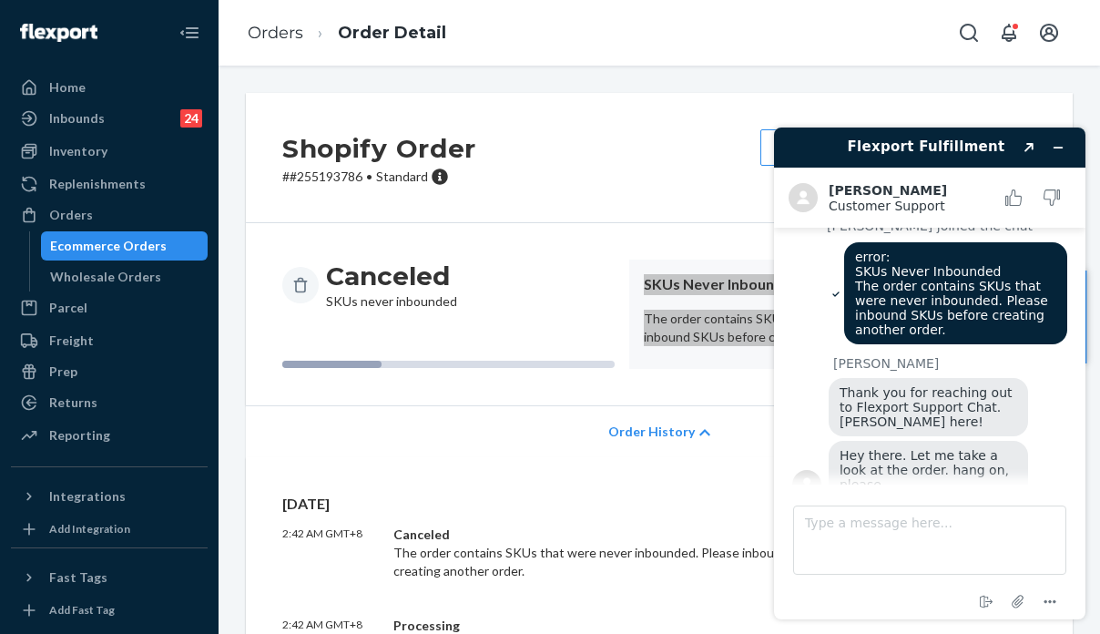
scroll to position [114, 0]
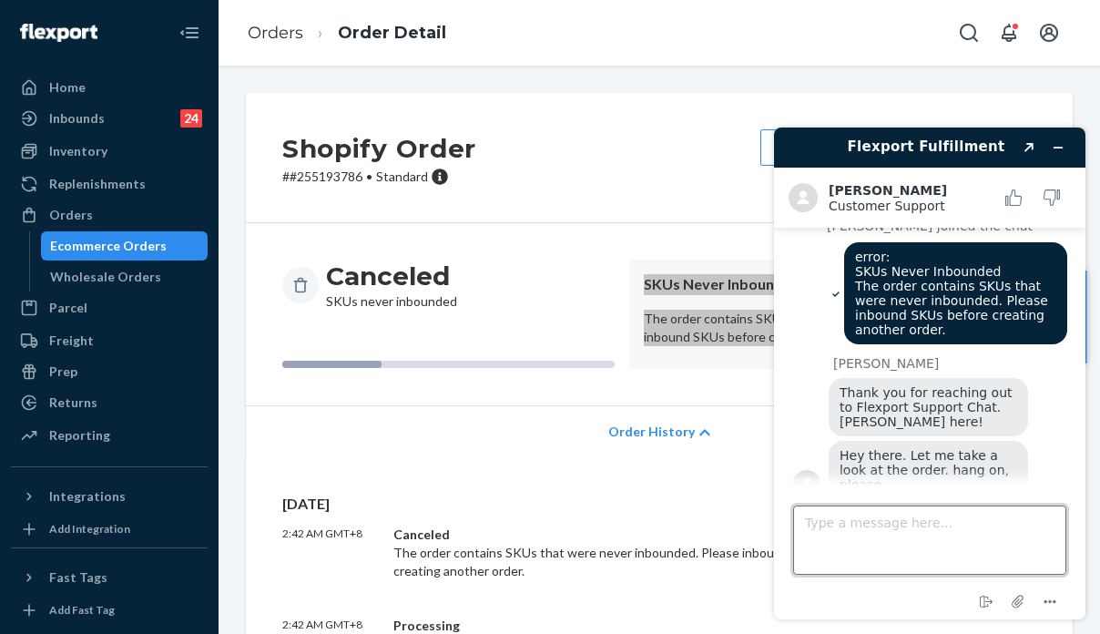
click at [826, 538] on textarea "Type a message here..." at bounding box center [929, 539] width 273 height 69
type textarea "Thanks"
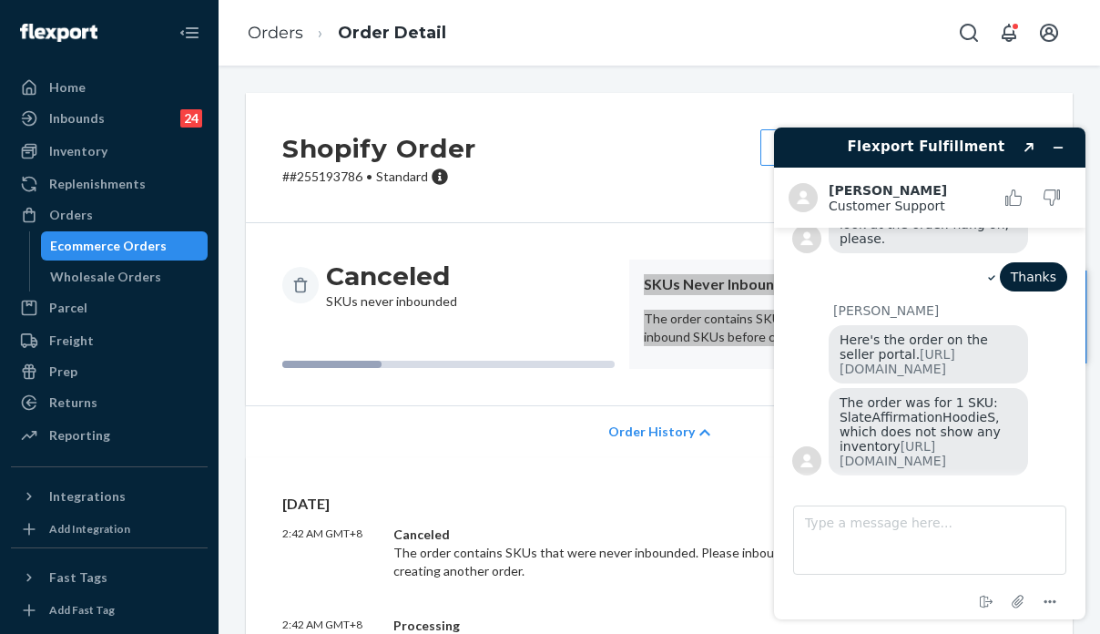
scroll to position [382, 0]
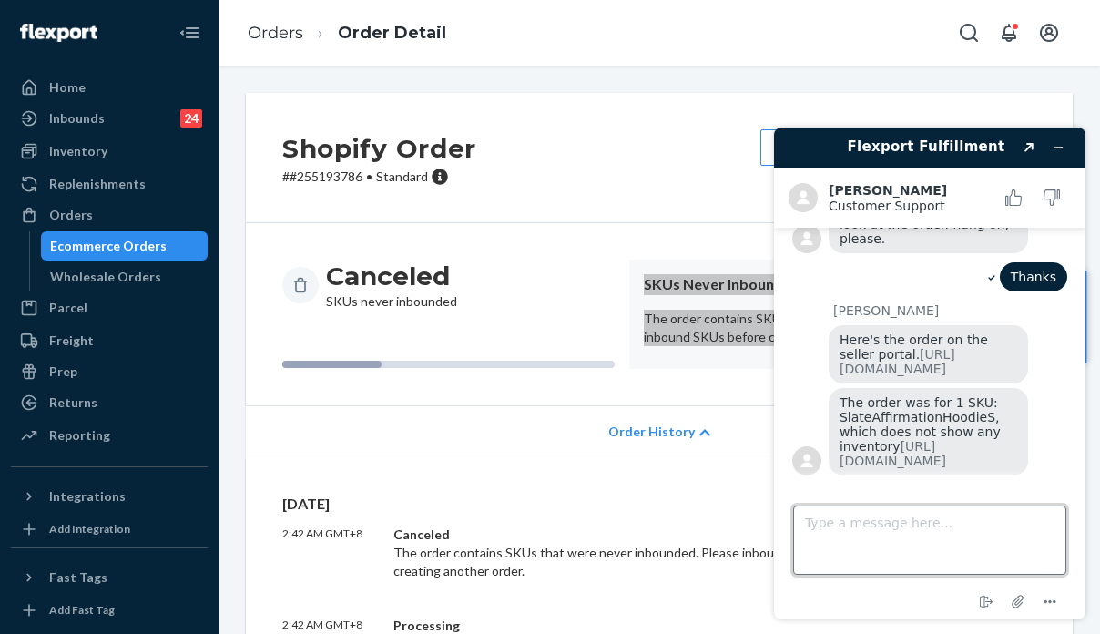
click at [860, 534] on textarea "Type a message here..." at bounding box center [929, 539] width 273 height 69
click at [907, 354] on link "https://portal.flexport.com/orders/136990674/detail" at bounding box center [898, 361] width 116 height 29
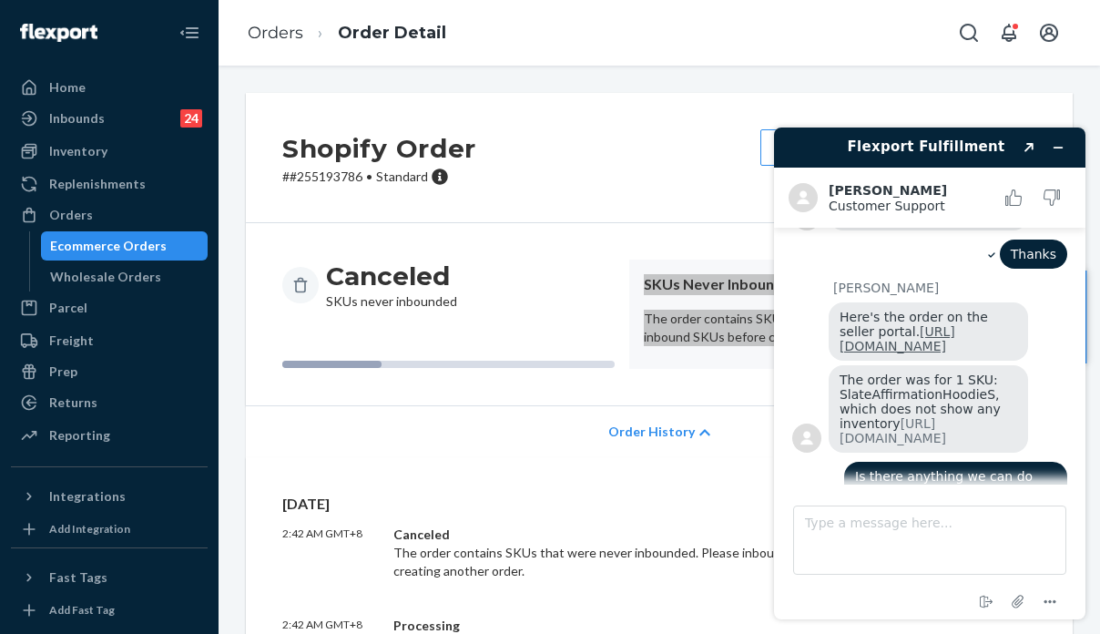
scroll to position [841, 0]
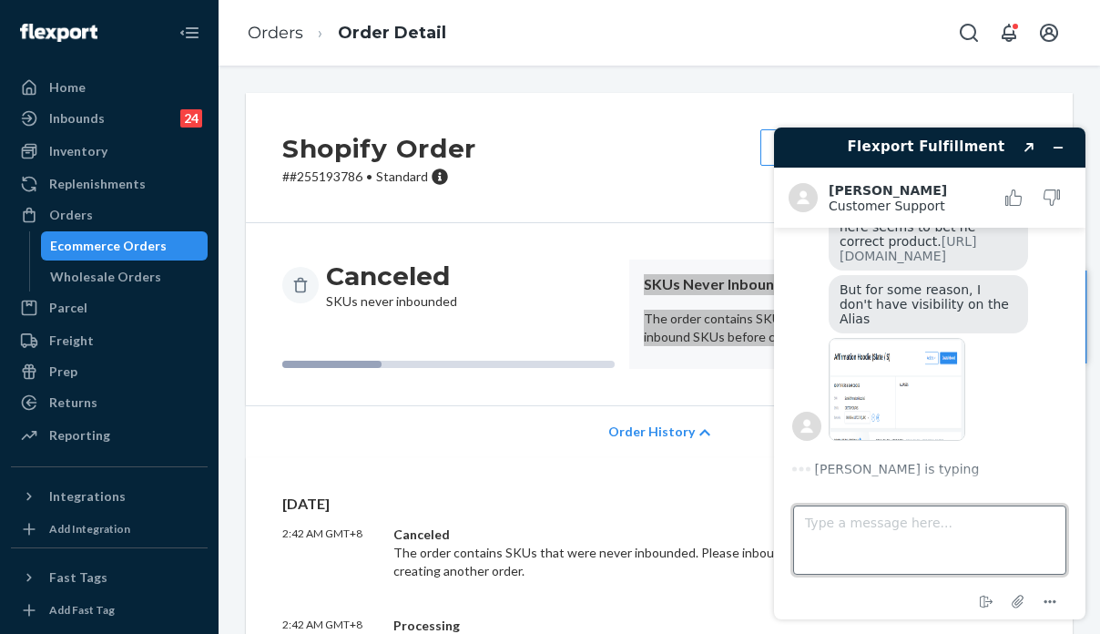
click at [885, 534] on textarea "Type a message here..." at bounding box center [929, 539] width 273 height 69
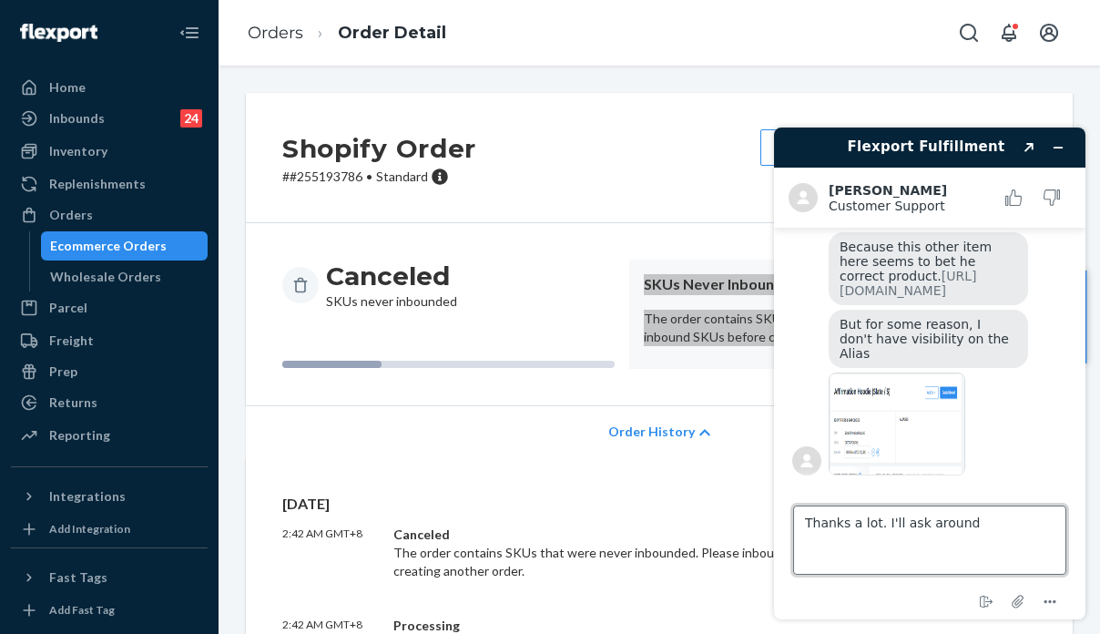
scroll to position [883, 0]
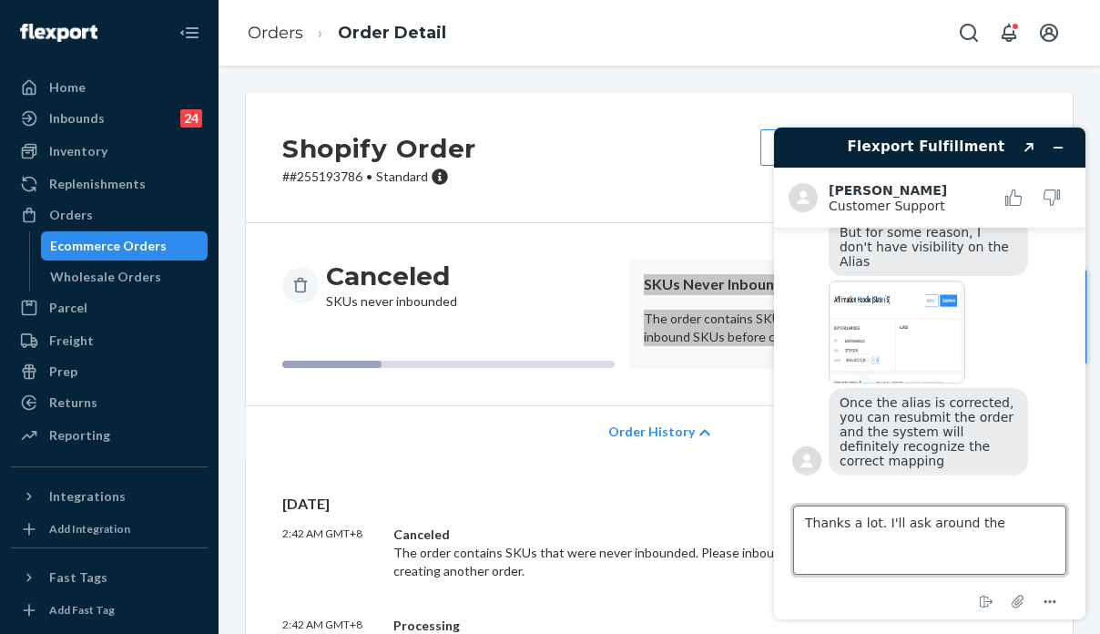
type textarea "Thanks a lot. I'll ask around then"
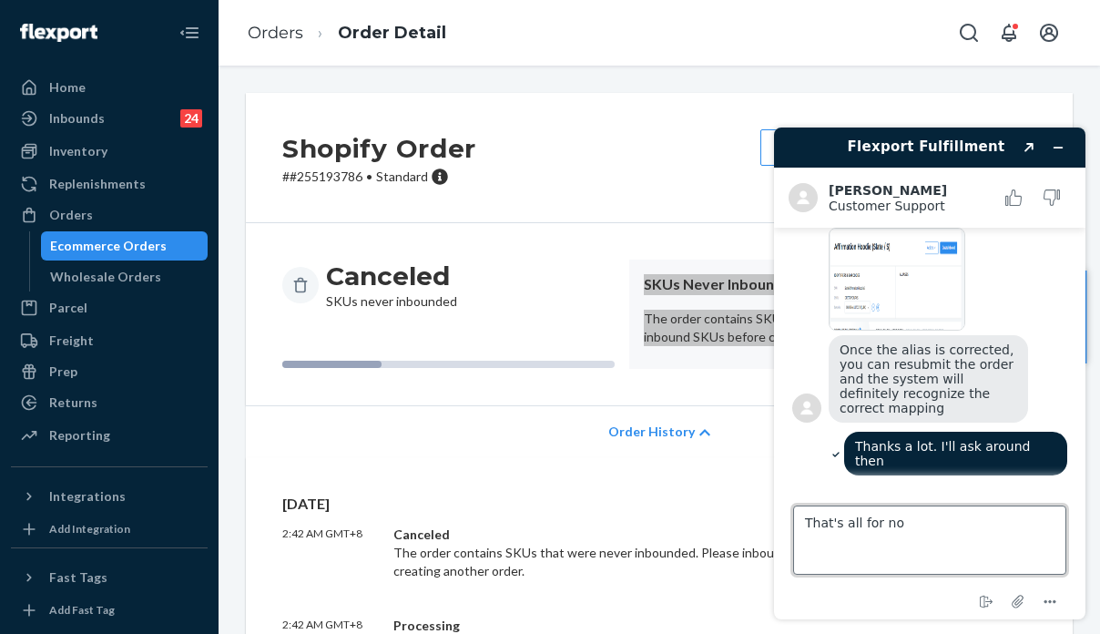
type textarea "That's all for now"
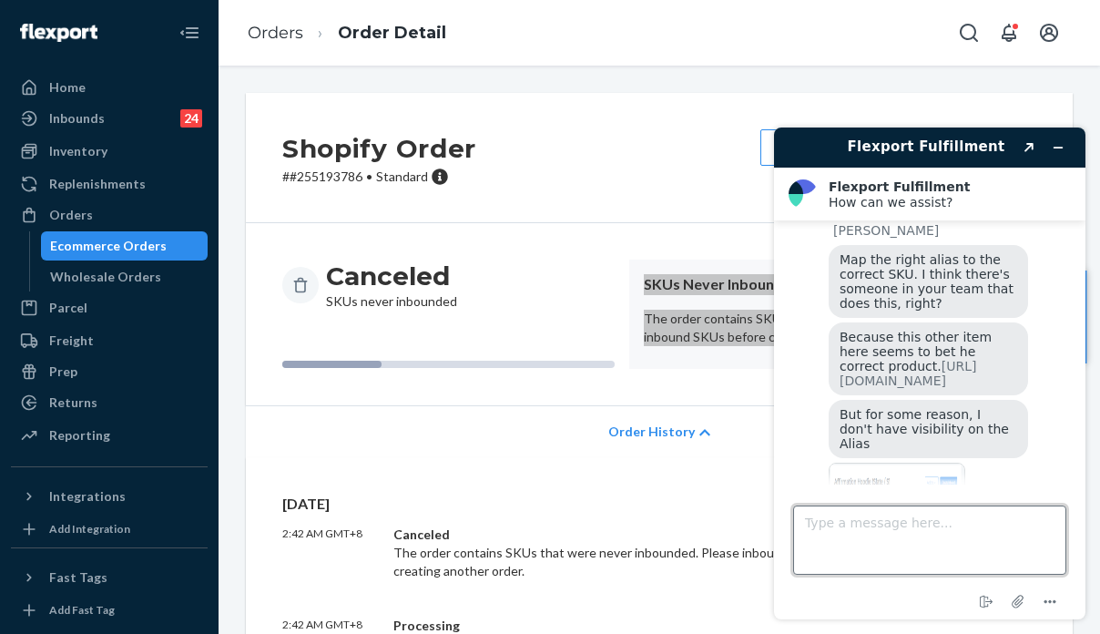
scroll to position [634, 0]
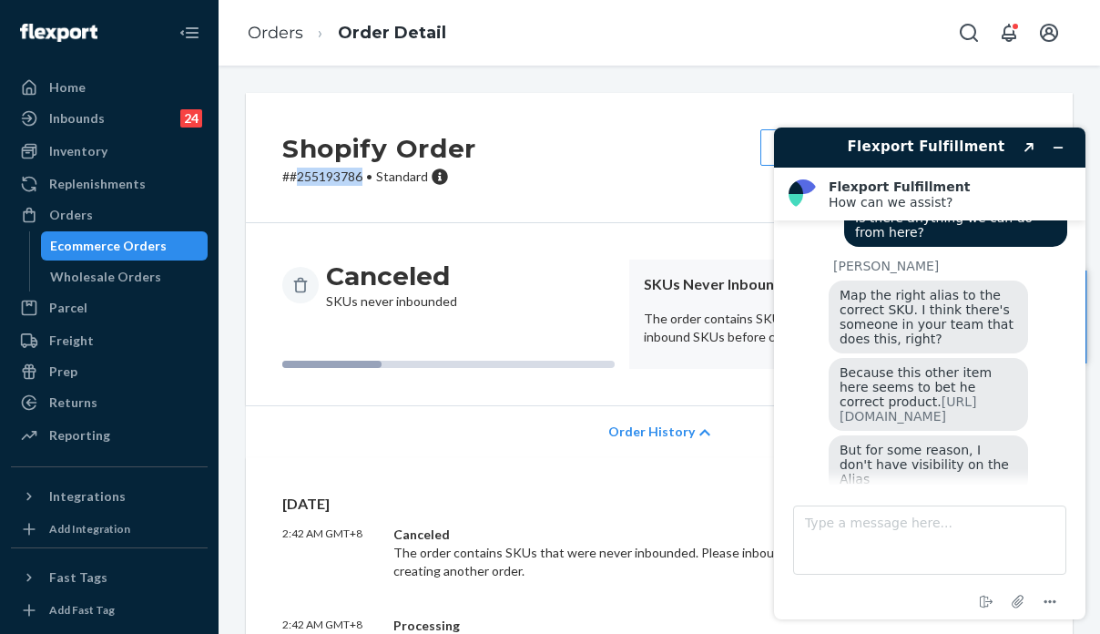
drag, startPoint x: 366, startPoint y: 180, endPoint x: 297, endPoint y: 174, distance: 69.5
click at [297, 174] on p "# #255193786 • Standard" at bounding box center [379, 177] width 194 height 18
copy p "255193786"
drag, startPoint x: 102, startPoint y: 218, endPoint x: 45, endPoint y: 236, distance: 60.2
click at [102, 218] on div "Orders" at bounding box center [109, 214] width 193 height 25
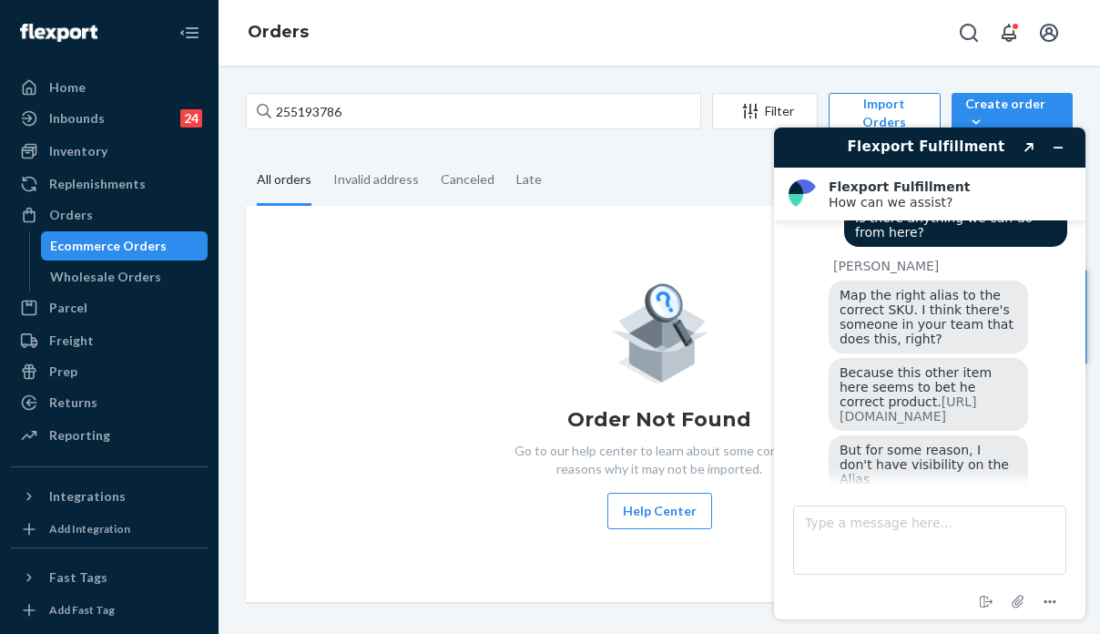
click at [501, 577] on div "Order Not Found Go to our help center to learn about some common reasons why it…" at bounding box center [659, 404] width 827 height 396
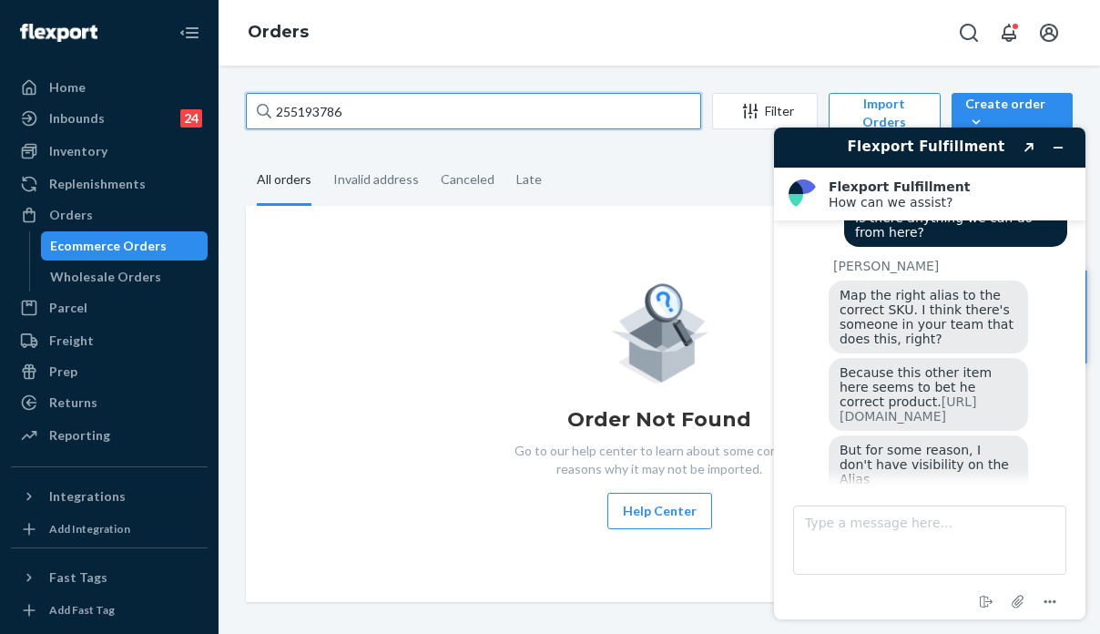
drag, startPoint x: 355, startPoint y: 110, endPoint x: 273, endPoint y: 102, distance: 82.4
click at [273, 102] on input "255193786" at bounding box center [473, 111] width 455 height 36
paste input "135118153"
type input "135118153"
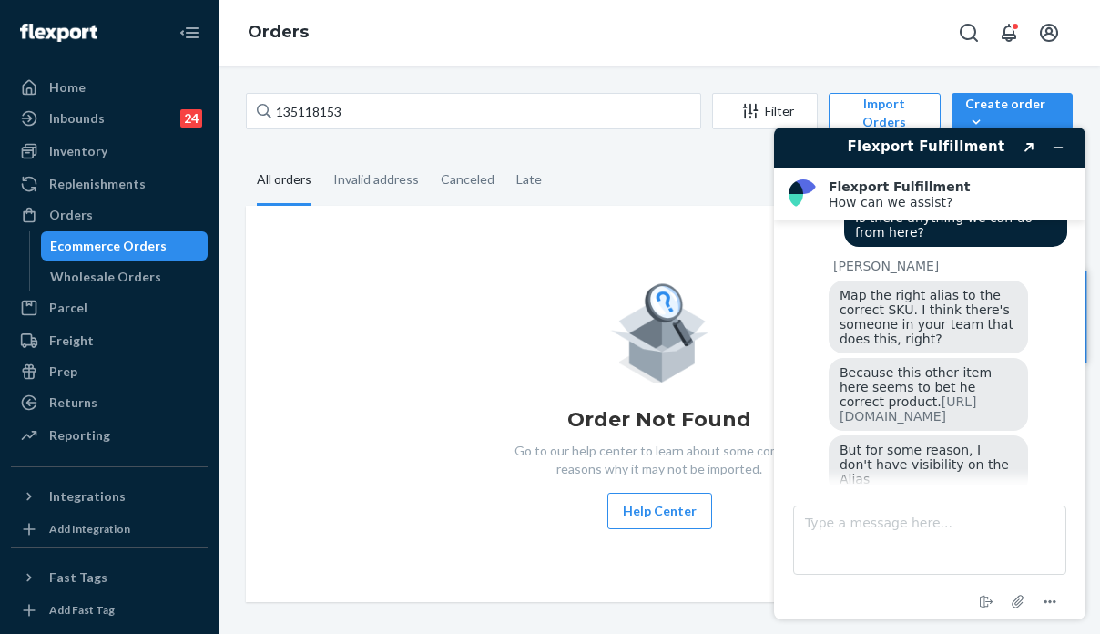
click at [422, 531] on div "Order Not Found Go to our help center to learn about some common reasons why it…" at bounding box center [659, 404] width 827 height 396
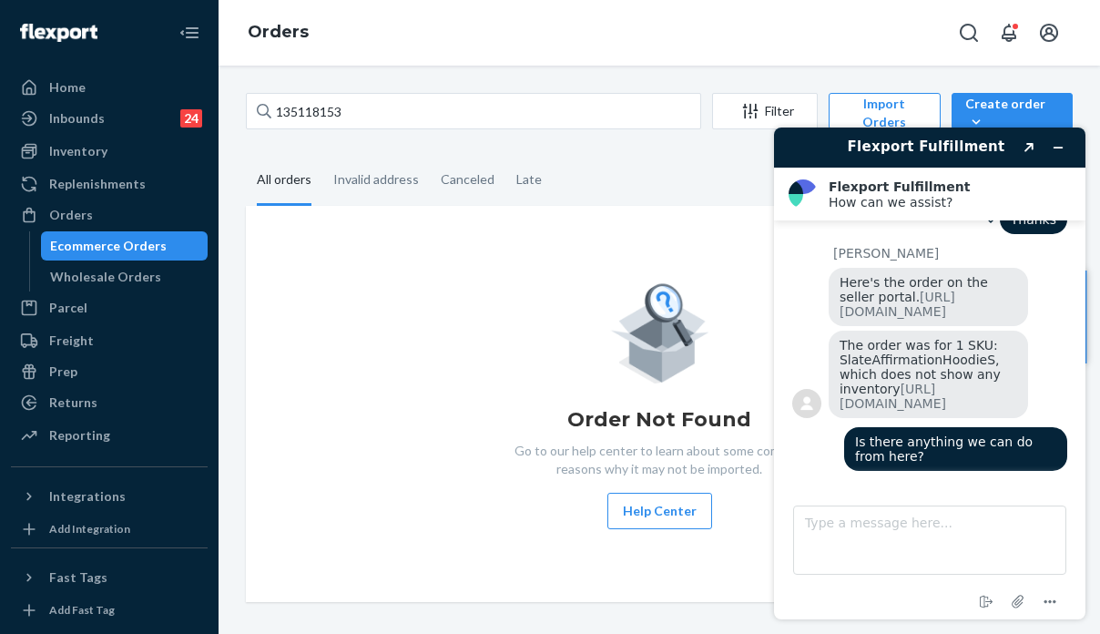
scroll to position [452, 0]
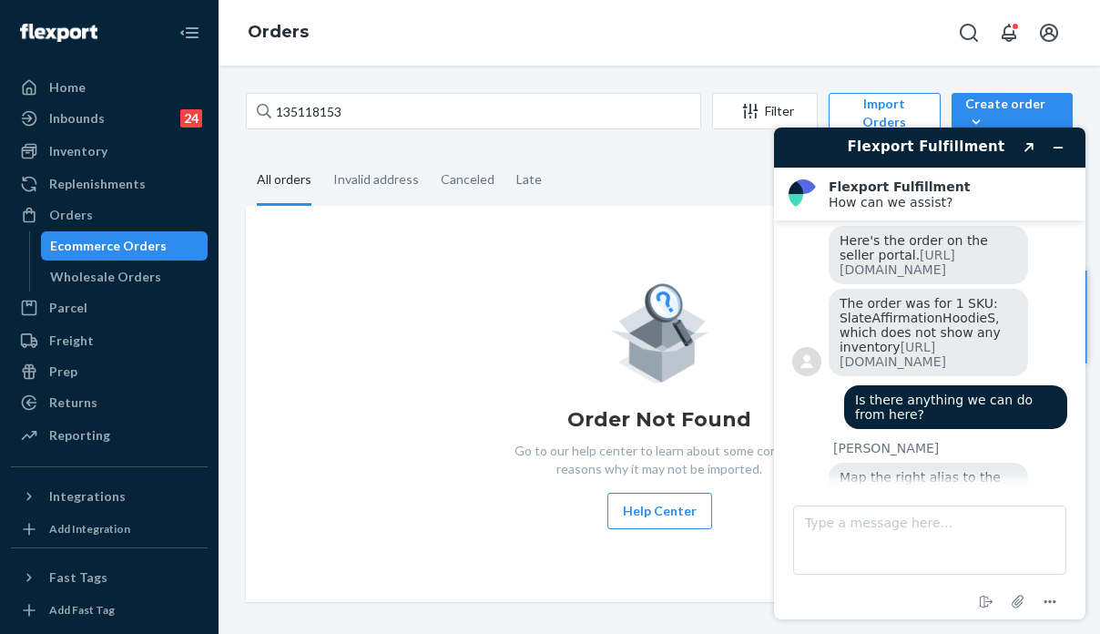
drag, startPoint x: 338, startPoint y: 383, endPoint x: 379, endPoint y: 385, distance: 41.0
click at [339, 383] on div "Order Not Found Go to our help center to learn about some common reasons why it…" at bounding box center [659, 404] width 798 height 250
click at [405, 465] on div "Order Not Found Go to our help center to learn about some common reasons why it…" at bounding box center [659, 404] width 798 height 250
drag, startPoint x: 351, startPoint y: 75, endPoint x: 341, endPoint y: 83, distance: 12.3
click at [341, 83] on div "135118153 Filter Import Orders Create order Ecommerce order Removal order All o…" at bounding box center [659, 350] width 881 height 568
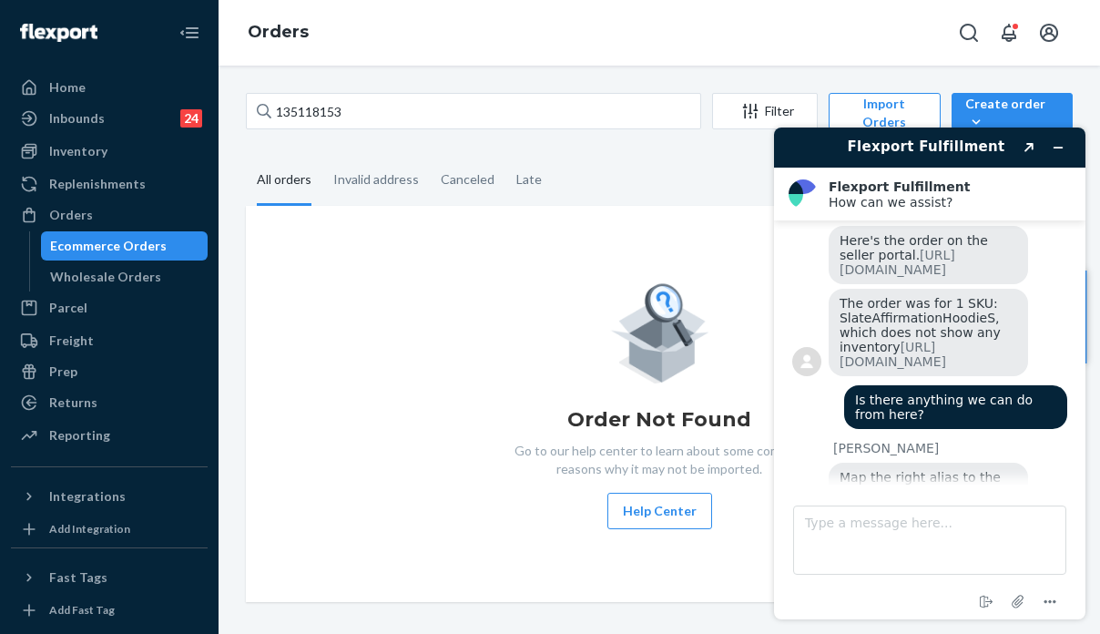
drag, startPoint x: 884, startPoint y: 36, endPoint x: 694, endPoint y: 2, distance: 193.3
click at [884, 36] on div "Orders" at bounding box center [659, 33] width 881 height 66
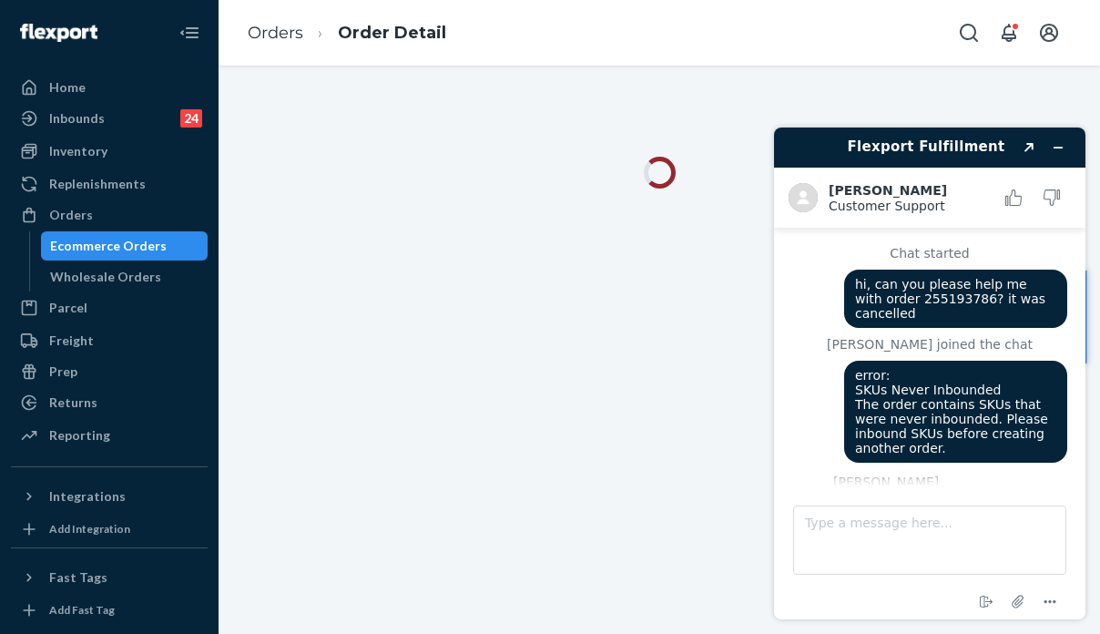
scroll to position [387, 0]
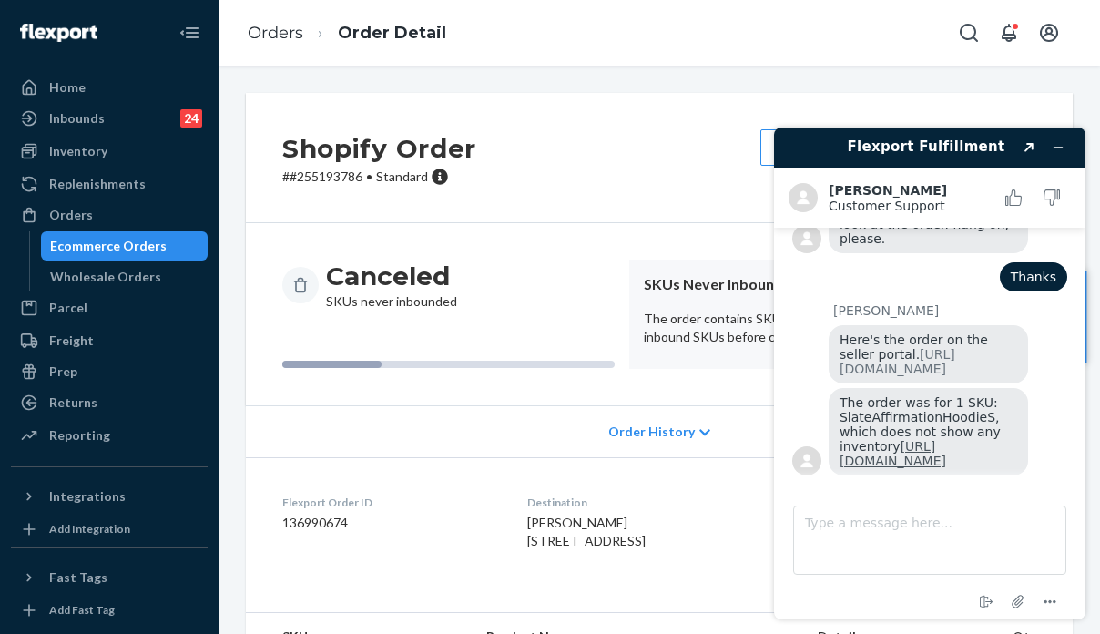
click at [911, 451] on link "[URL][DOMAIN_NAME]" at bounding box center [893, 453] width 107 height 29
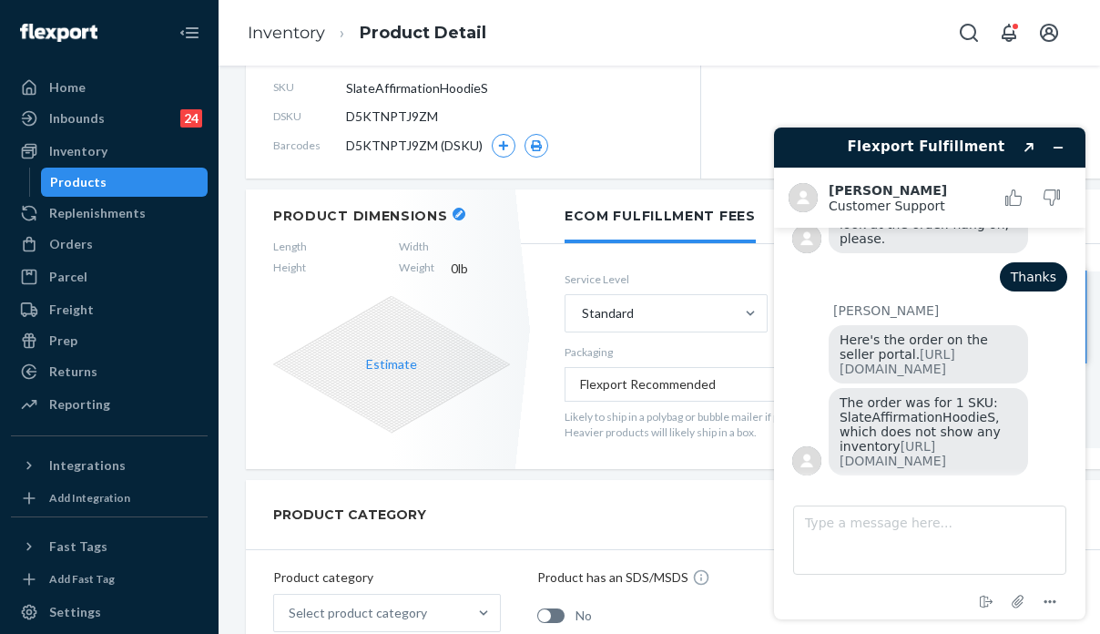
scroll to position [273, 0]
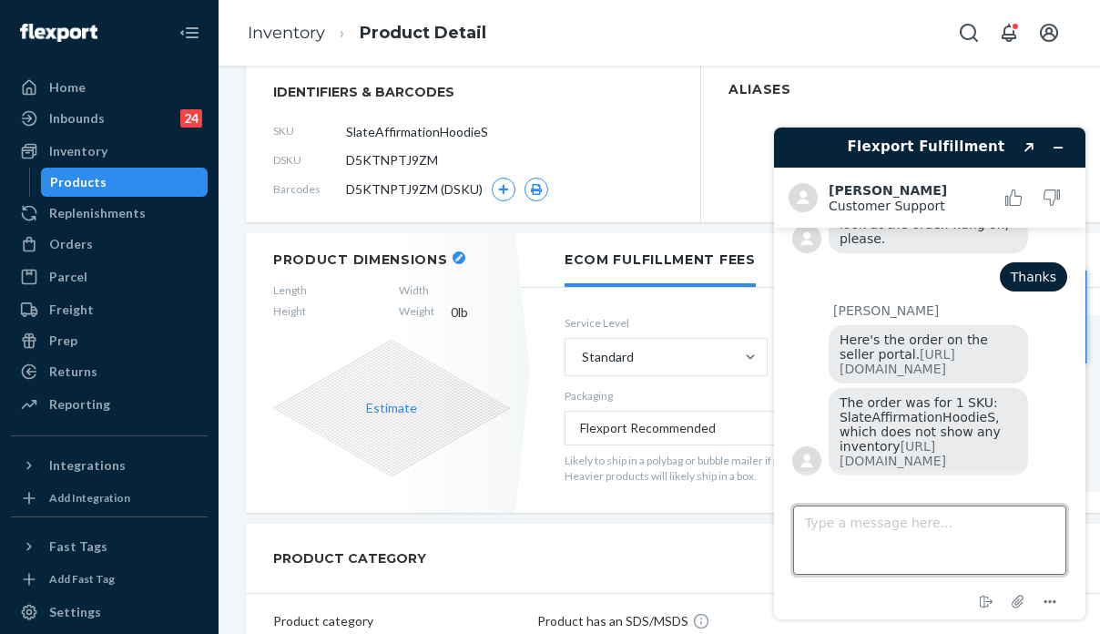
click at [929, 528] on textarea "Type a message here..." at bounding box center [929, 539] width 273 height 69
type textarea "Is there anything we can do from here?"
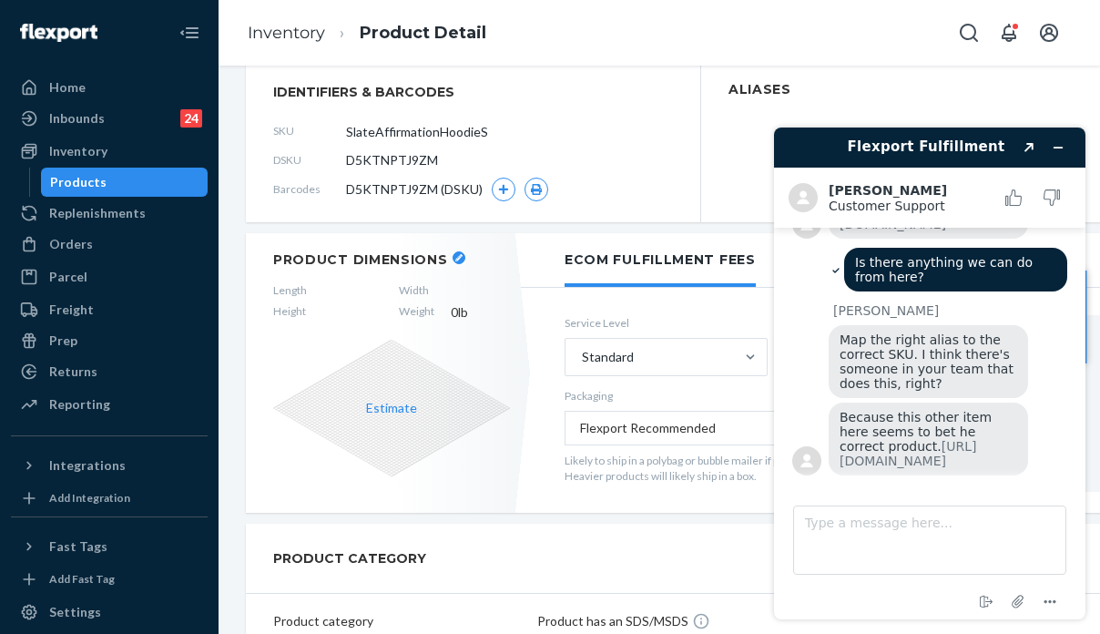
scroll to position [659, 0]
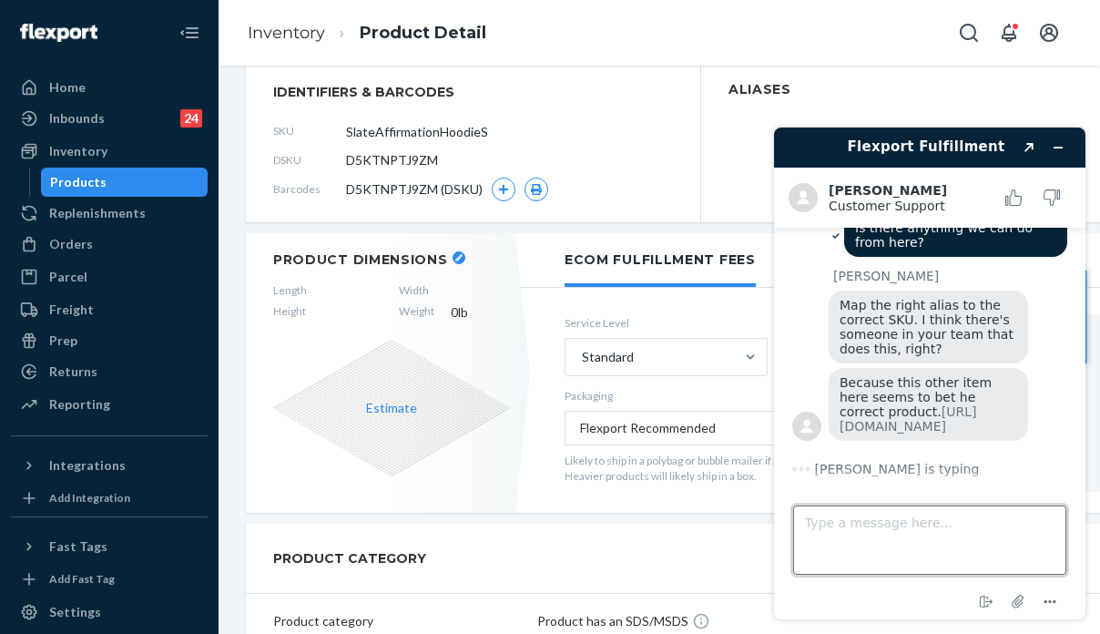
click at [910, 541] on textarea "Type a message here..." at bounding box center [929, 539] width 273 height 69
click at [905, 537] on textarea "Type a message here..." at bounding box center [929, 539] width 273 height 69
click at [898, 433] on link "[URL][DOMAIN_NAME]" at bounding box center [908, 418] width 137 height 29
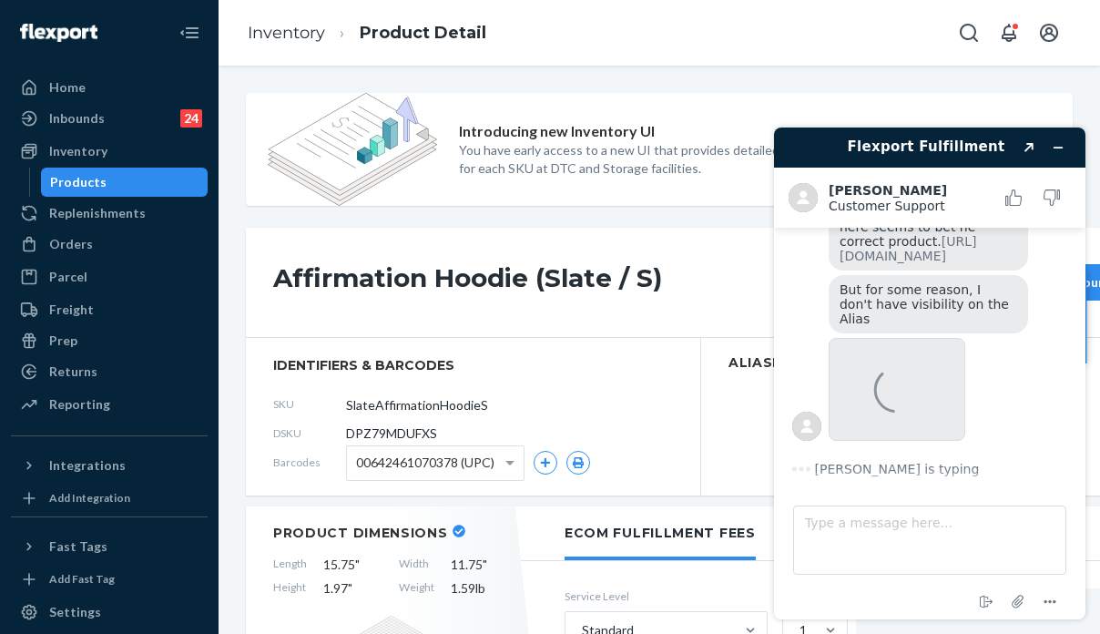
scroll to position [847, 0]
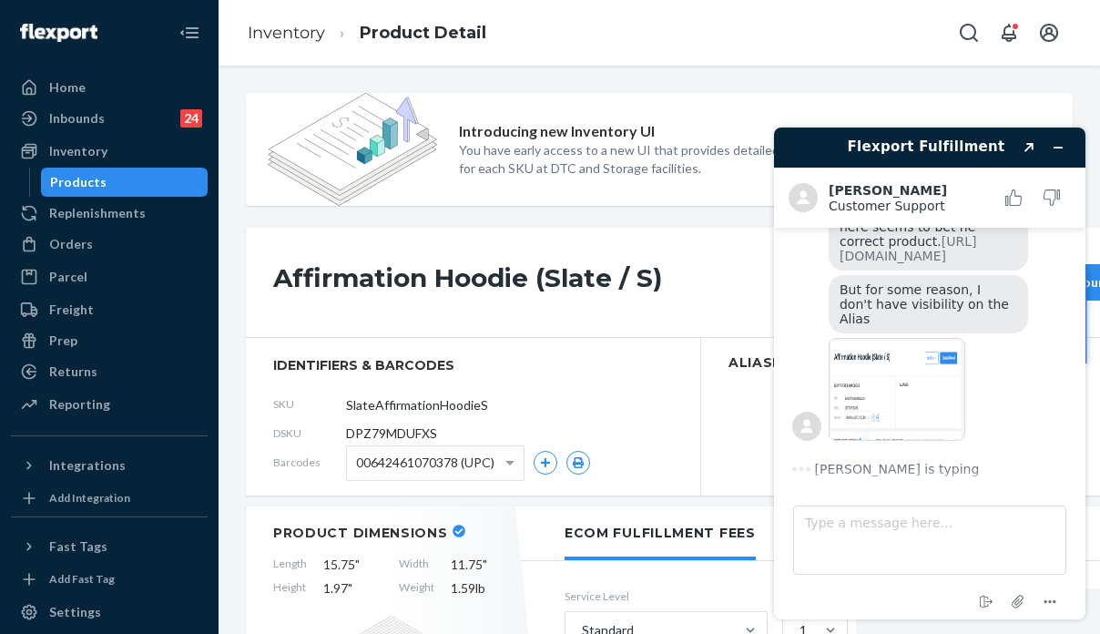
click at [880, 418] on img at bounding box center [897, 389] width 137 height 103
